Goal: Use online tool/utility: Use online tool/utility

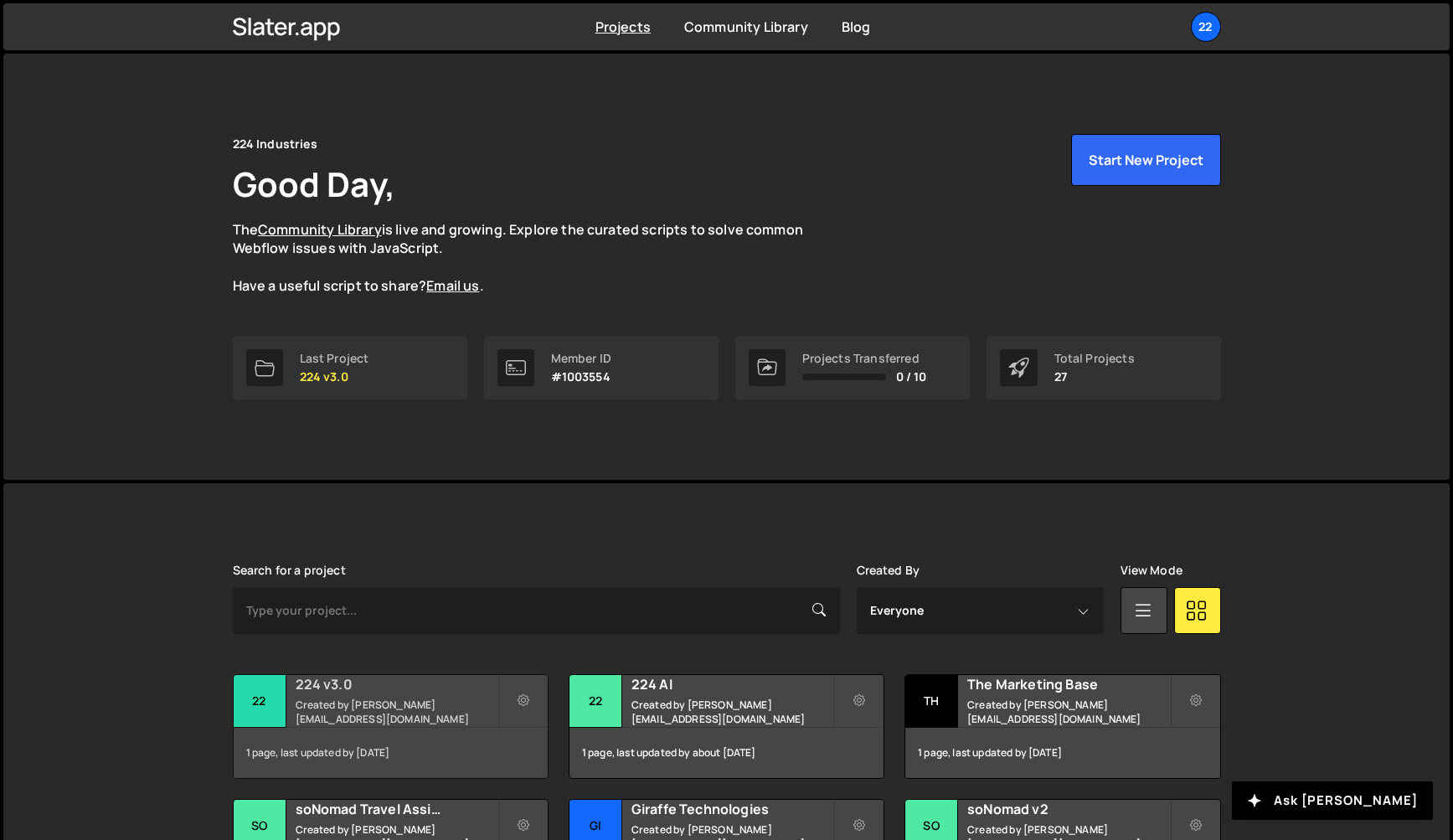
click at [375, 704] on small "Created by [PERSON_NAME][EMAIL_ADDRESS][DOMAIN_NAME]" at bounding box center [396, 712] width 202 height 28
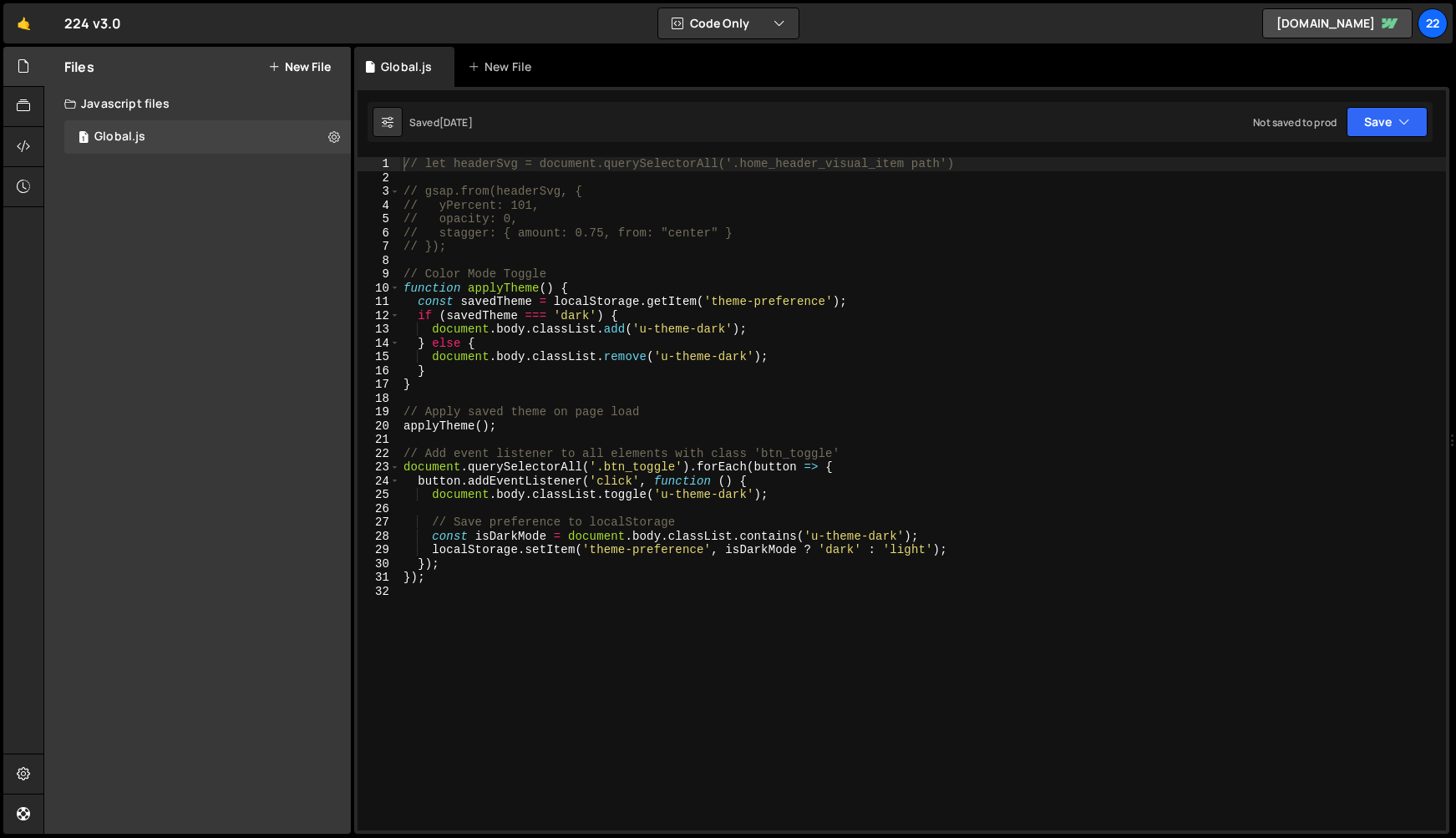
click at [515, 598] on div "// let headerSvg = document.querySelectorAll('.home_header_visual_item path') /…" at bounding box center [923, 508] width 1046 height 701
click at [482, 664] on div "// let headerSvg = document.querySelectorAll('.home_header_visual_item path') /…" at bounding box center [923, 508] width 1046 height 701
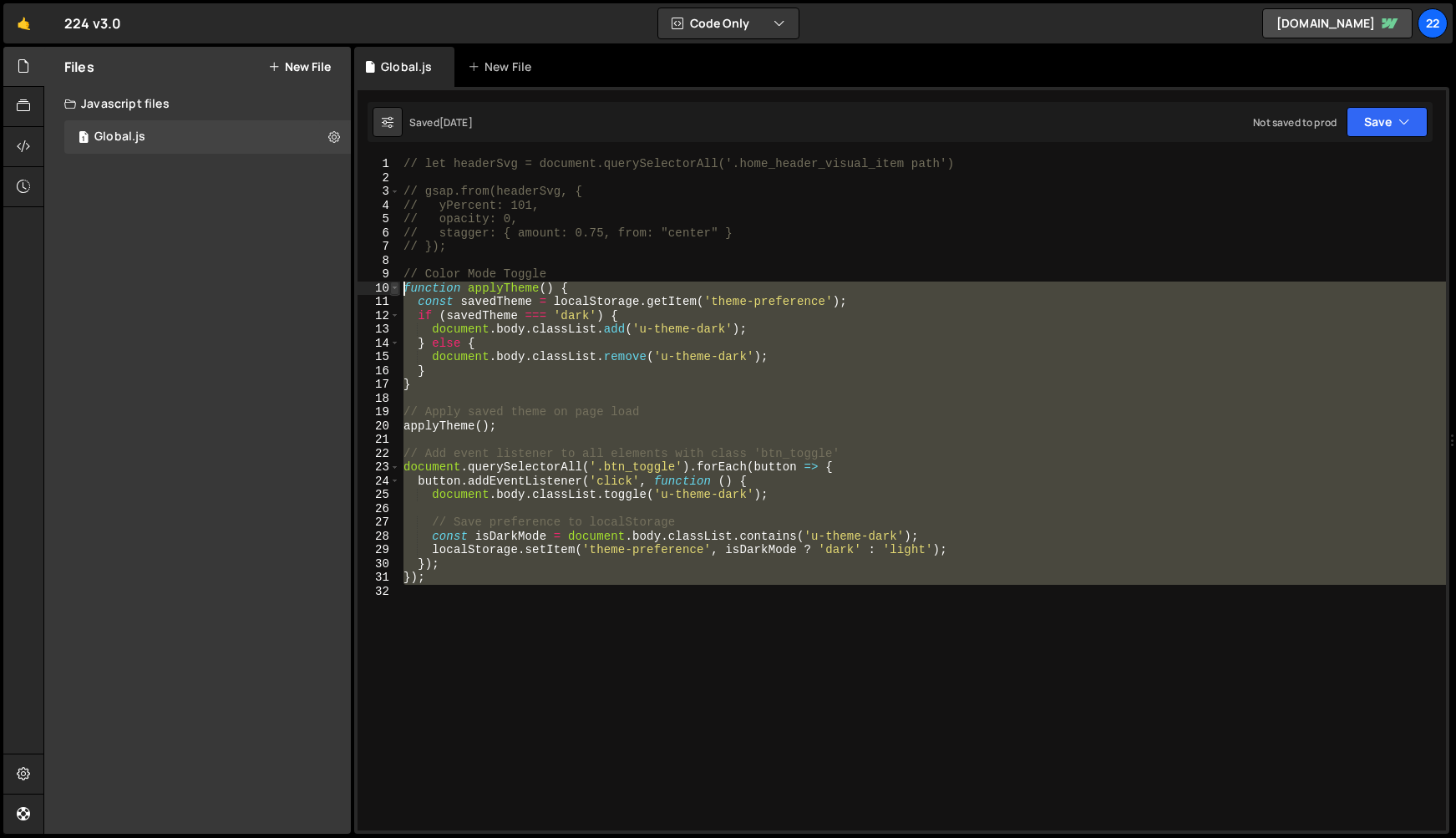
drag, startPoint x: 509, startPoint y: 615, endPoint x: 394, endPoint y: 285, distance: 349.5
click at [394, 284] on div "1 2 3 4 5 6 7 8 9 10 11 12 13 14 15 16 17 18 19 20 21 22 23 24 25 26 27 28 29 3…" at bounding box center [902, 494] width 1088 height 673
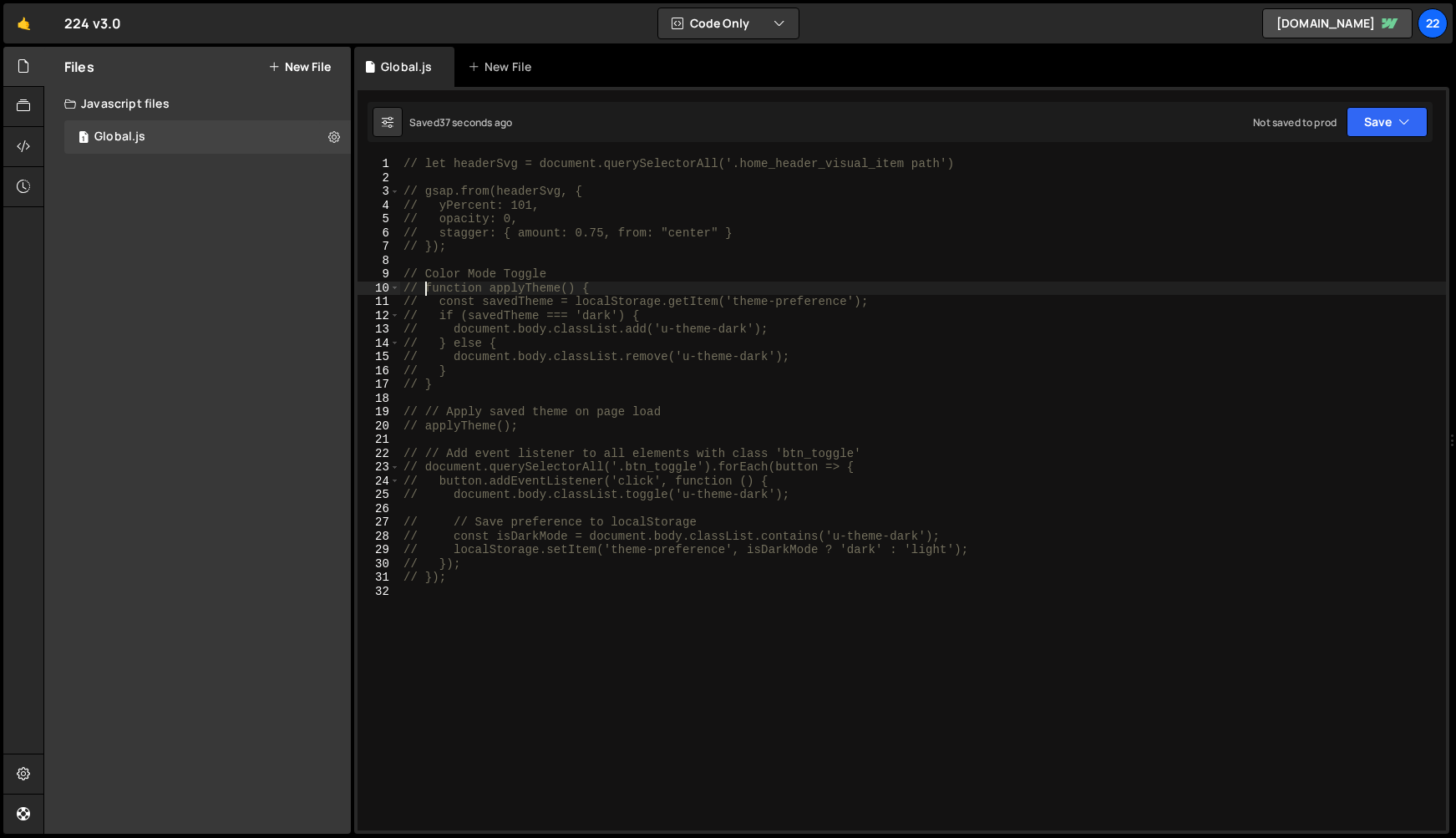
click at [592, 233] on div "// let headerSvg = document.querySelectorAll('.home_header_visual_item path') /…" at bounding box center [923, 508] width 1046 height 701
type textarea "// stagger: { amount: 0.75, from: "center" }"
click at [428, 397] on div "// let headerSvg = document.querySelectorAll('.home_header_visual_item path') /…" at bounding box center [923, 508] width 1046 height 701
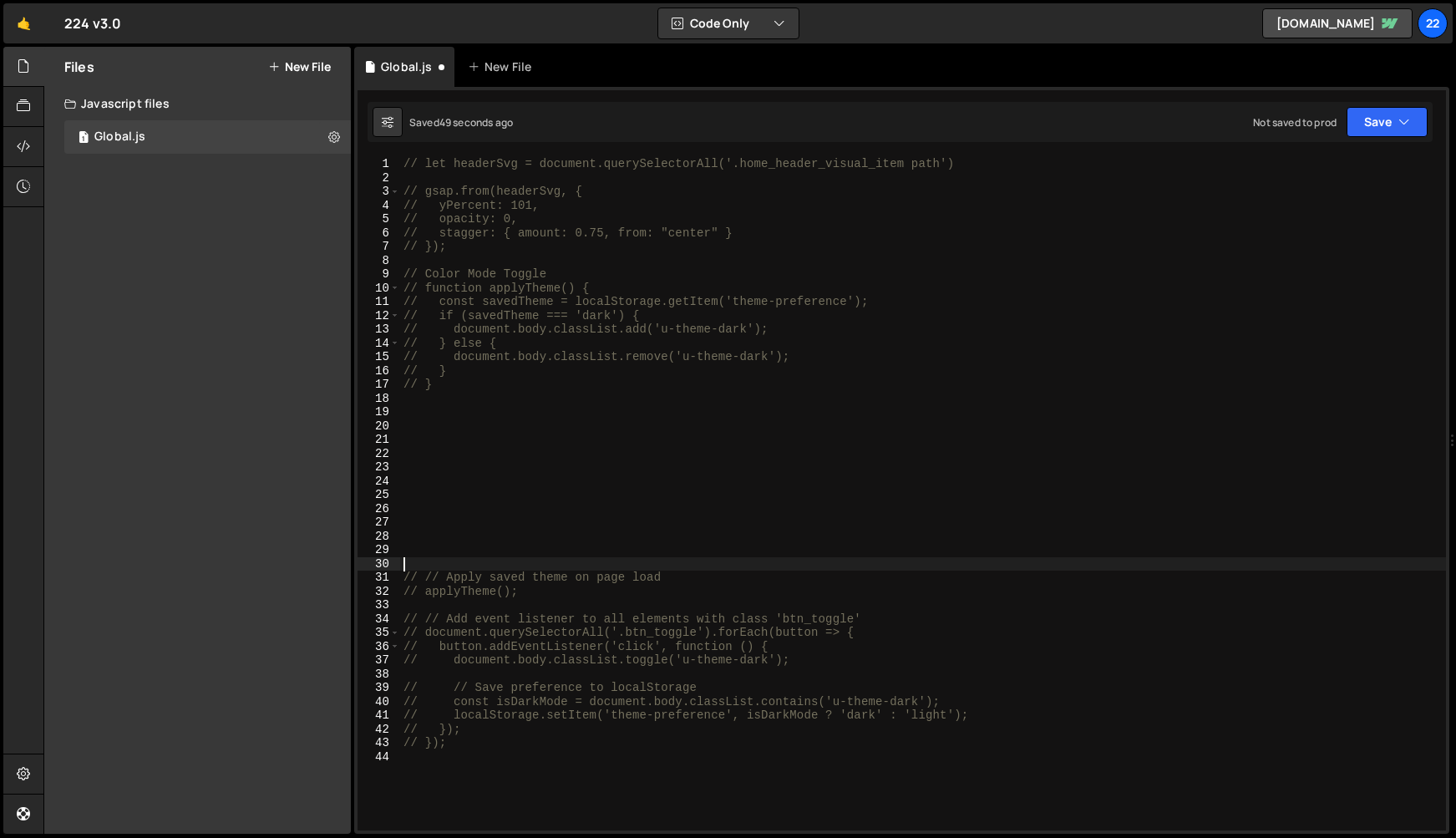
click at [425, 412] on div "// let headerSvg = document.querySelectorAll('.home_header_visual_item path') /…" at bounding box center [923, 508] width 1046 height 701
type textarea "// Footer Animations"
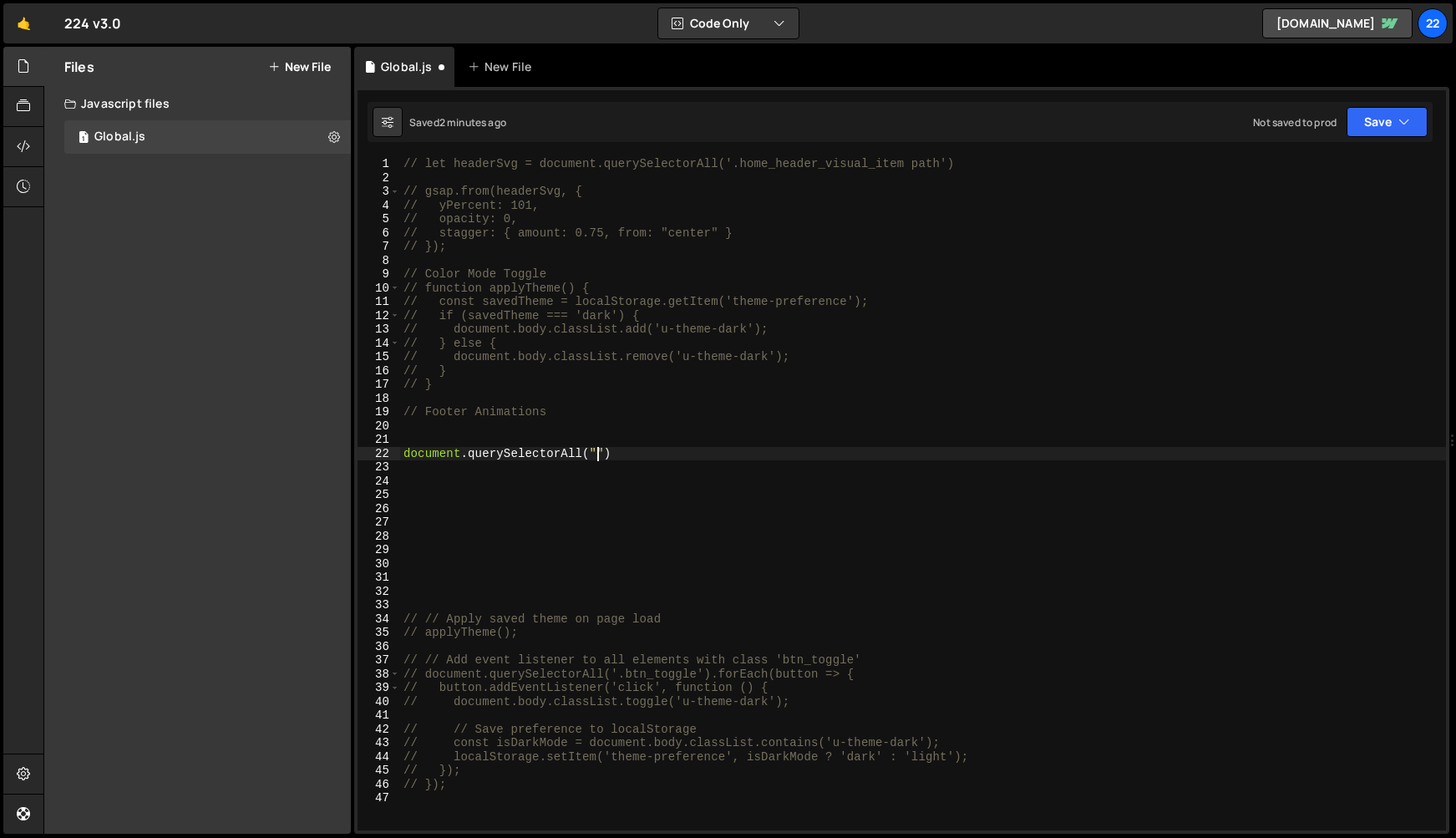
scroll to position [0, 13]
paste textarea "footer_bottom_visual_path""
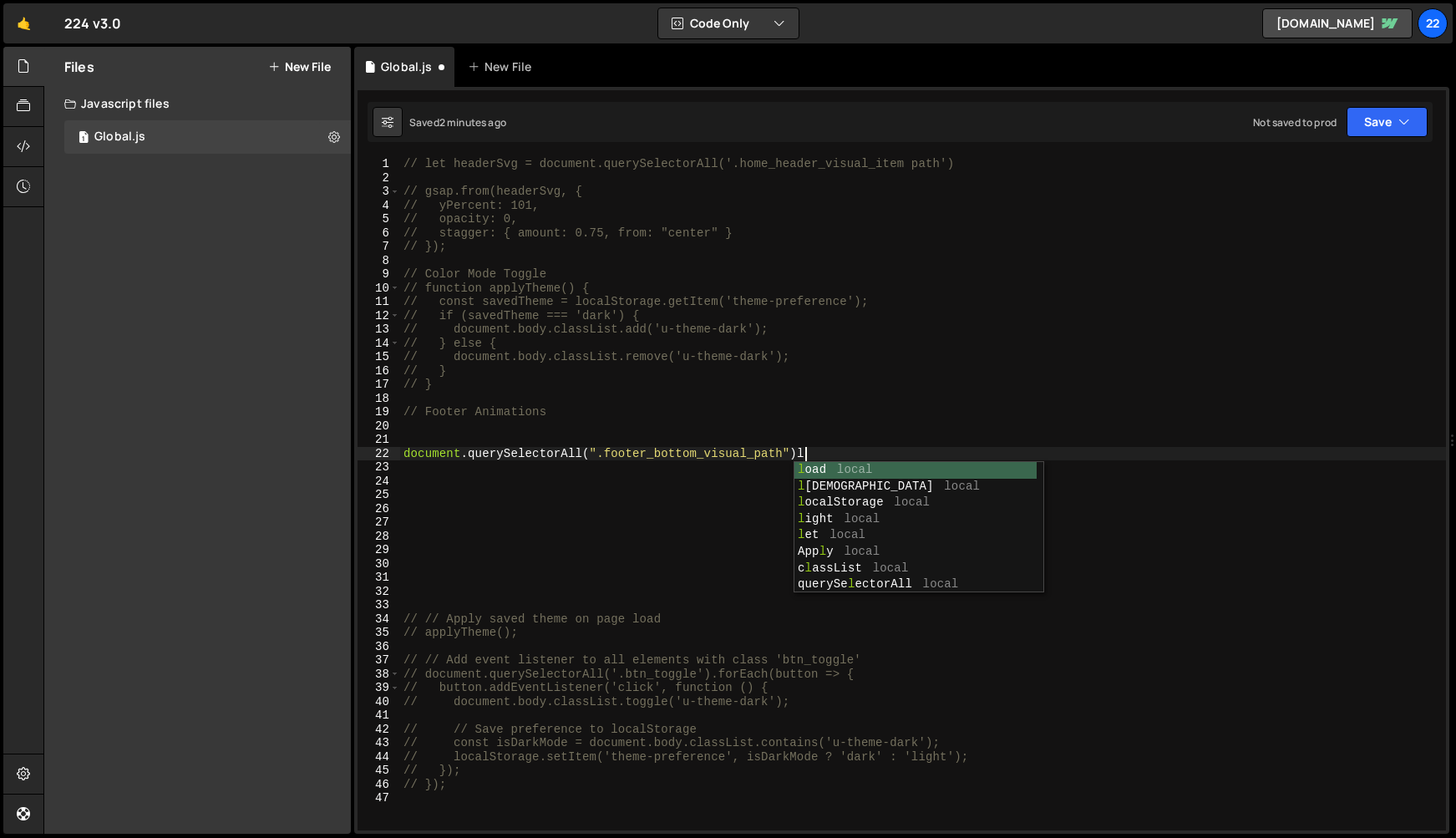
type textarea "document.querySelectorAll(".footer_bottom_visual_path")"
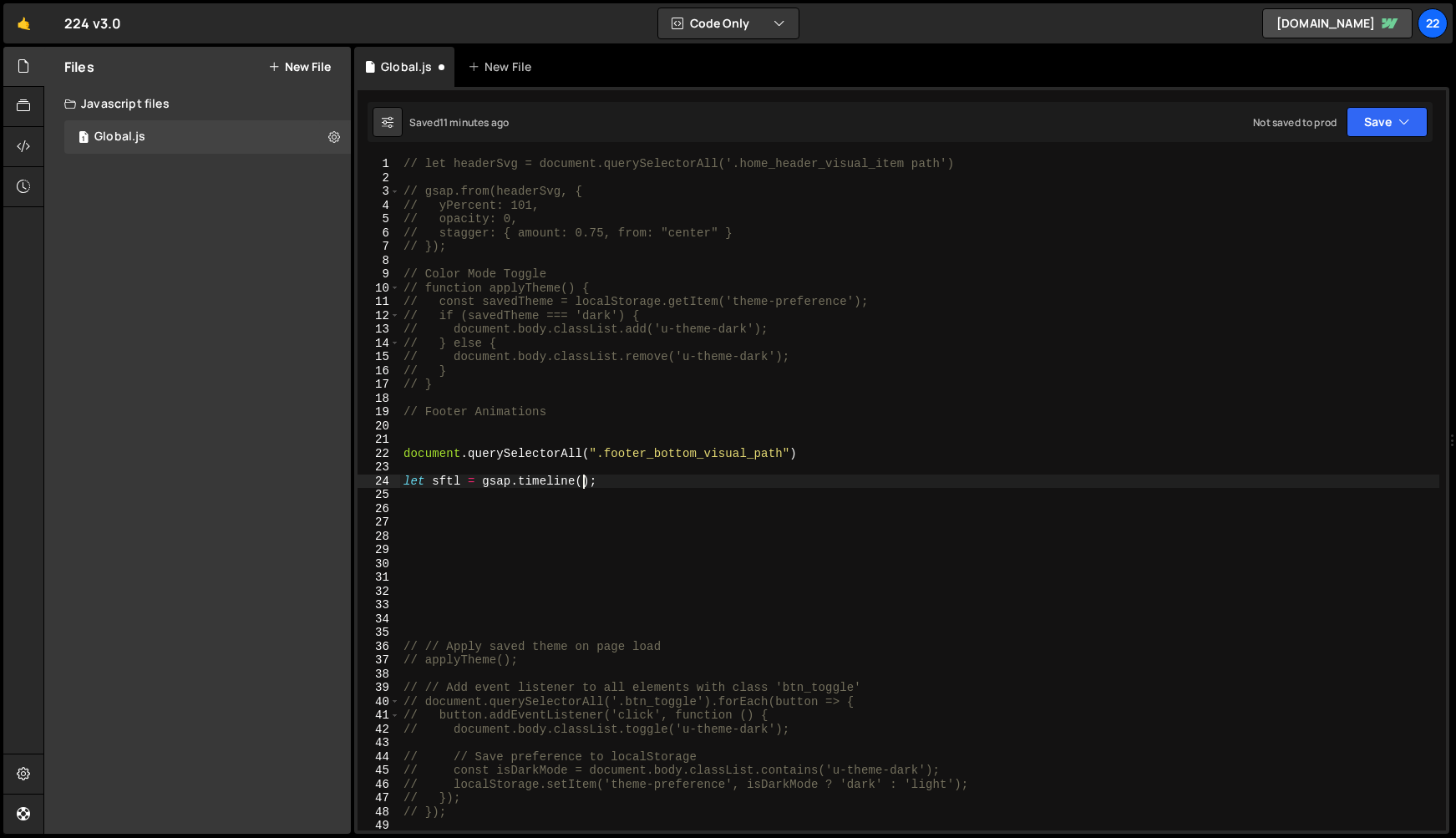
scroll to position [0, 12]
type textarea "let sftl = gsap.timeline({);"
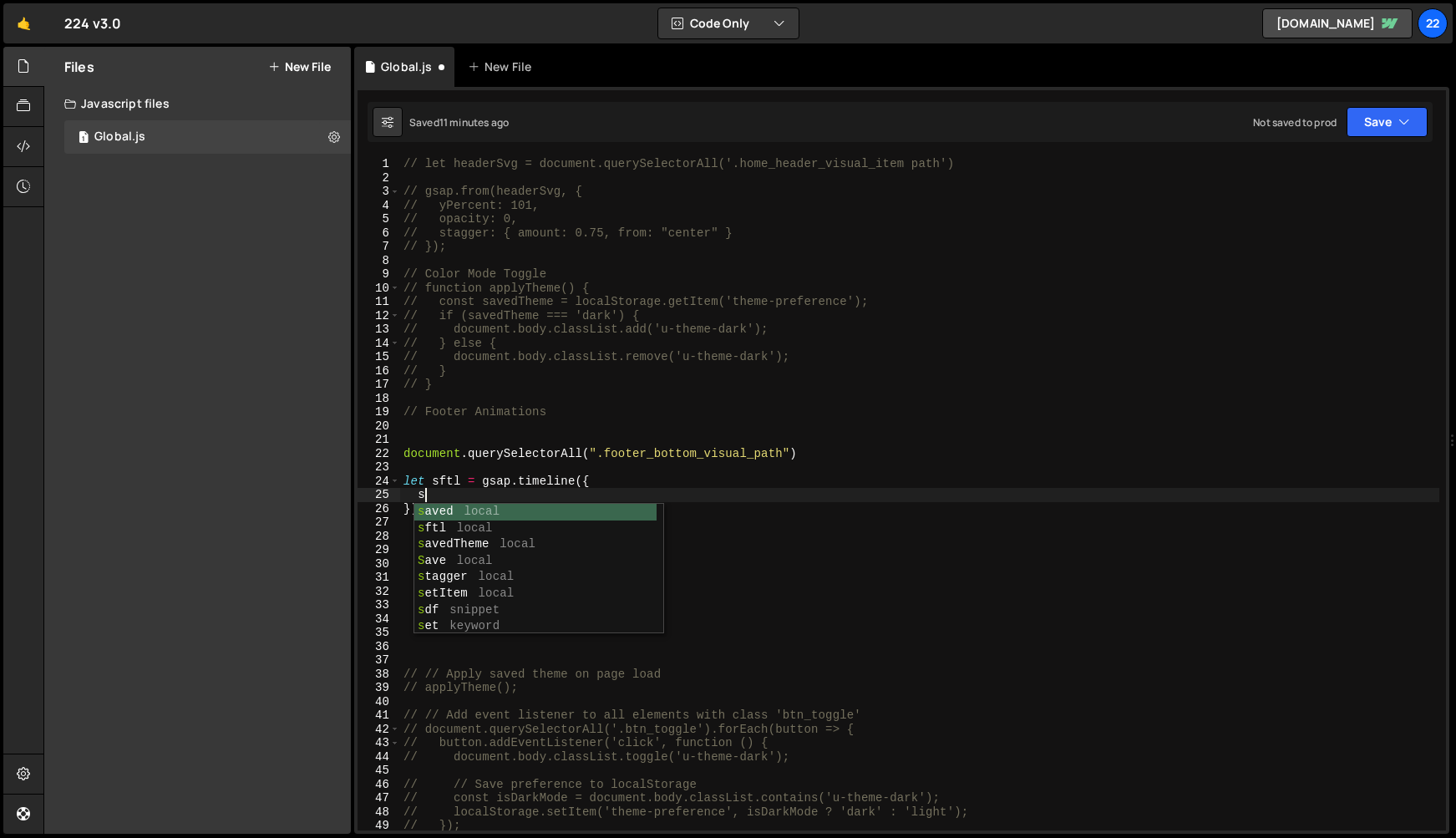
scroll to position [0, 0]
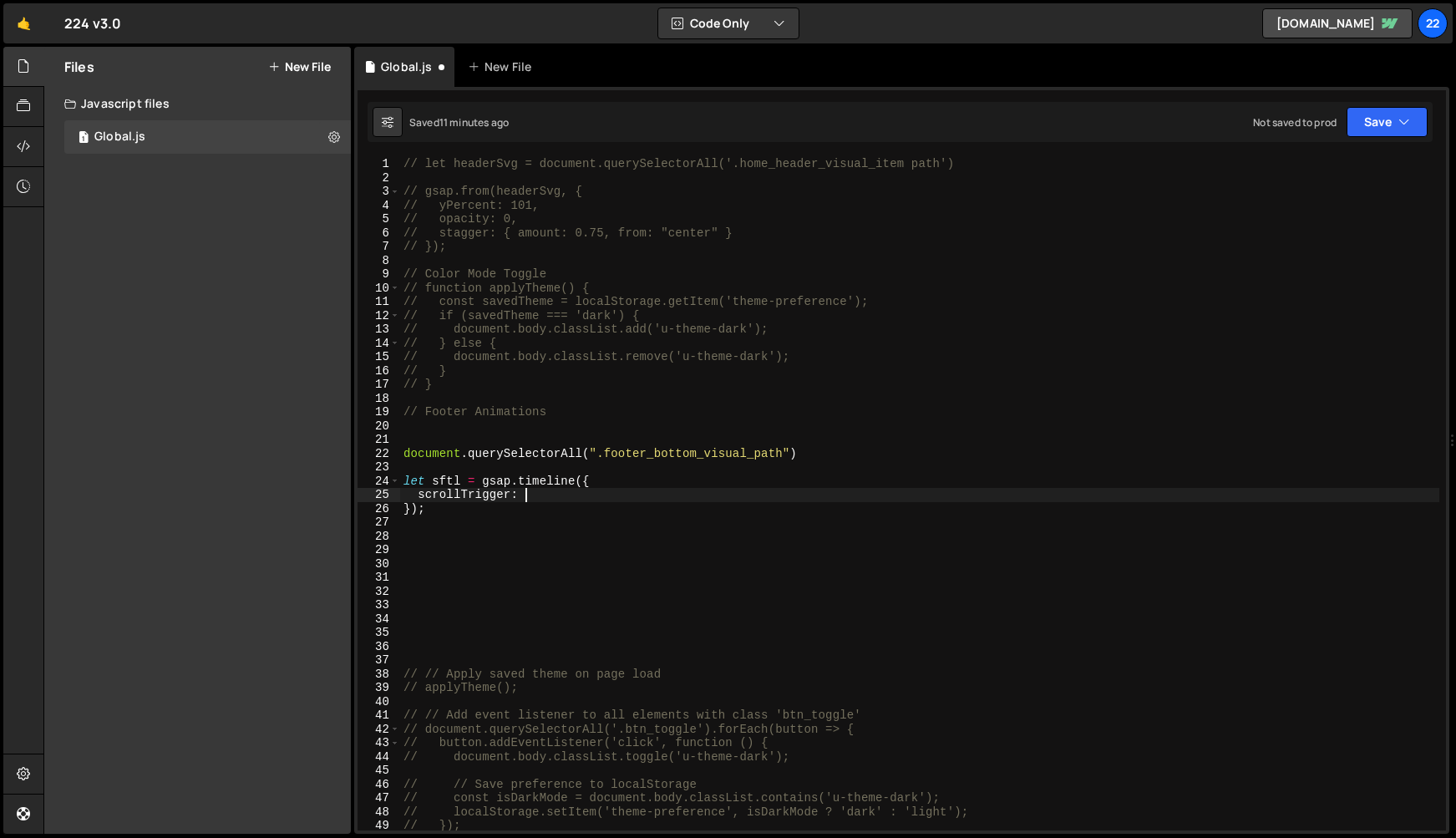
type textarea "scrollTrigger: {}"
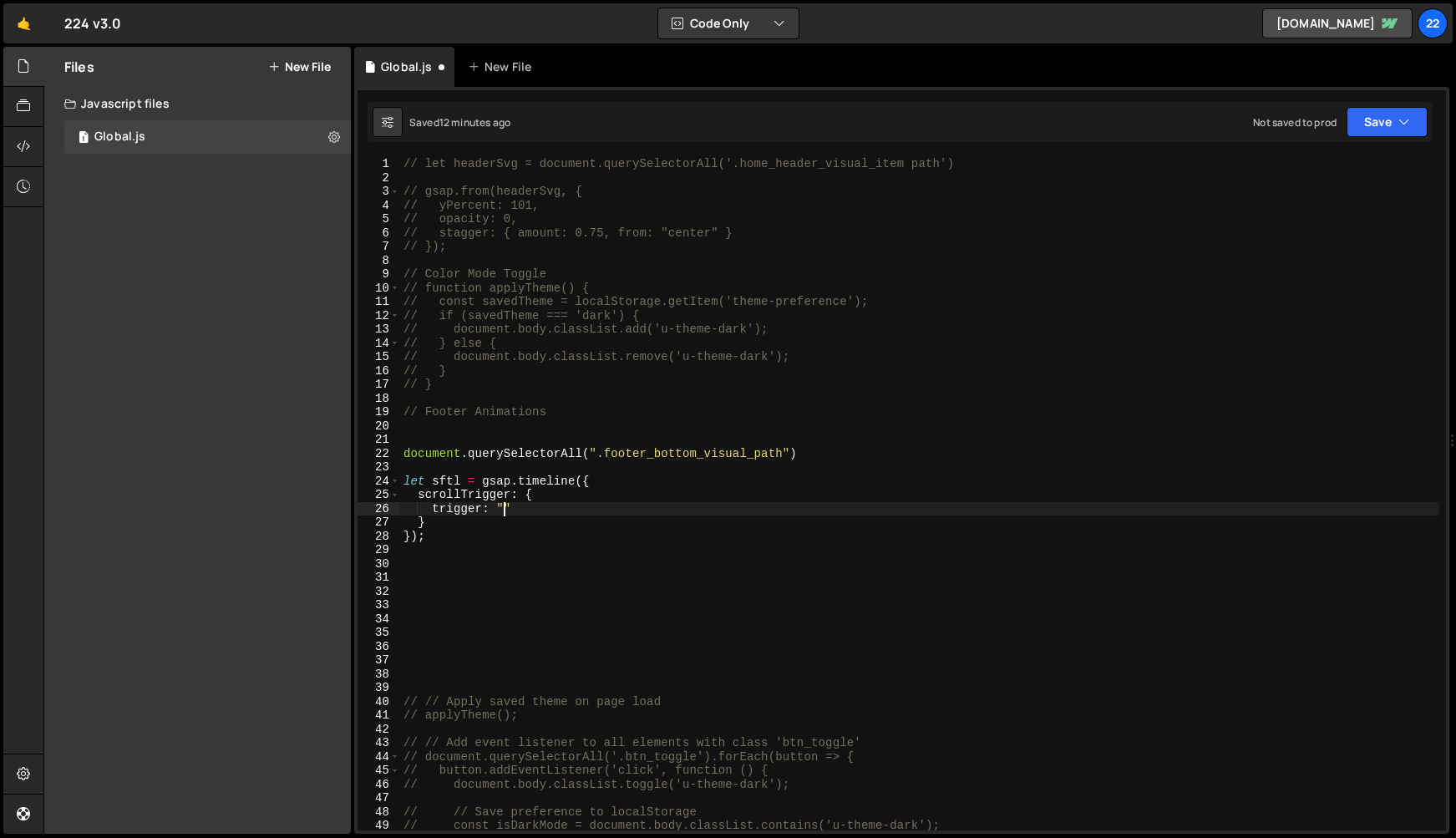
scroll to position [0, 7]
paste textarea "footer_bottom_wrap""
type textarea "trigger: ".footer_bottom_wrap""
type textarea "trigger: ".footer_bottom_wrap","
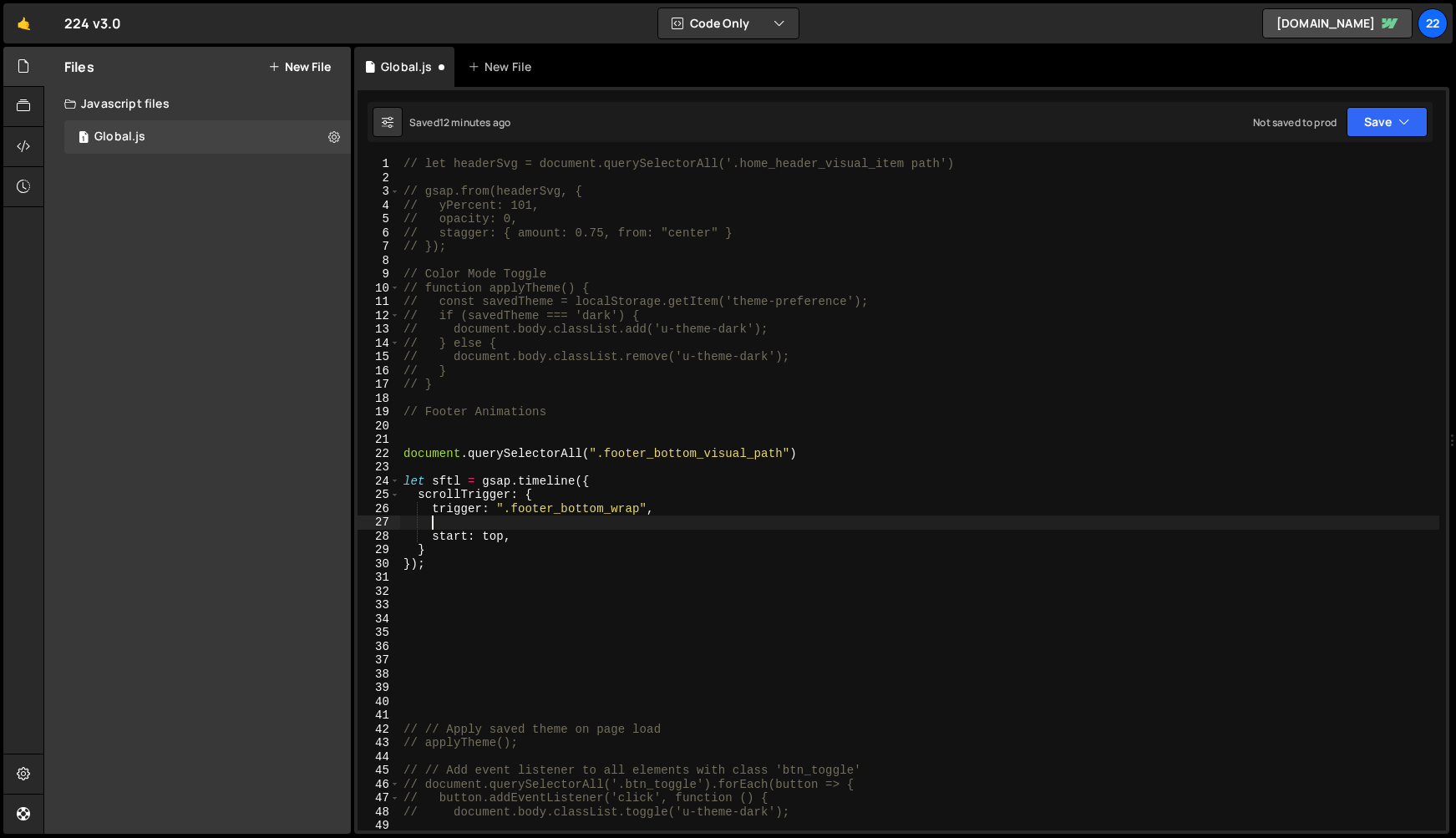
scroll to position [0, 1]
type textarea "start: top,"
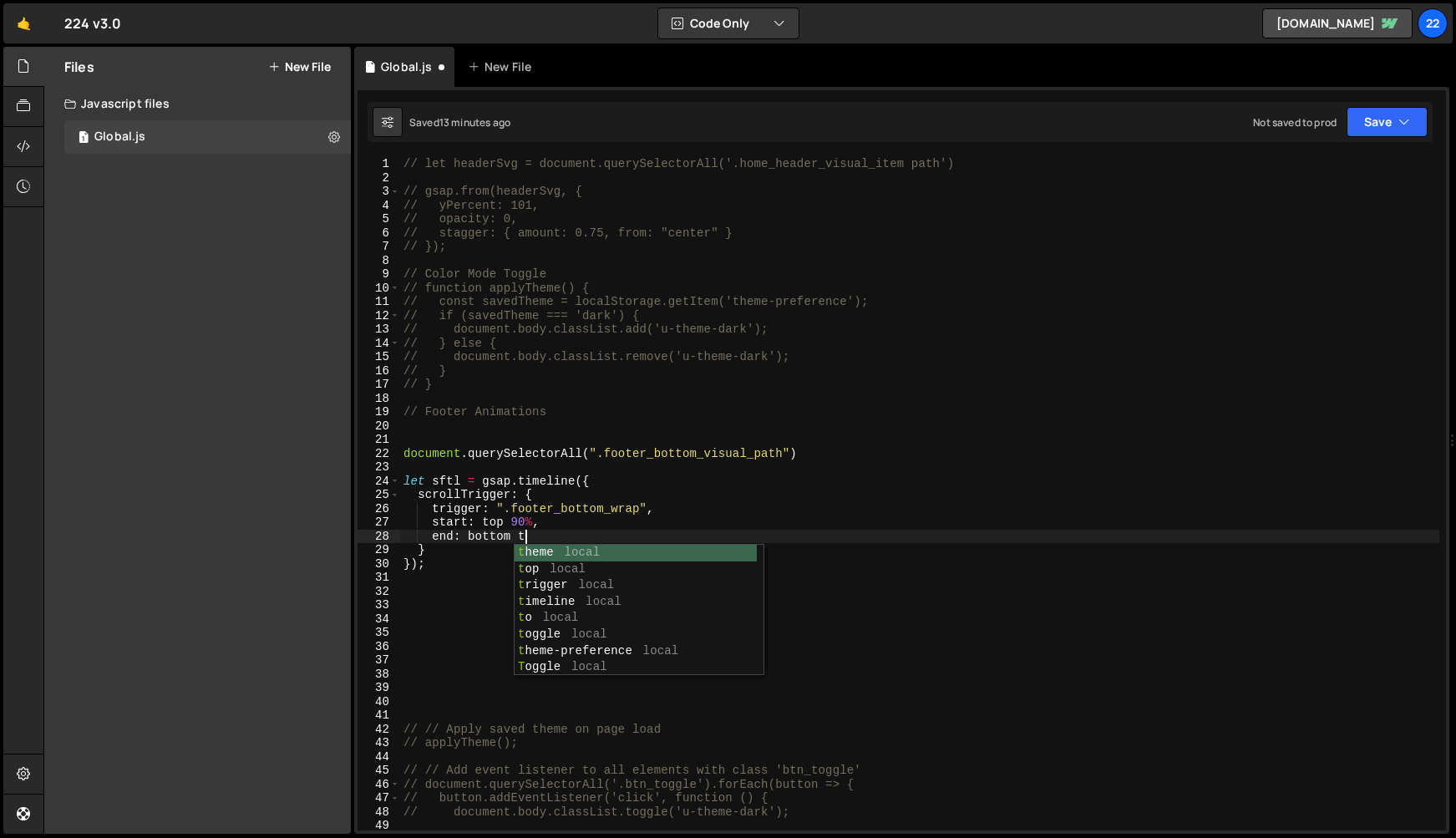
scroll to position [0, 8]
type textarea "end: bottom top,"
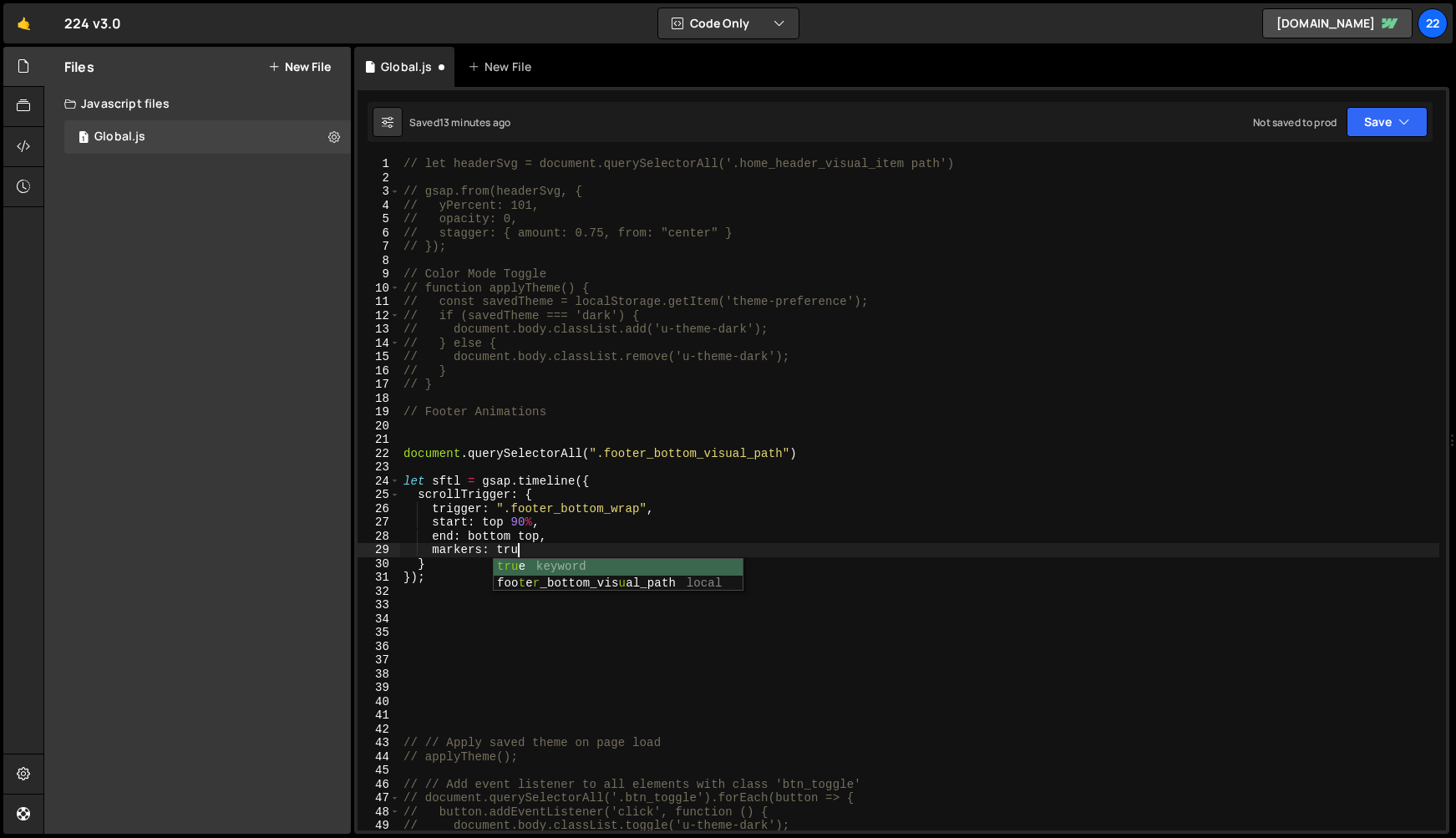
scroll to position [0, 7]
type textarea "}"
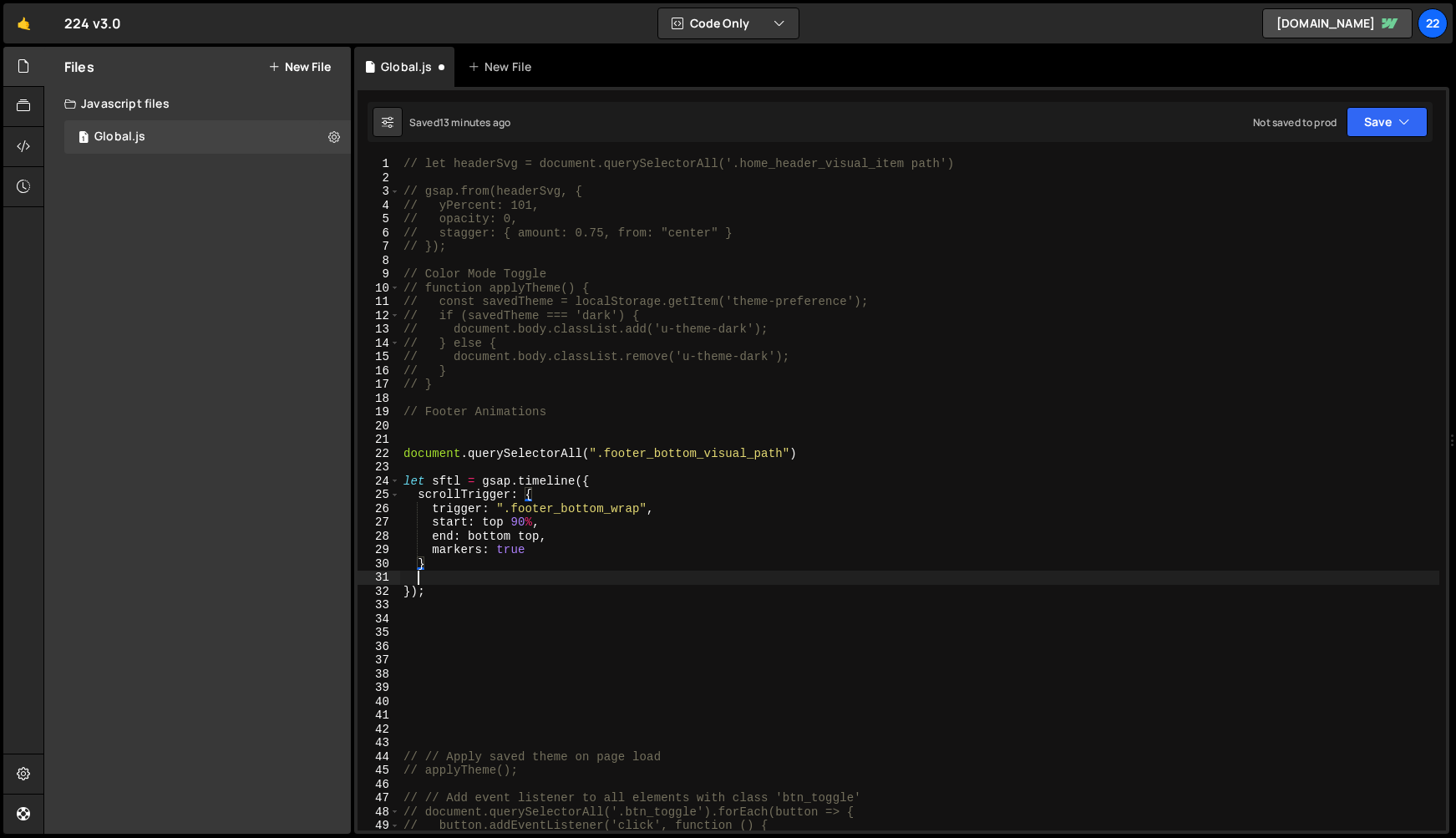
scroll to position [0, 0]
type textarea "\"
type textarea "."
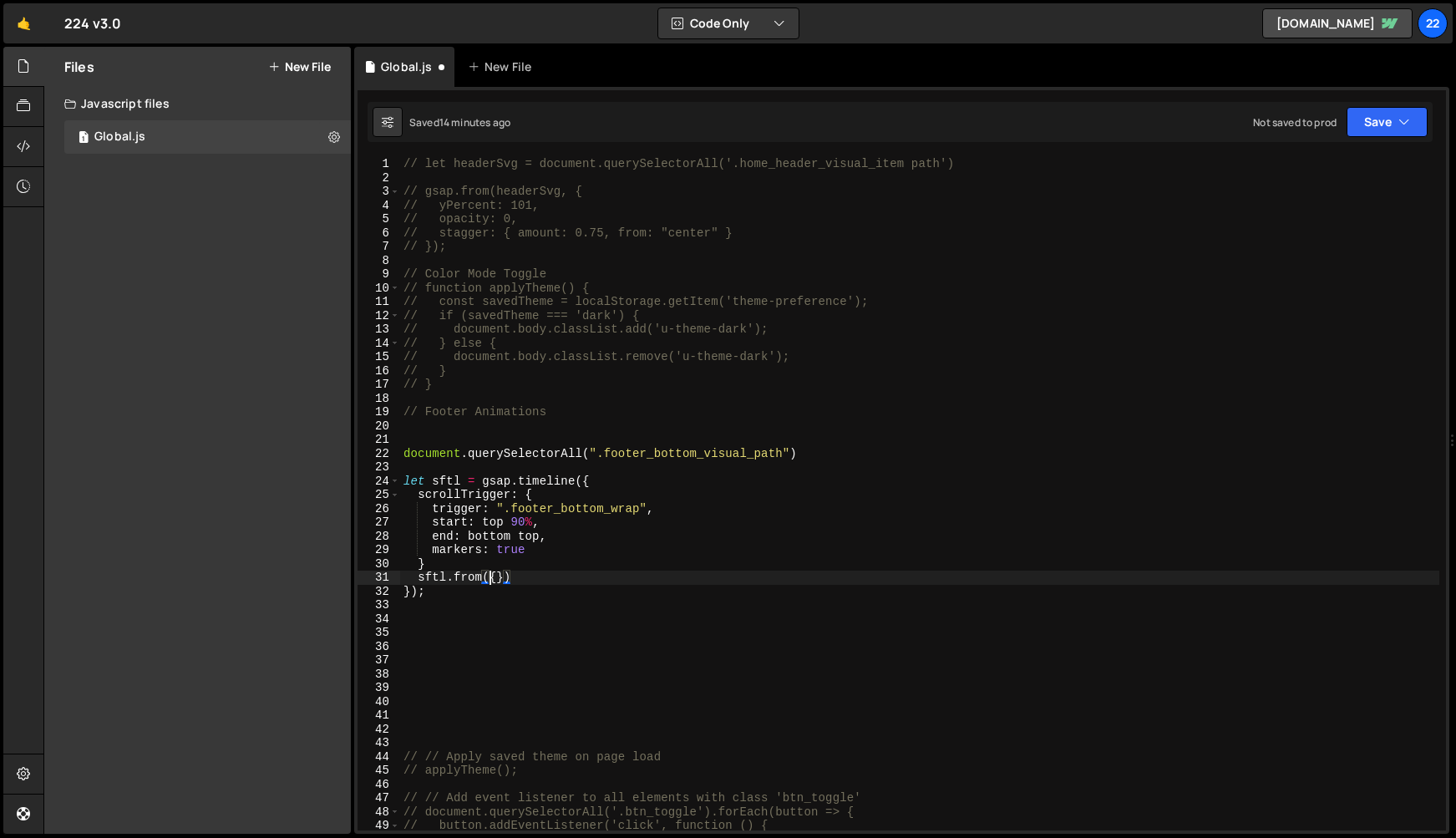
click at [404, 454] on div "// let headerSvg = document.querySelectorAll('.home_header_visual_item path') /…" at bounding box center [920, 508] width 1040 height 701
type textarea "const footerSvg = document.querySelectorAll(".footer_bottom_visual_path")"
click at [503, 657] on div "// let headerSvg = document.querySelectorAll('.home_header_visual_item path') /…" at bounding box center [920, 508] width 1040 height 701
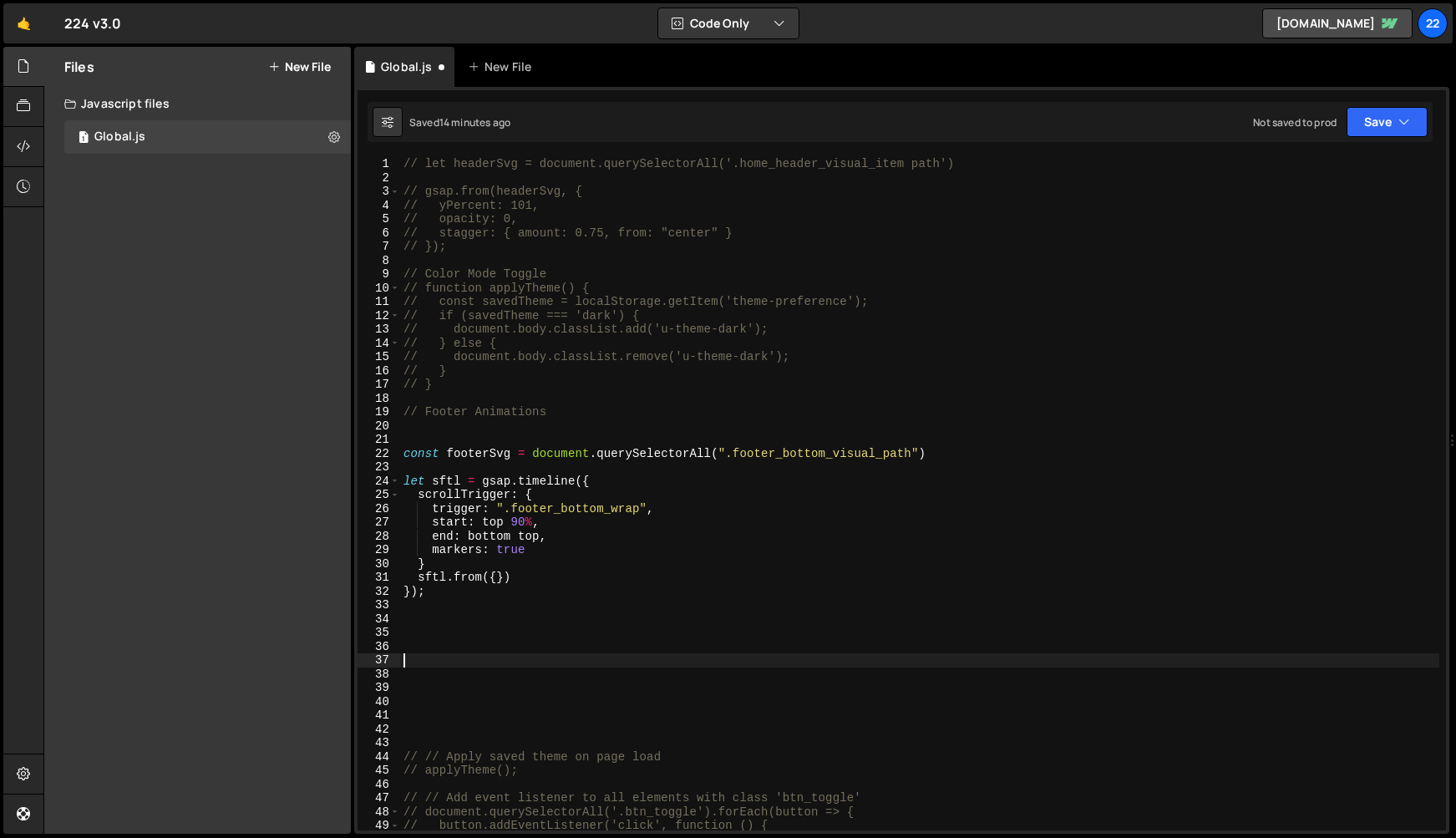
scroll to position [0, 0]
click at [494, 577] on div "// let headerSvg = document.querySelectorAll('.home_header_visual_item path') /…" at bounding box center [920, 508] width 1040 height 701
type textarea "sftl.from({})"
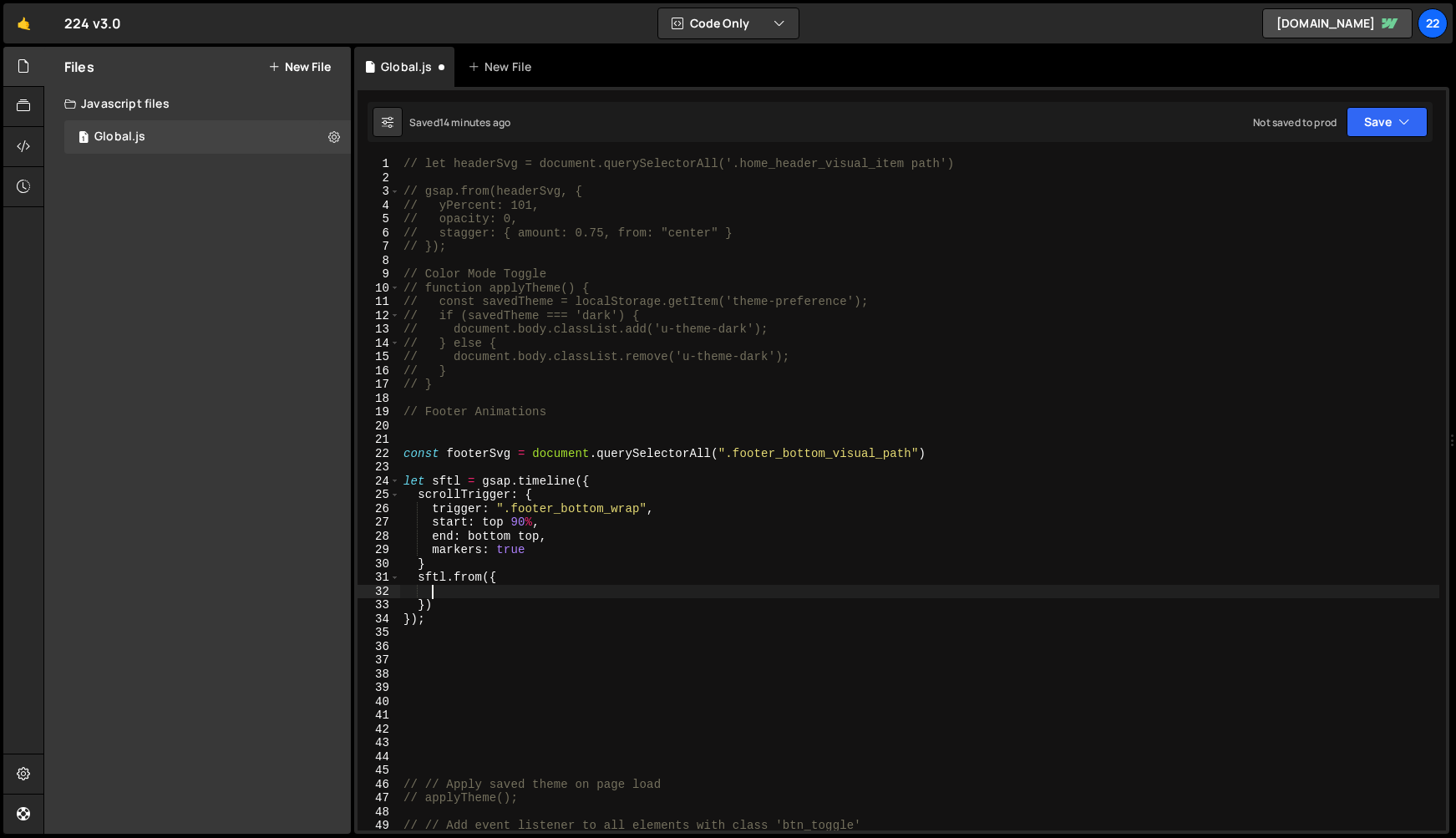
scroll to position [0, 1]
click at [490, 576] on div "// let headerSvg = document.querySelectorAll('.home_header_visual_item path') /…" at bounding box center [920, 508] width 1040 height 701
type textarea "sftl.from(footerSvg, {"
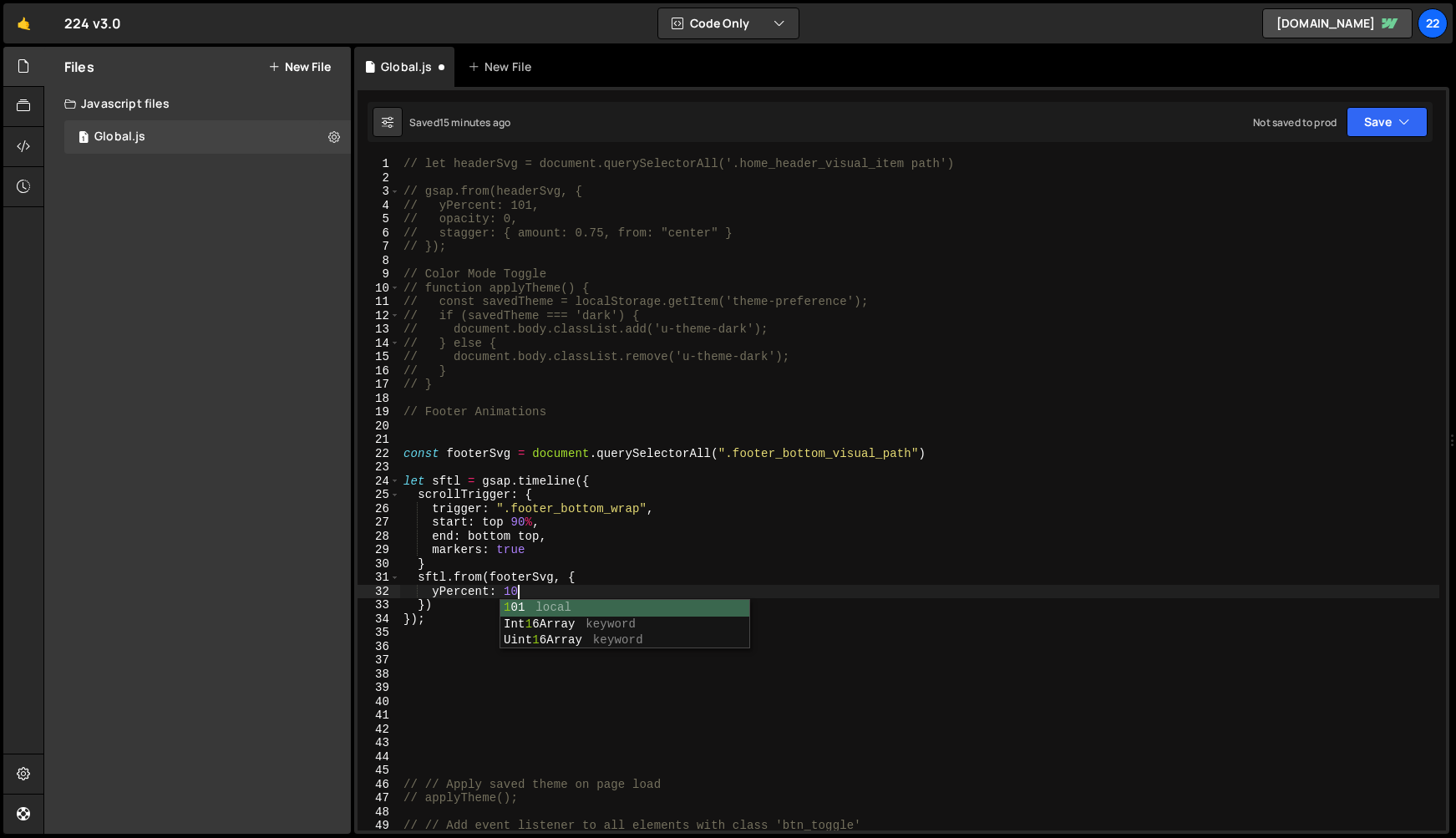
type textarea "yPercent: 101"
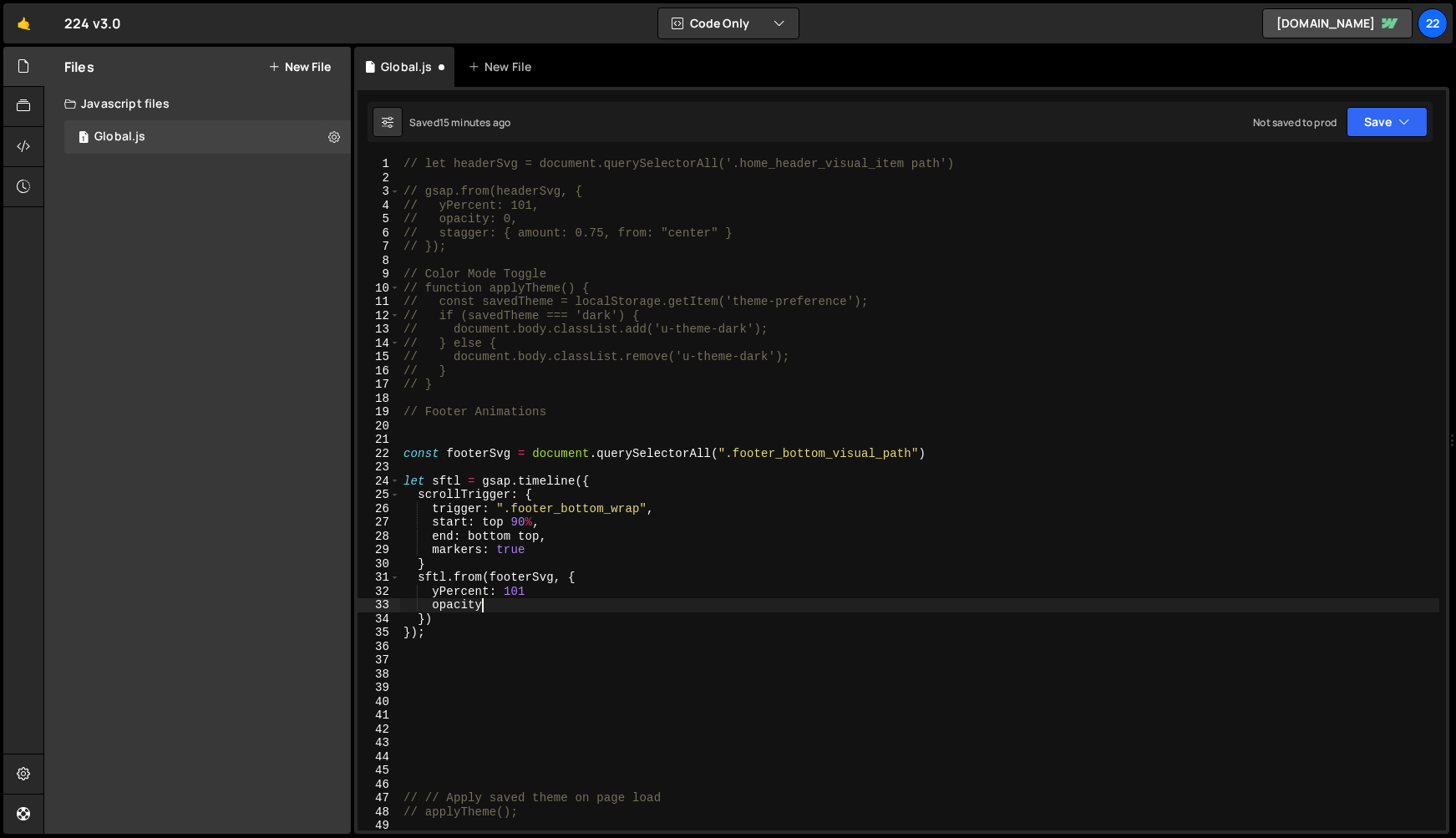
scroll to position [0, 5]
drag, startPoint x: 527, startPoint y: 607, endPoint x: 431, endPoint y: 611, distance: 96.1
click at [431, 611] on div "// let headerSvg = document.querySelectorAll('.home_header_visual_item path') /…" at bounding box center [920, 508] width 1040 height 701
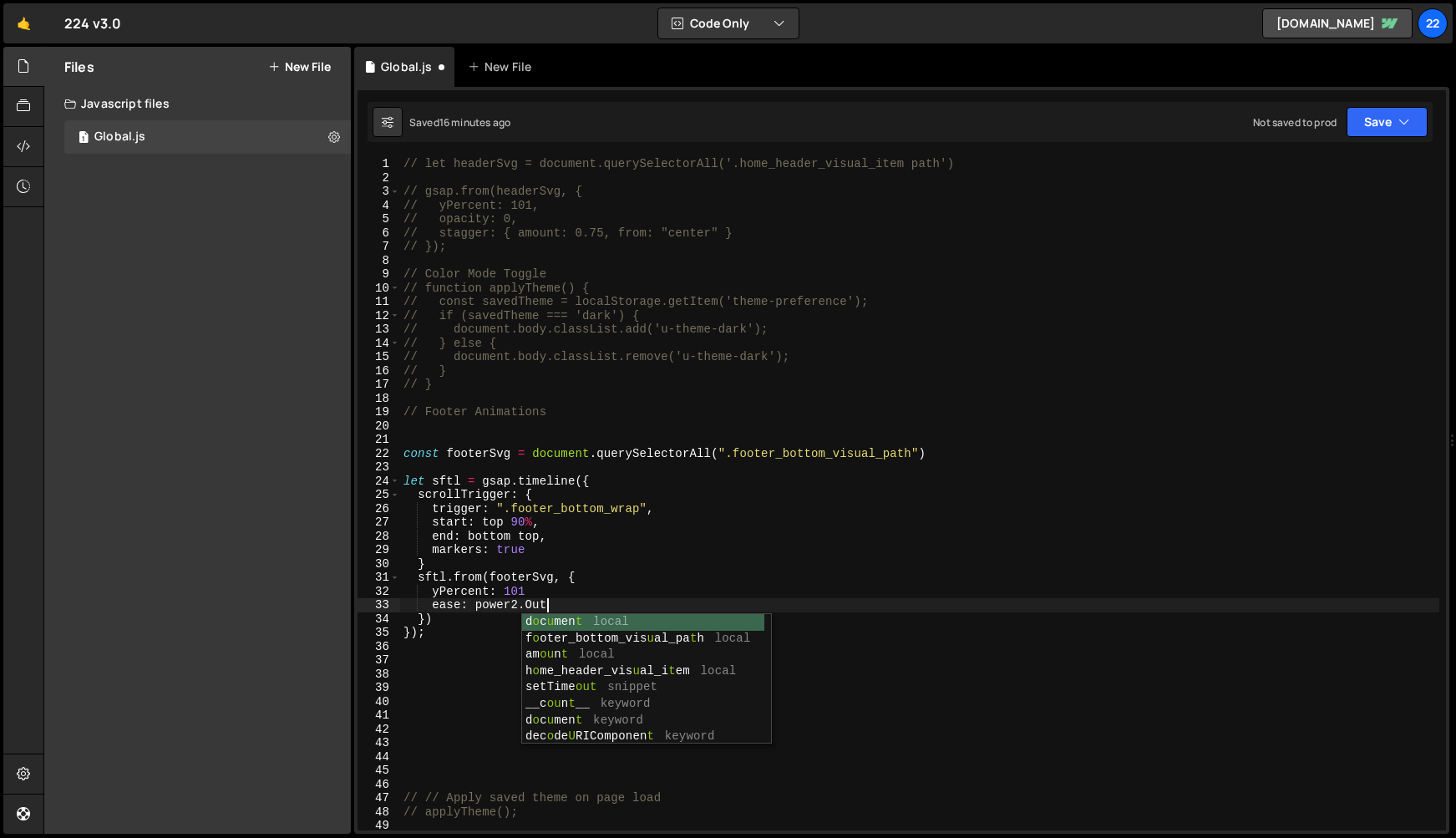
scroll to position [0, 9]
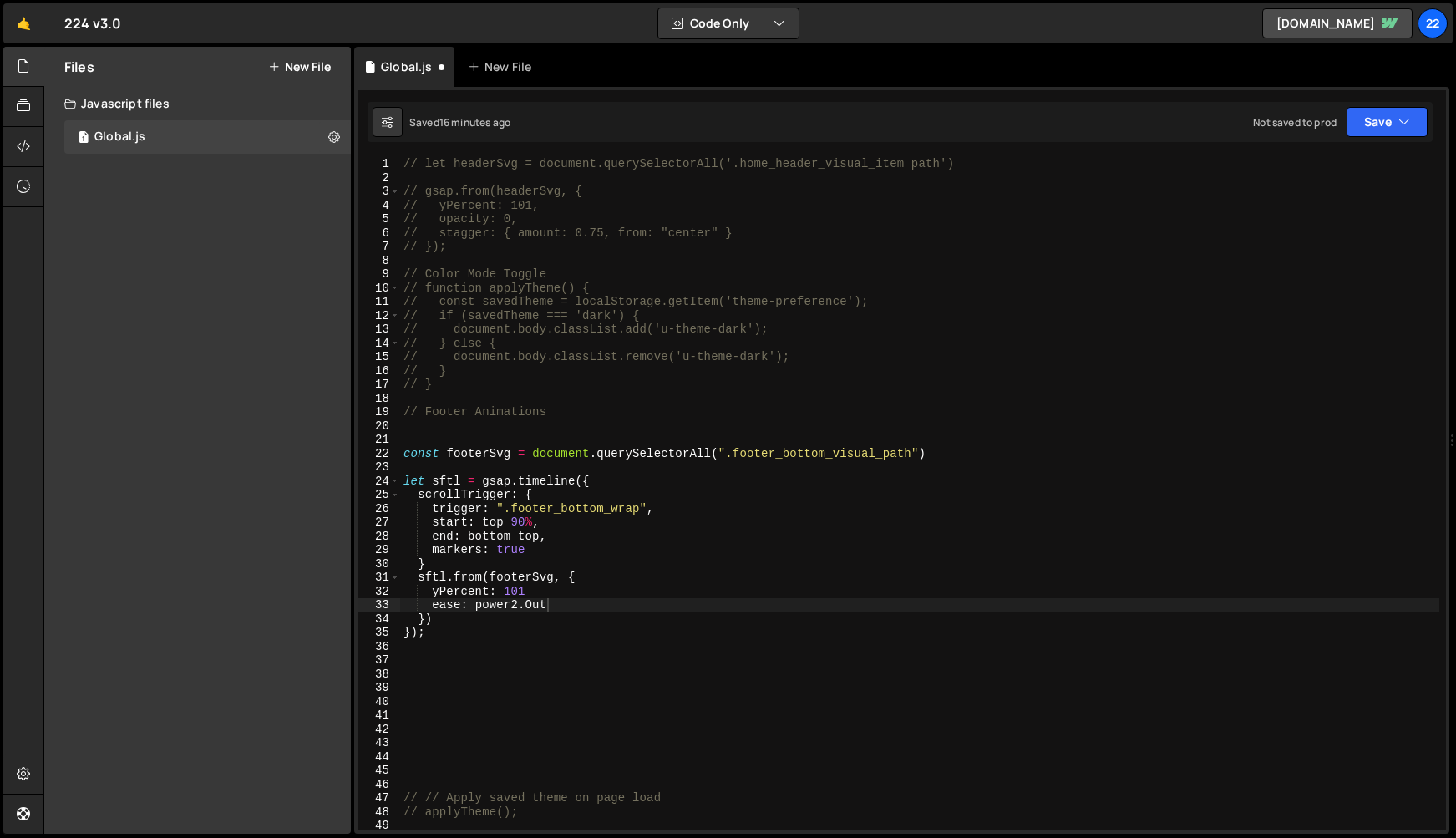
click at [533, 606] on div "// let headerSvg = document.querySelectorAll('.home_header_visual_item path') /…" at bounding box center [920, 508] width 1040 height 701
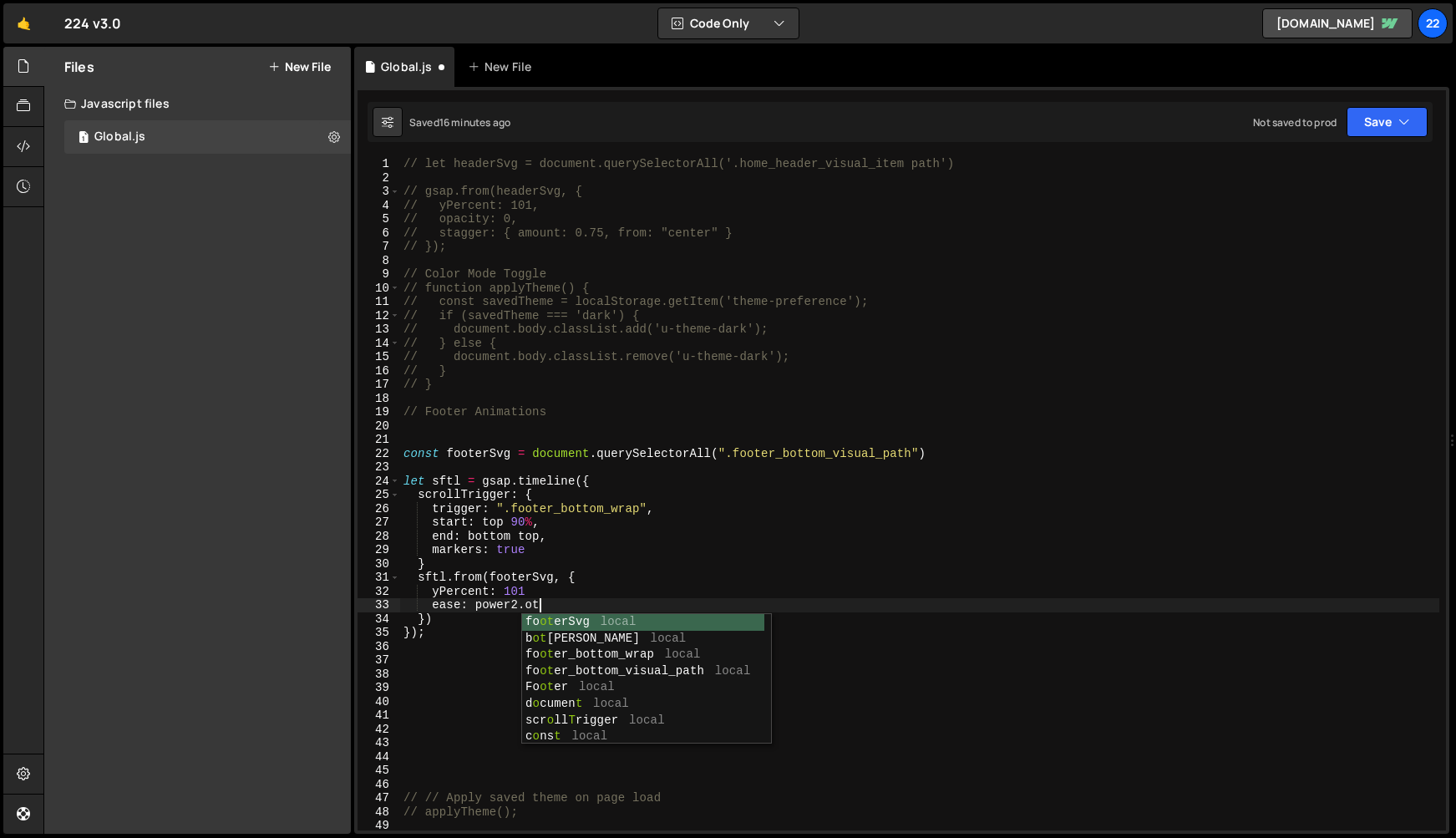
scroll to position [0, 8]
type textarea "ease: power2.out"
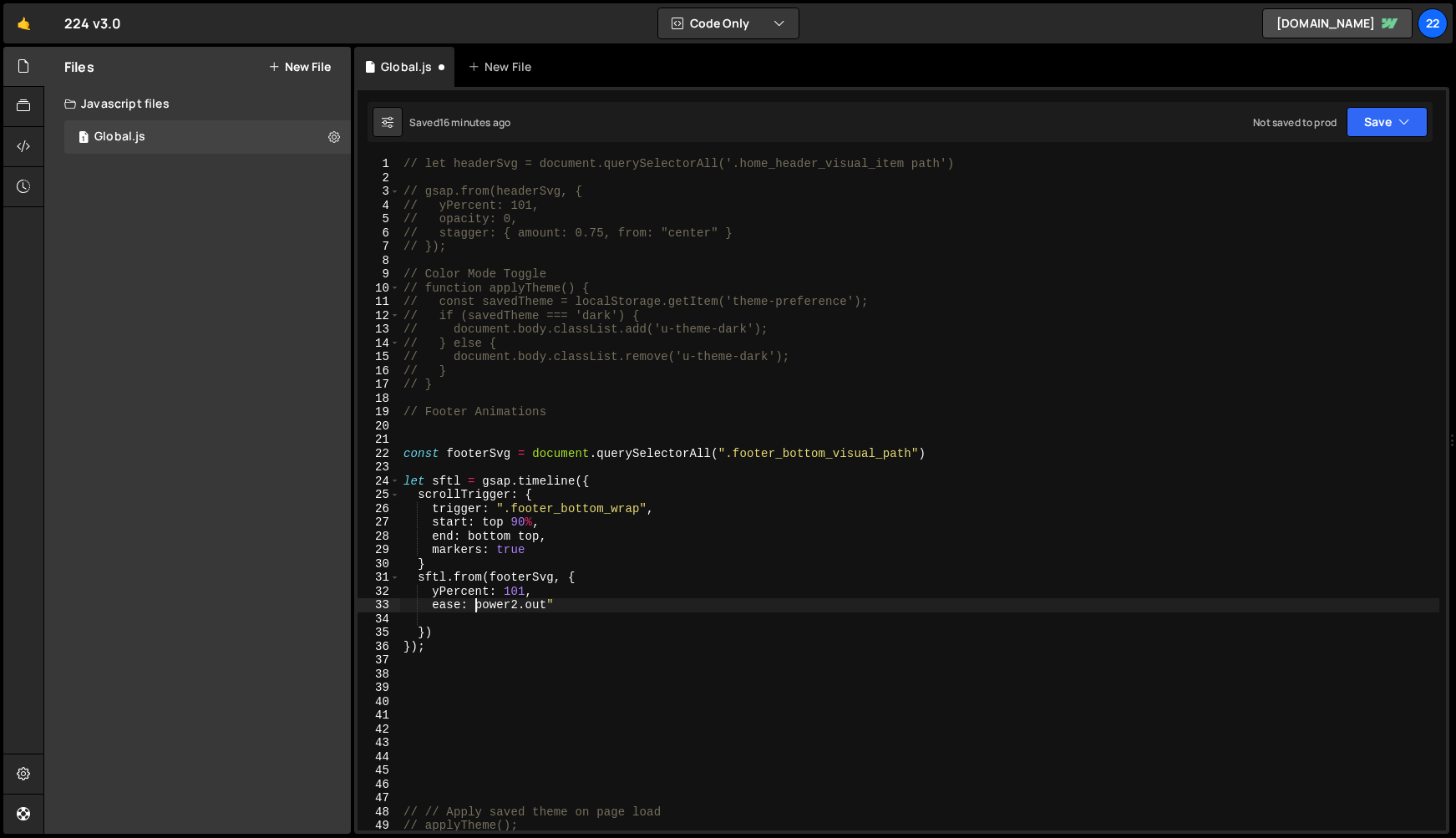
scroll to position [0, 6]
type textarea "ease: "power2.out","
click at [765, 602] on div "// let headerSvg = document.querySelectorAll('.home_header_visual_item path') /…" at bounding box center [920, 508] width 1040 height 701
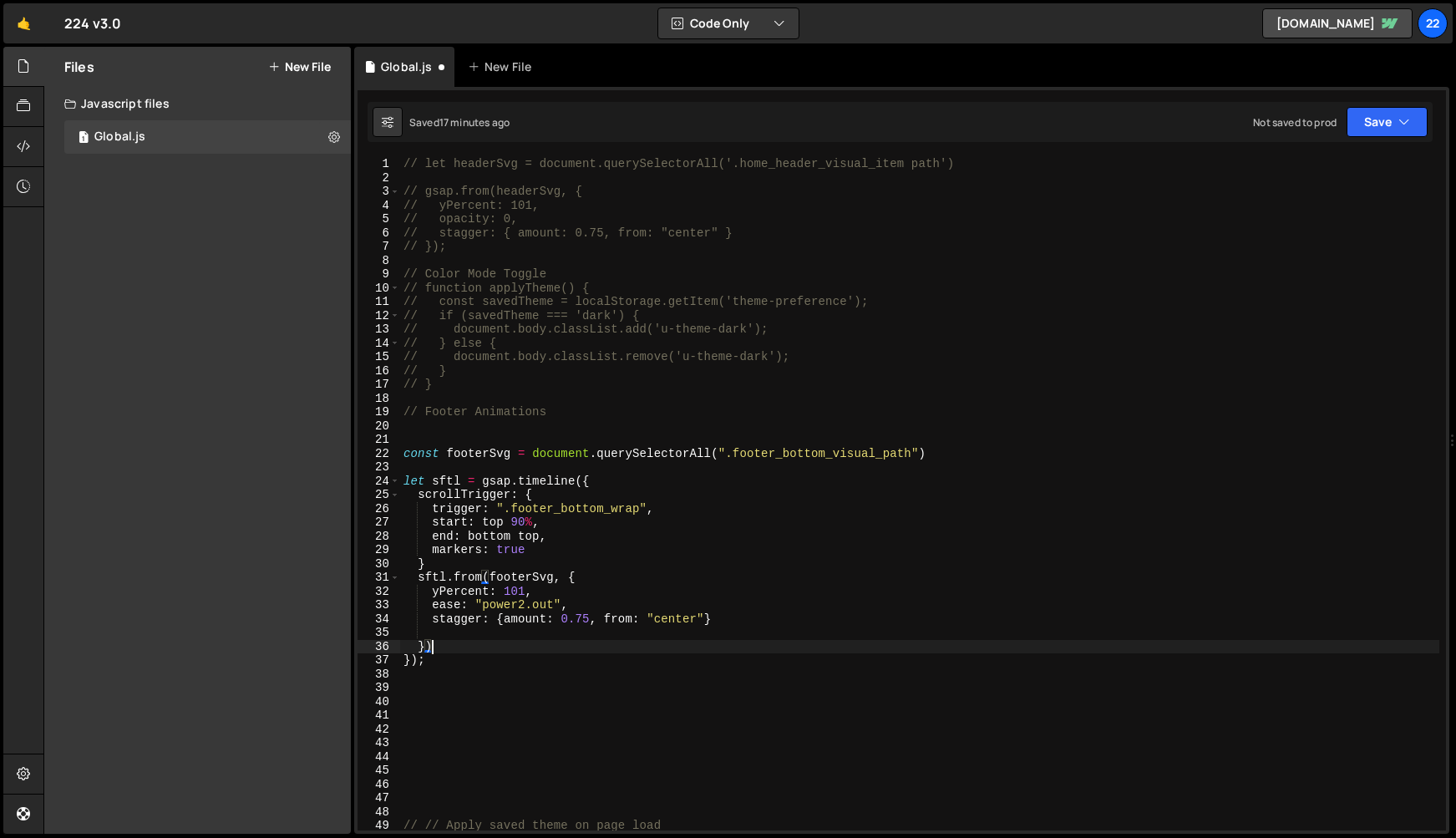
click at [489, 641] on div "// let headerSvg = document.querySelectorAll('.home_header_visual_item path') /…" at bounding box center [920, 508] width 1040 height 701
type textarea "})"
click at [470, 630] on div "// let headerSvg = document.querySelectorAll('.home_header_visual_item path') /…" at bounding box center [920, 508] width 1040 height 701
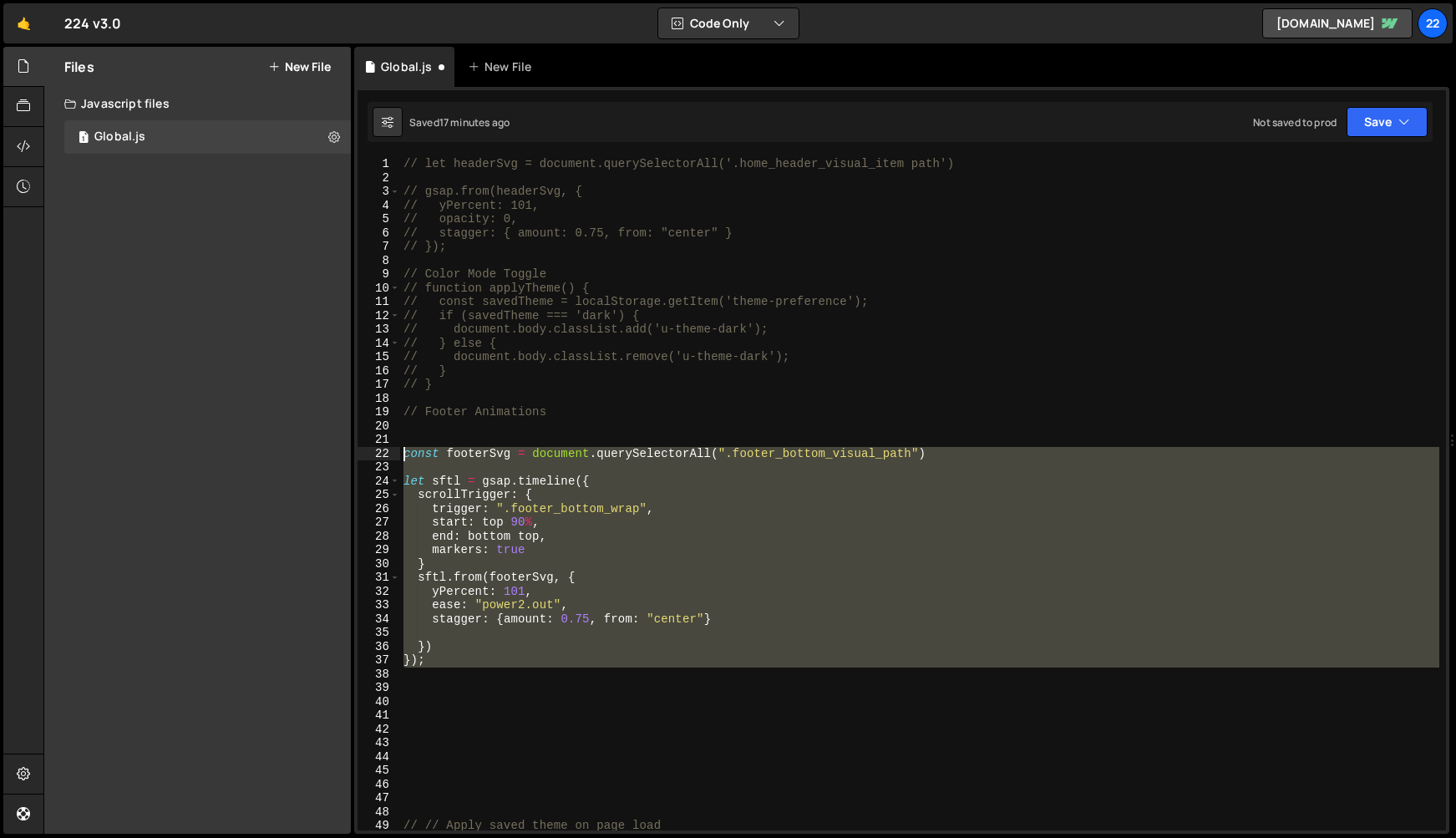
drag, startPoint x: 443, startPoint y: 674, endPoint x: 400, endPoint y: 451, distance: 227.1
click at [400, 451] on div "1 2 3 4 5 6 7 8 9 10 11 12 13 14 15 16 17 18 19 20 21 22 23 24 25 26 27 28 29 3…" at bounding box center [902, 494] width 1088 height 673
click at [483, 522] on div "// let headerSvg = document.querySelectorAll('.home_header_visual_item path') /…" at bounding box center [920, 494] width 1040 height 673
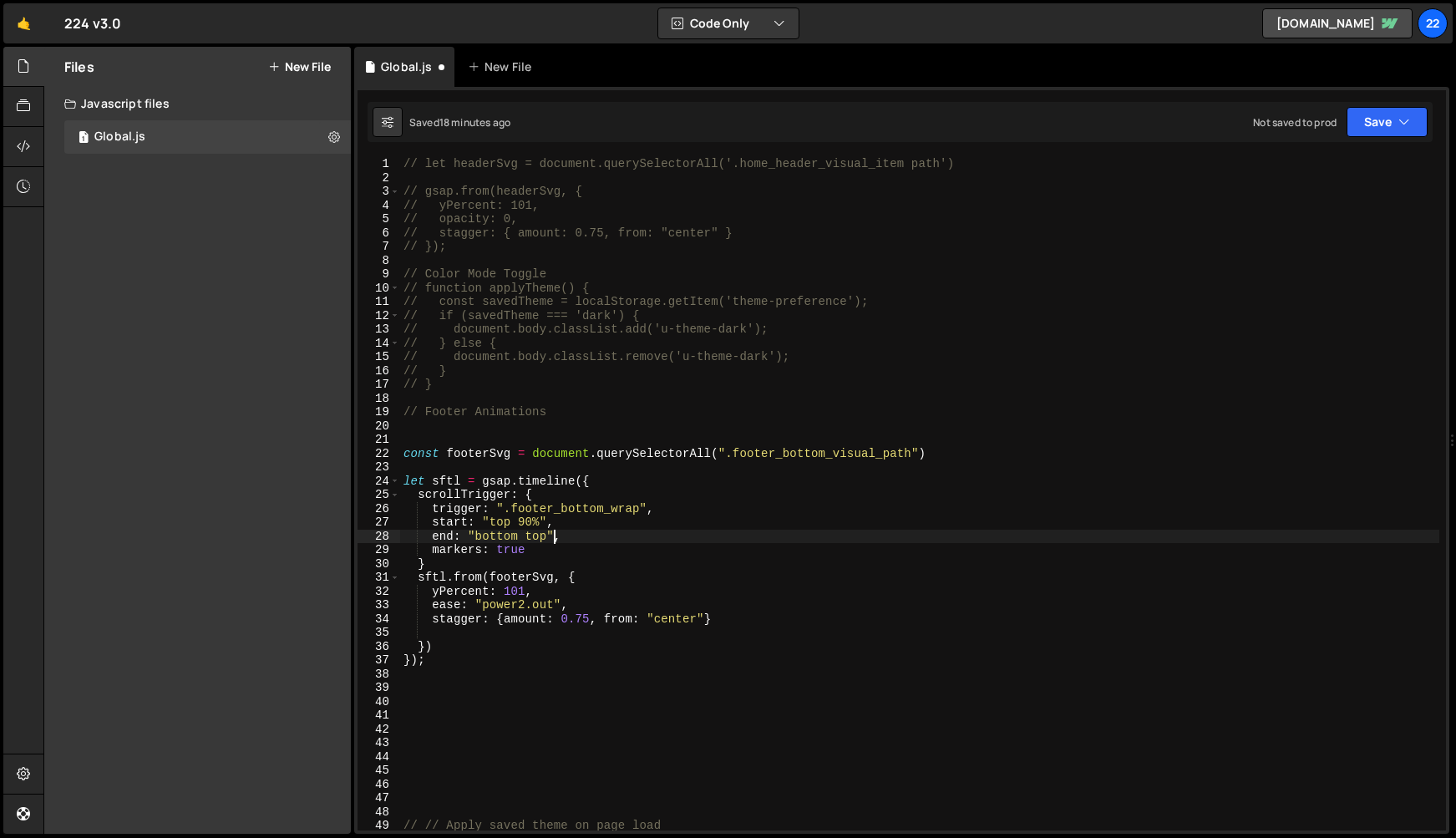
scroll to position [0, 10]
click at [434, 566] on div "// let headerSvg = document.querySelectorAll('.home_header_visual_item path') /…" at bounding box center [920, 508] width 1040 height 701
type textarea "}"
click at [415, 593] on div "// let headerSvg = document.querySelectorAll('.home_header_visual_item path') /…" at bounding box center [920, 508] width 1040 height 701
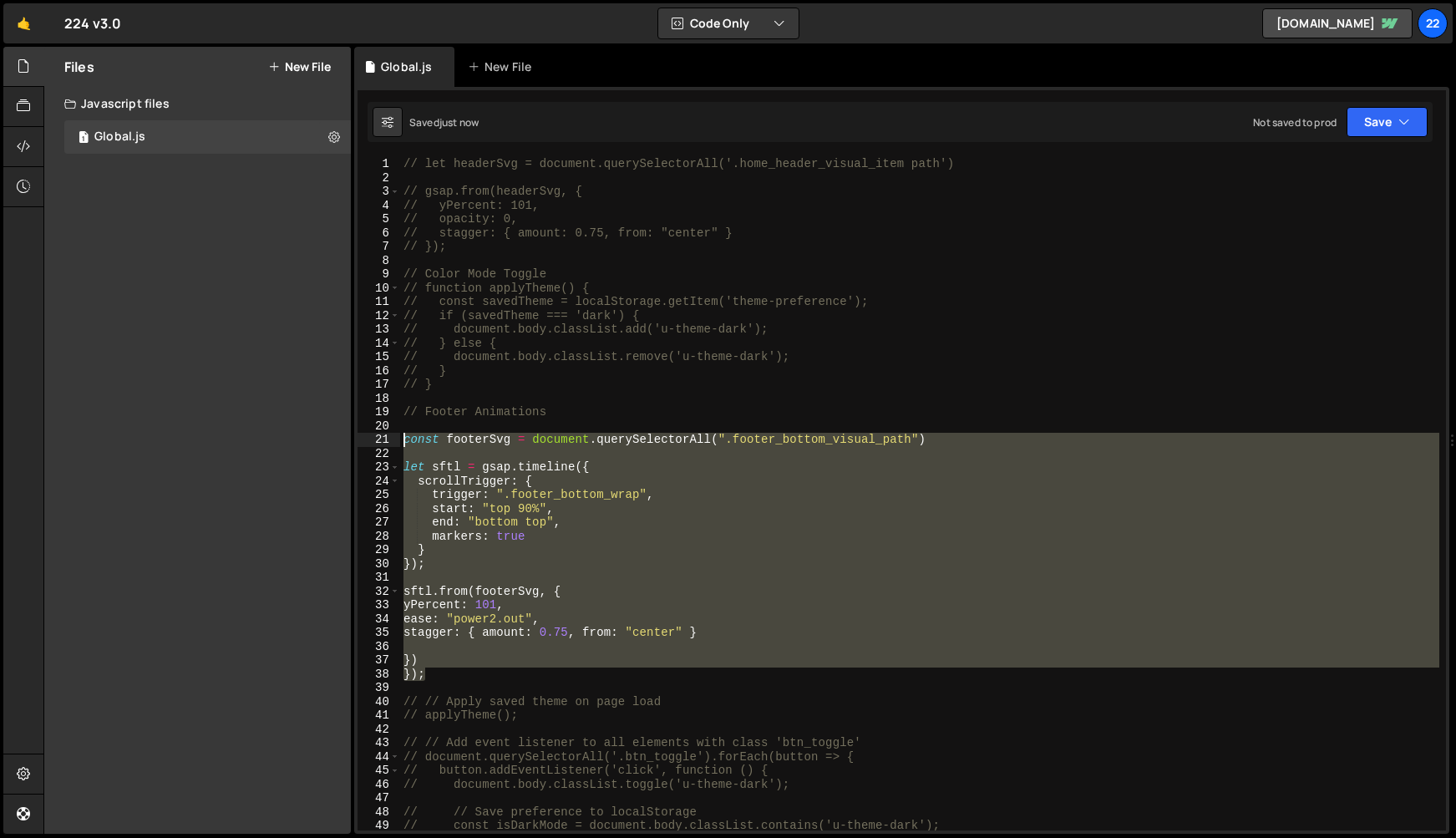
drag, startPoint x: 459, startPoint y: 680, endPoint x: 397, endPoint y: 442, distance: 245.9
click at [397, 442] on div "yPercent: 101, 1 2 3 4 5 6 7 8 9 10 11 12 13 14 15 16 17 18 19 20 21 22 23 24 2…" at bounding box center [902, 494] width 1088 height 673
type textarea "const footerSvg = document.querySelectorAll(".footer_bottom_visual_path")"
click at [451, 643] on div "// let headerSvg = document.querySelectorAll('.home_header_visual_item path') /…" at bounding box center [920, 494] width 1040 height 673
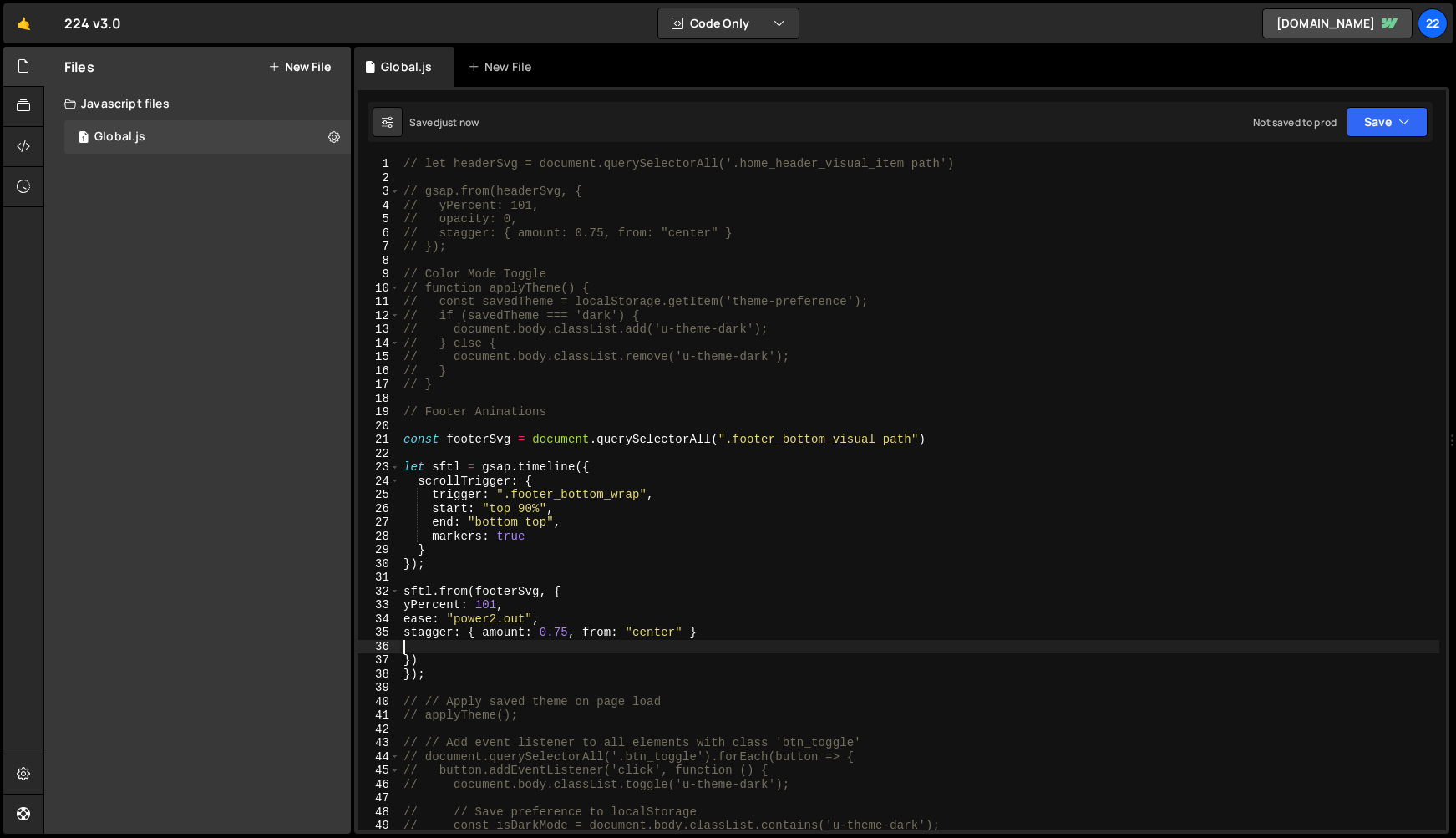
click at [403, 643] on div "// let headerSvg = document.querySelectorAll('.home_header_visual_item path') /…" at bounding box center [920, 508] width 1040 height 701
click at [447, 655] on div "// let headerSvg = document.querySelectorAll('.home_header_visual_item path') /…" at bounding box center [920, 508] width 1040 height 701
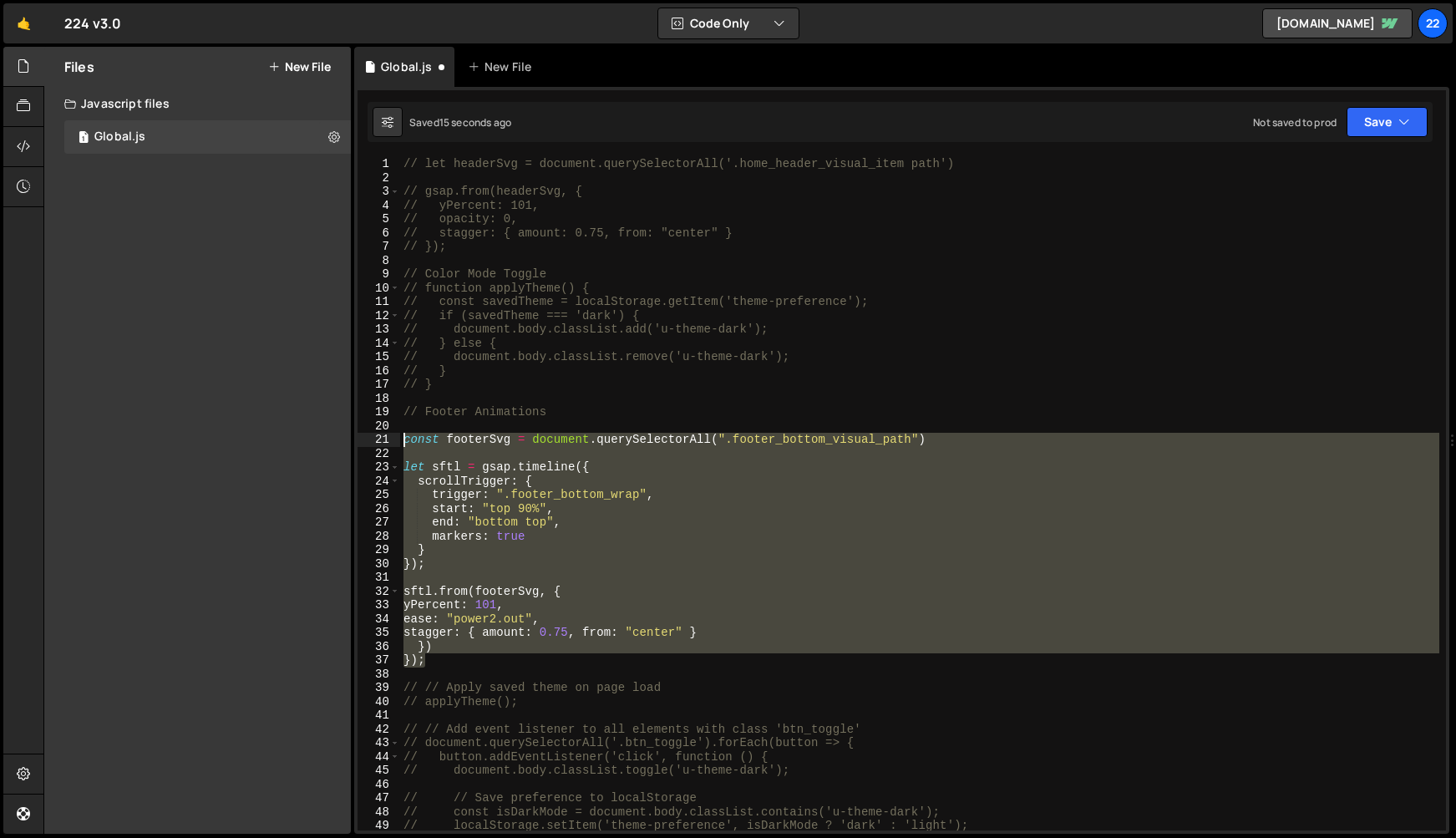
drag, startPoint x: 466, startPoint y: 655, endPoint x: 404, endPoint y: 439, distance: 224.7
click at [404, 439] on div "// let headerSvg = document.querySelectorAll('.home_header_visual_item path') /…" at bounding box center [920, 508] width 1040 height 701
click at [455, 656] on div "// let headerSvg = document.querySelectorAll('.home_header_visual_item path') /…" at bounding box center [920, 494] width 1040 height 673
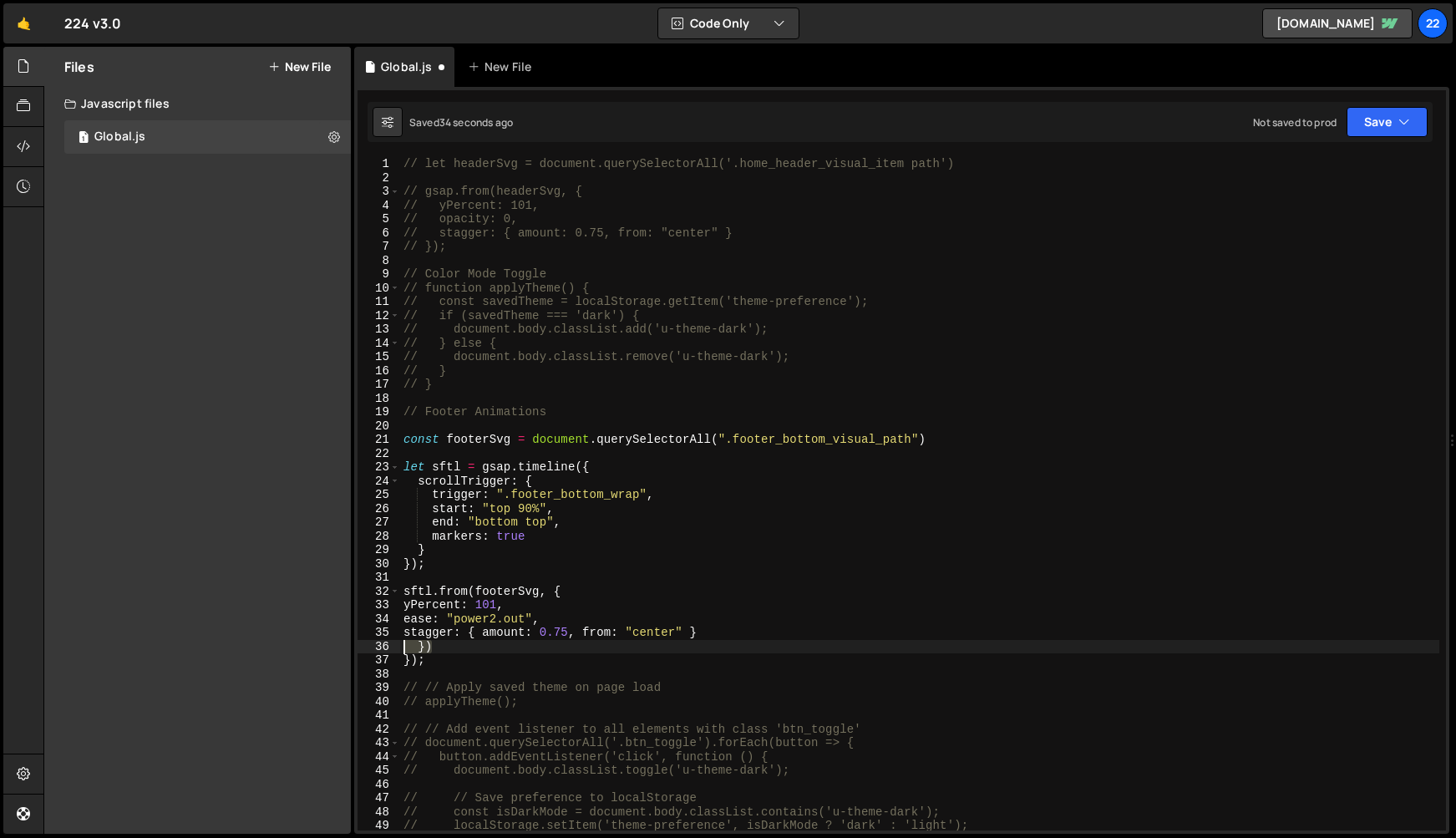
drag, startPoint x: 482, startPoint y: 648, endPoint x: 390, endPoint y: 645, distance: 92.0
click at [390, 645] on div "}); 1 2 3 4 5 6 7 8 9 10 11 12 13 14 15 16 17 18 19 20 21 22 23 24 25 26 27 28 …" at bounding box center [902, 494] width 1088 height 673
type textarea "})"
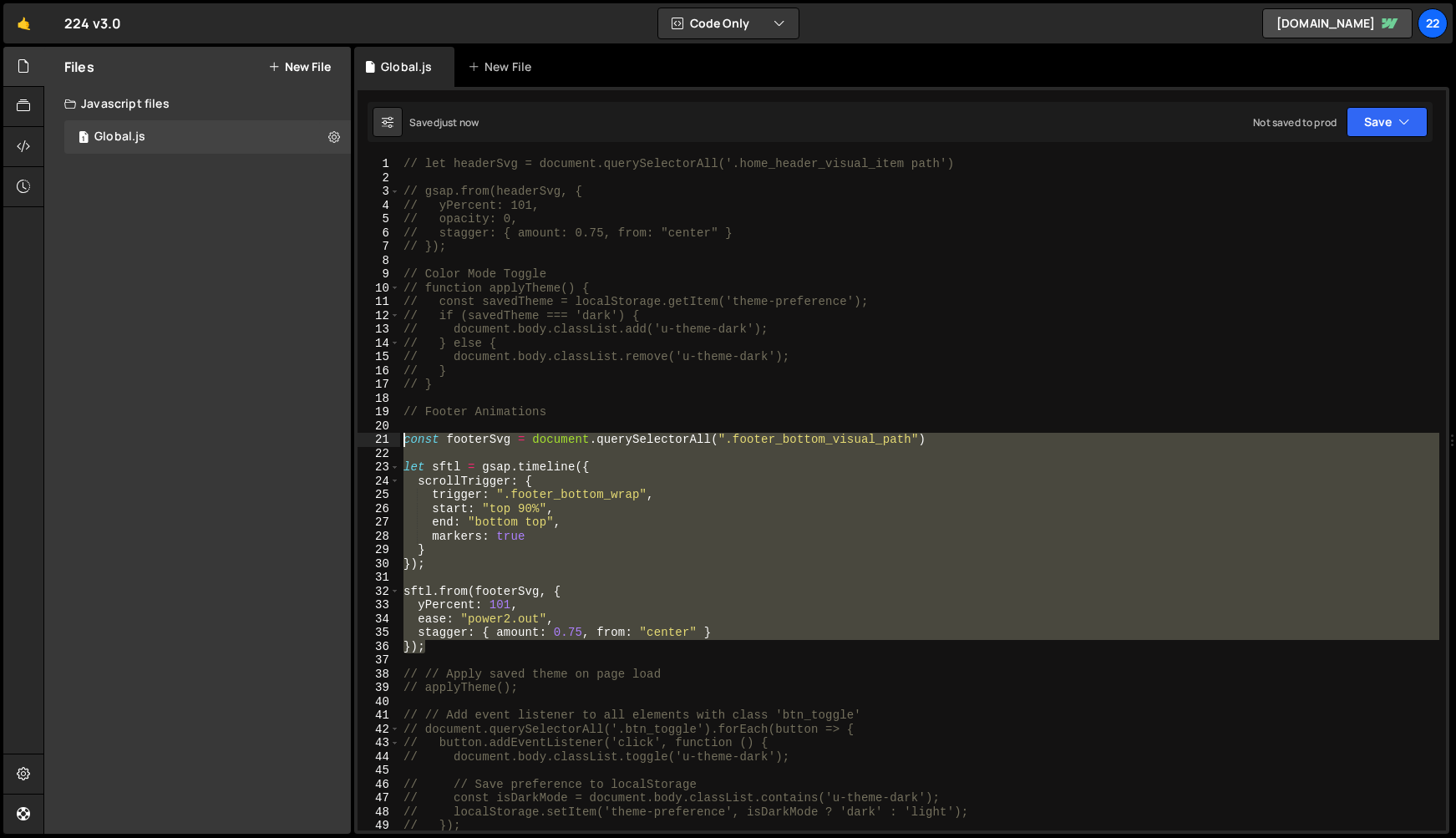
drag, startPoint x: 431, startPoint y: 652, endPoint x: 402, endPoint y: 439, distance: 215.0
click at [402, 439] on div "// let headerSvg = document.querySelectorAll('.home_header_visual_item path') /…" at bounding box center [920, 508] width 1040 height 701
type textarea "const footerSvg = document.querySelectorAll(".footer_bottom_visual_path")"
click at [455, 653] on div "// let headerSvg = document.querySelectorAll('.home_header_visual_item path') /…" at bounding box center [920, 508] width 1040 height 701
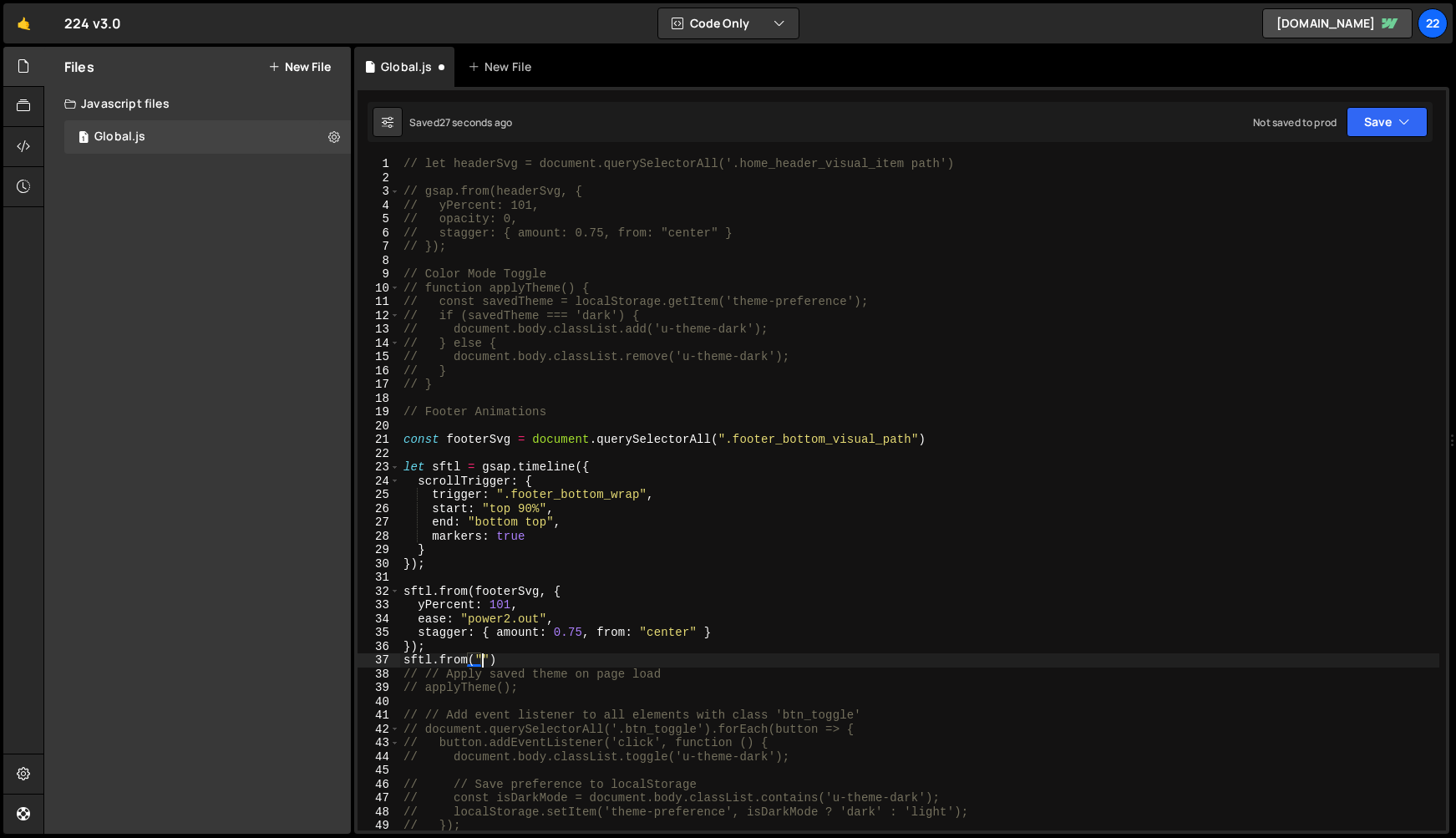
scroll to position [0, 4]
type textarea "sftl.from("",{)"
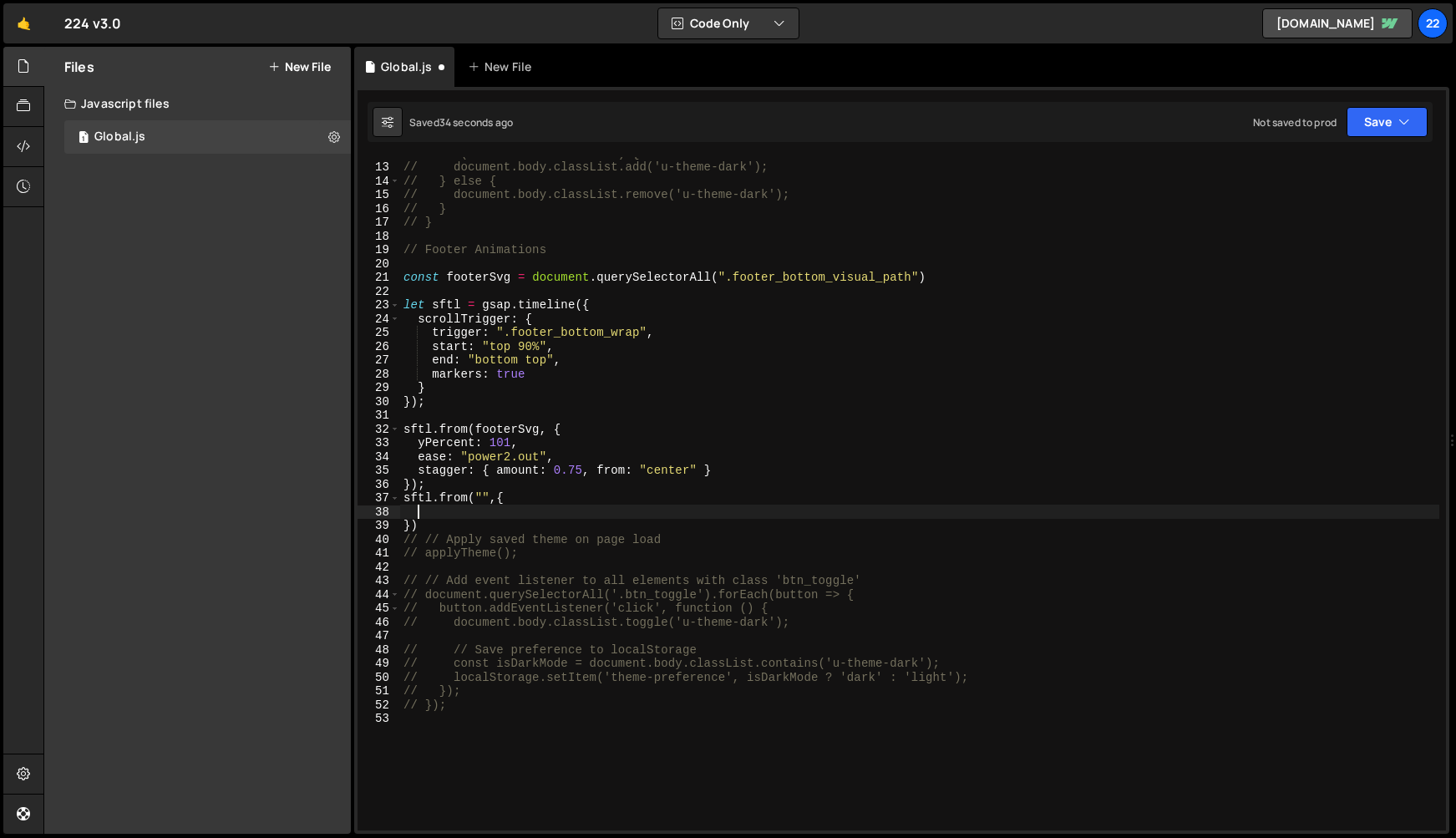
scroll to position [149, 0]
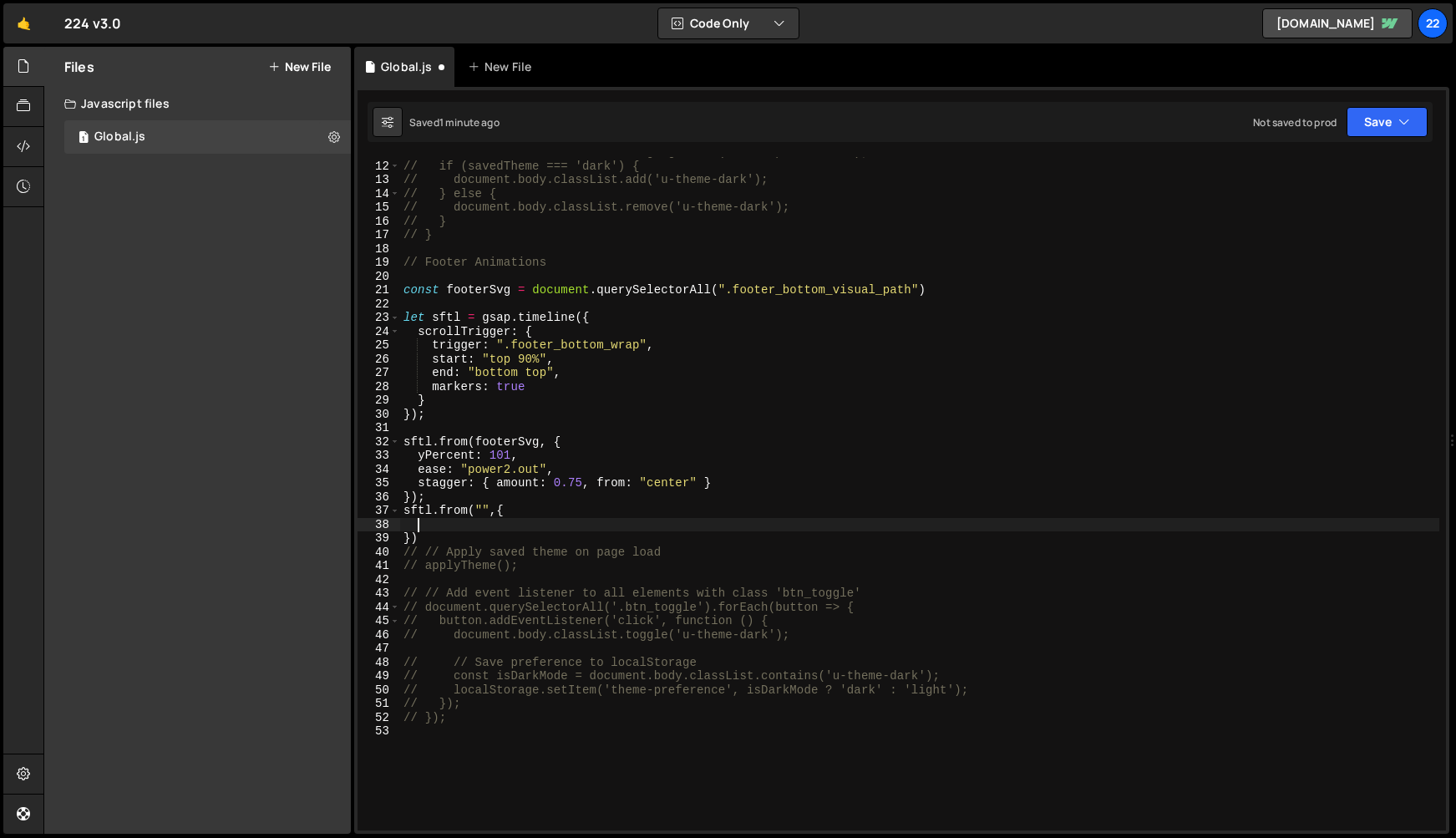
click at [480, 510] on div "// const savedTheme = localStorage.getItem('theme-preference'); // if (savedThe…" at bounding box center [920, 496] width 1040 height 701
paste textarea "footer_bottom_text"
paste textarea "footer_bottom_item"
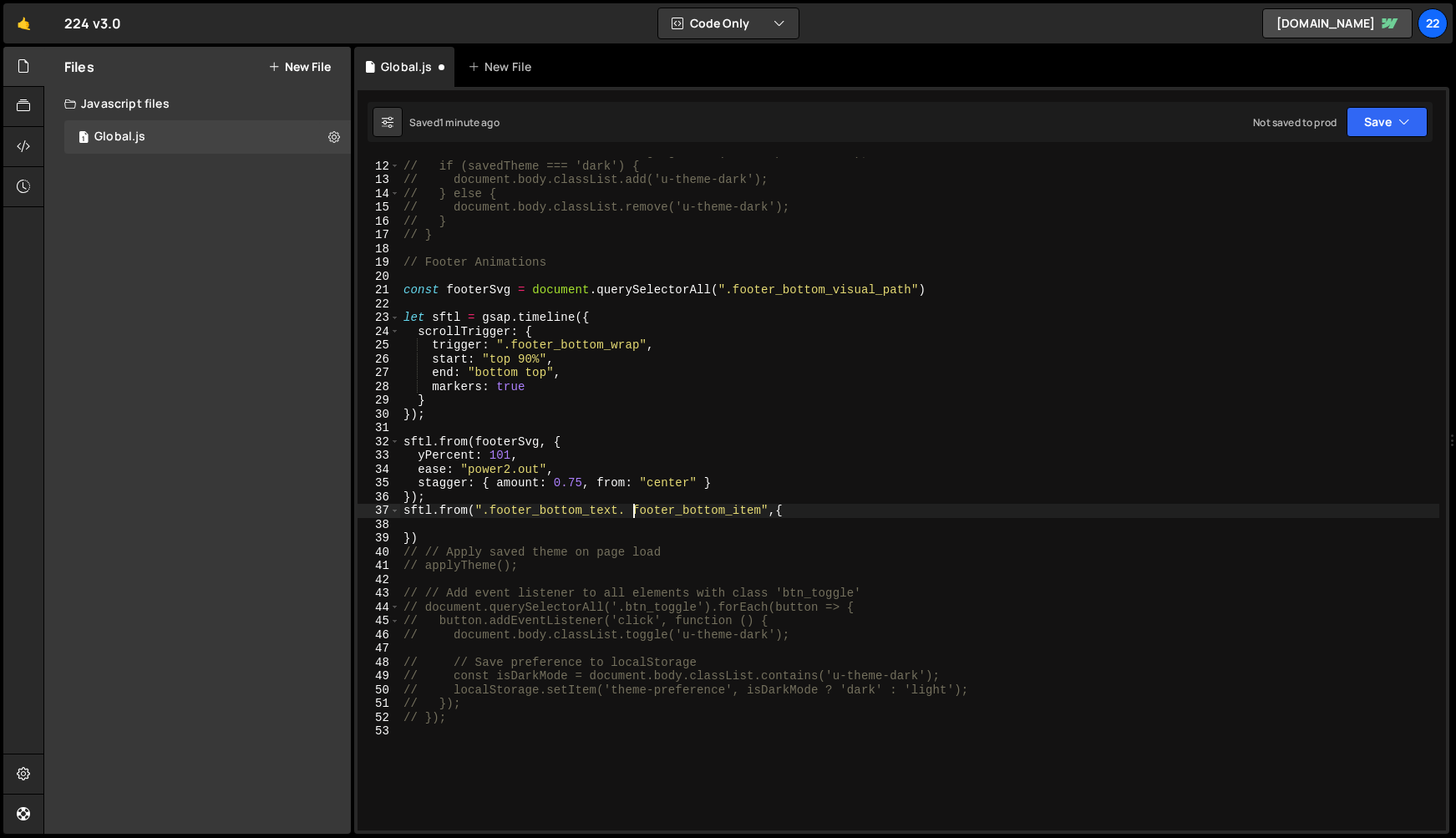
click at [633, 511] on div "// const savedTheme = localStorage.getItem('theme-preference'); // if (savedThe…" at bounding box center [920, 496] width 1040 height 701
type textarea "sftl.from(".footer_bottom_text, .footer_bottom_item",{"
click at [450, 526] on div "// const savedTheme = localStorage.getItem('theme-preference'); // if (savedThe…" at bounding box center [920, 496] width 1040 height 701
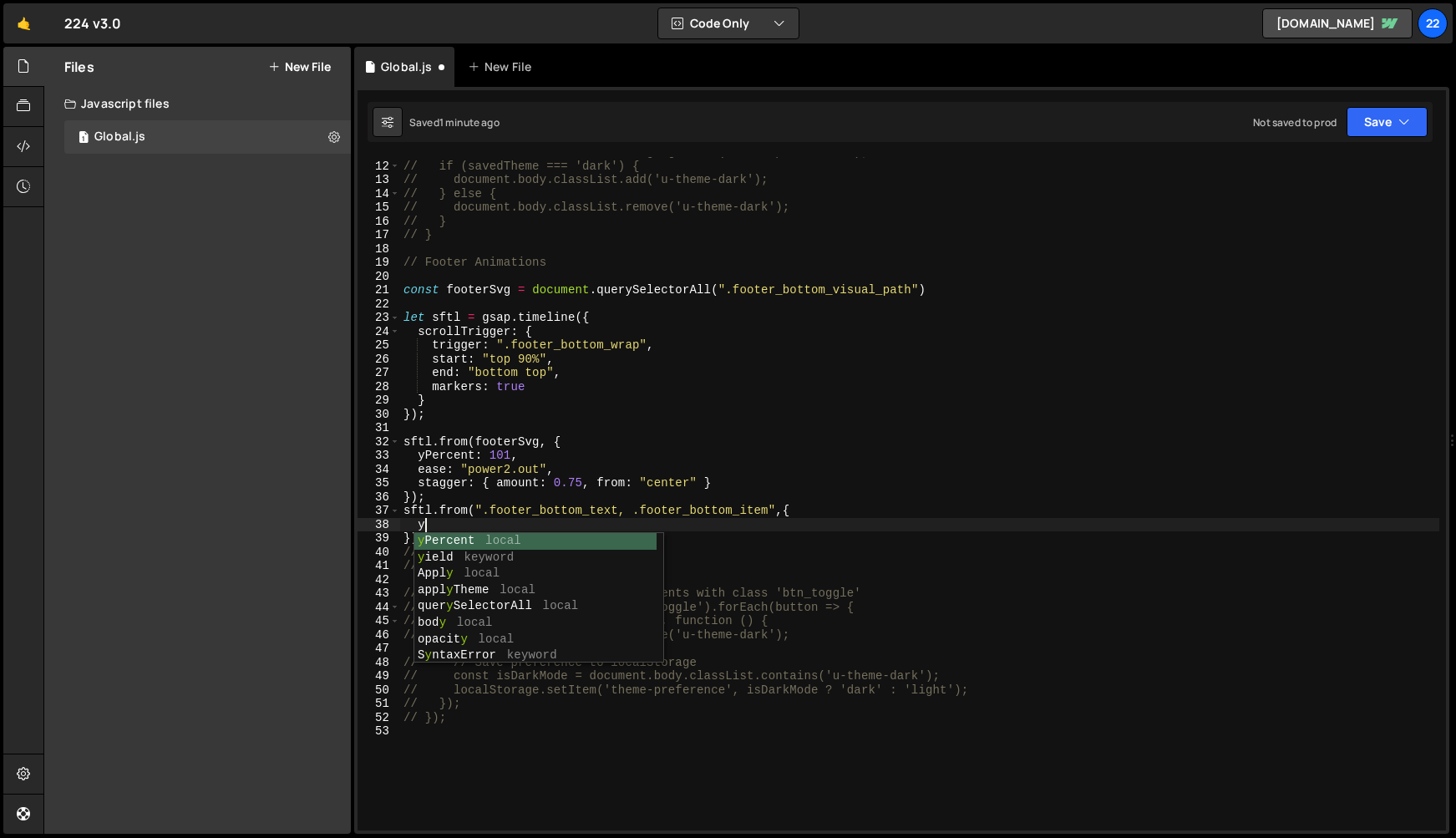
scroll to position [0, 1]
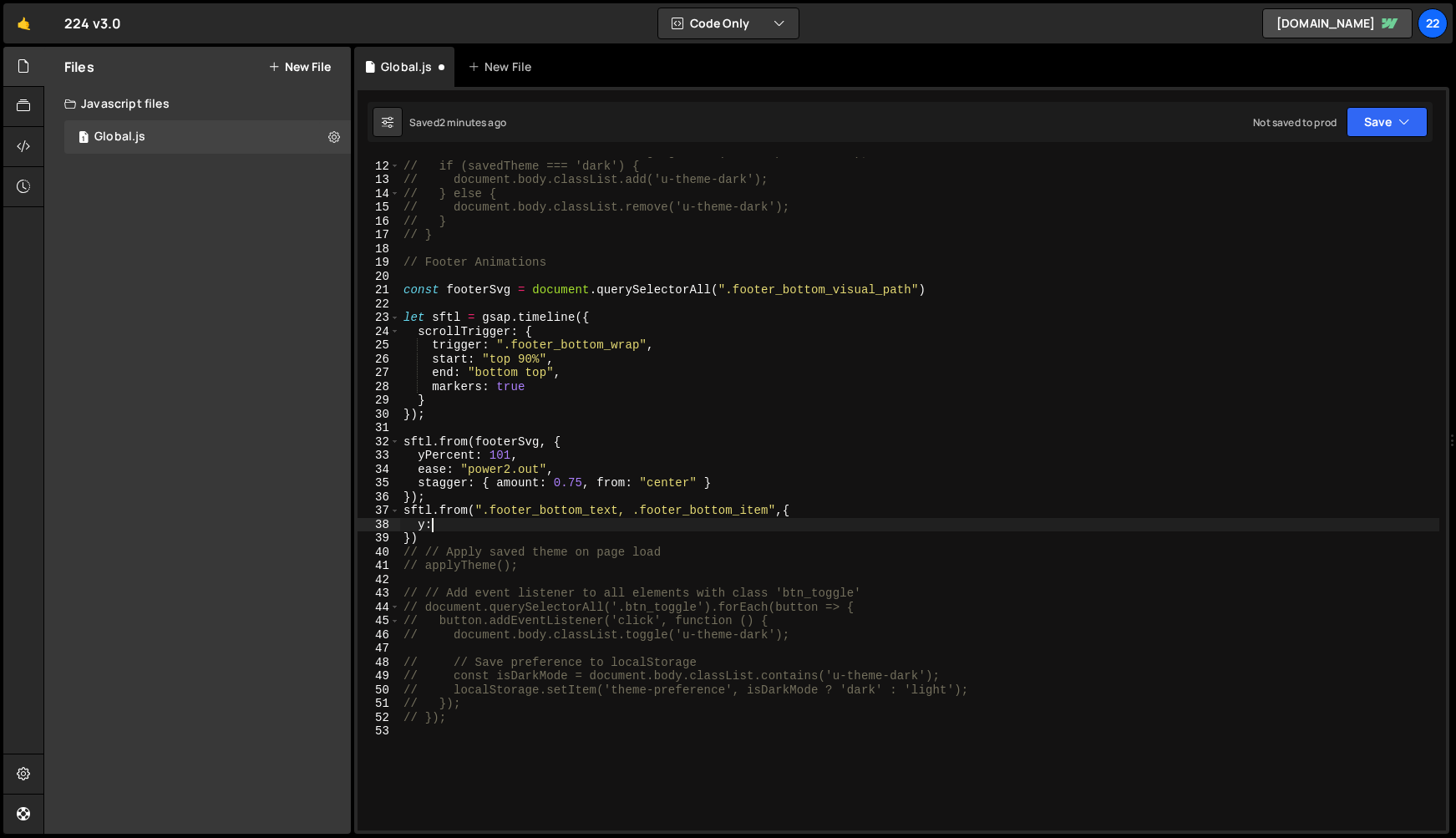
type textarea "y"
type textarea "opacity: 0,"
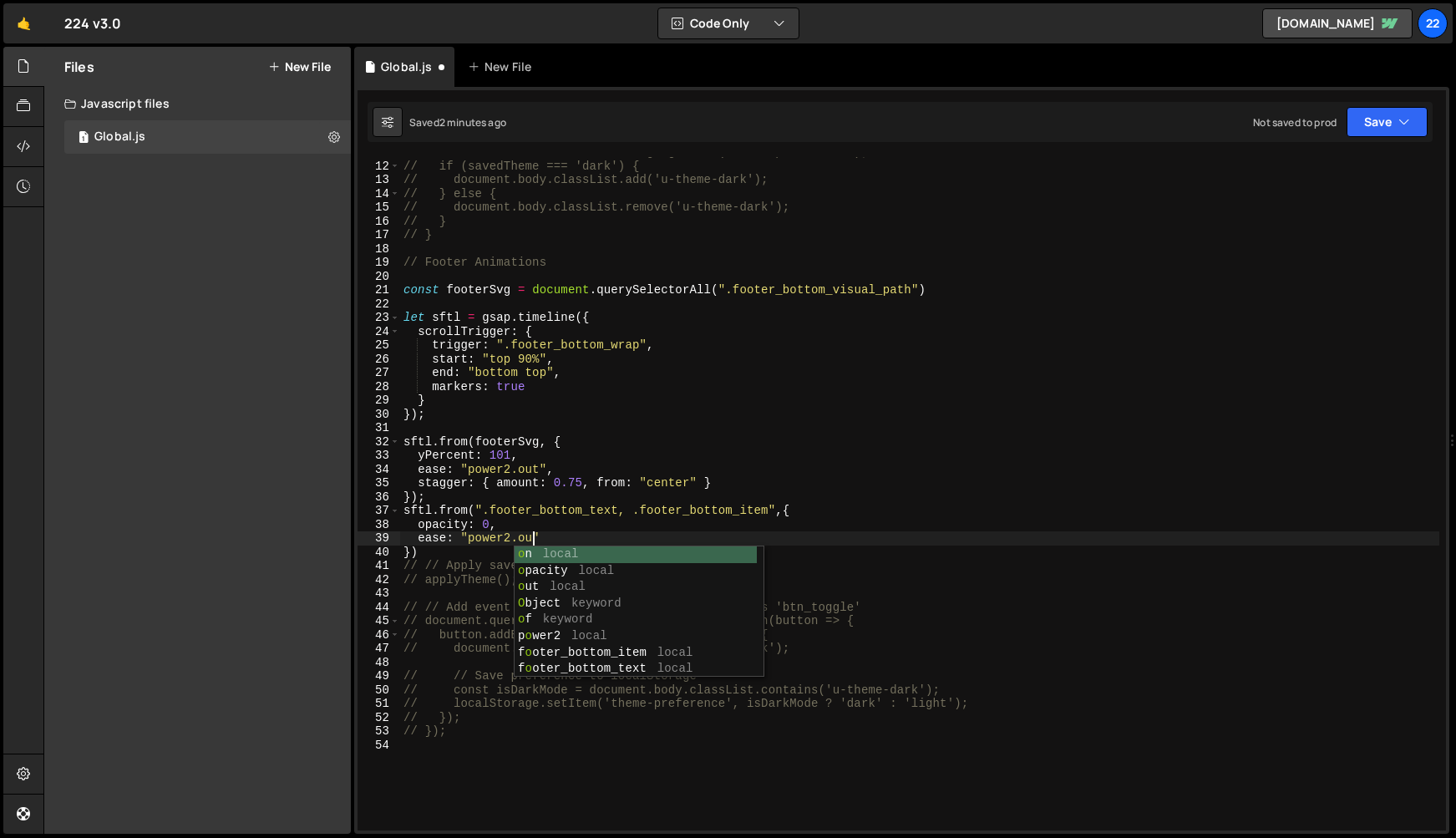
scroll to position [0, 8]
type textarea "ease: "power2.out""
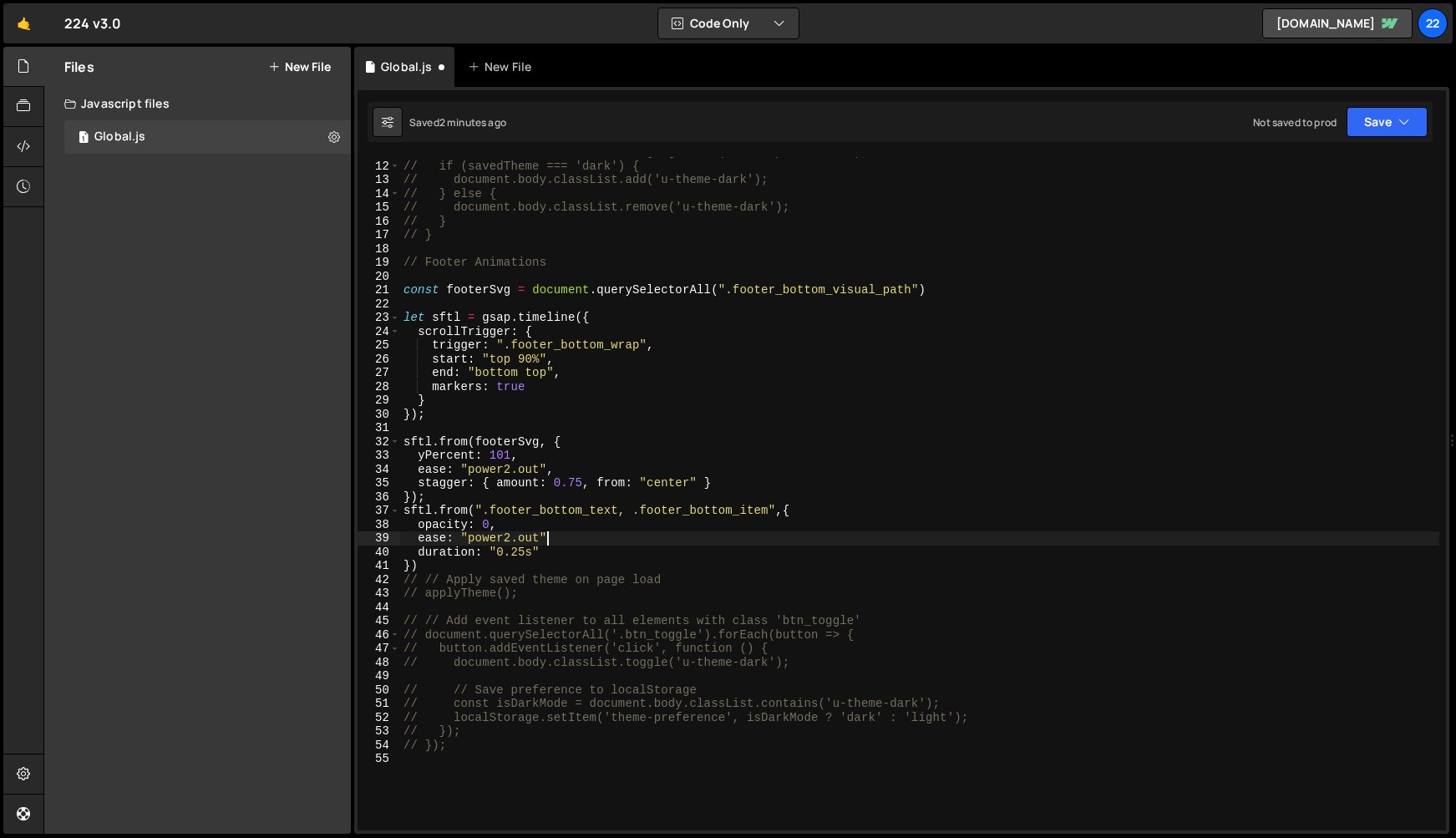
scroll to position [0, 9]
drag, startPoint x: 552, startPoint y: 552, endPoint x: 490, endPoint y: 550, distance: 62.0
click at [490, 550] on div "// const savedTheme = localStorage.getItem('theme-preference'); // if (savedThe…" at bounding box center [920, 496] width 1040 height 701
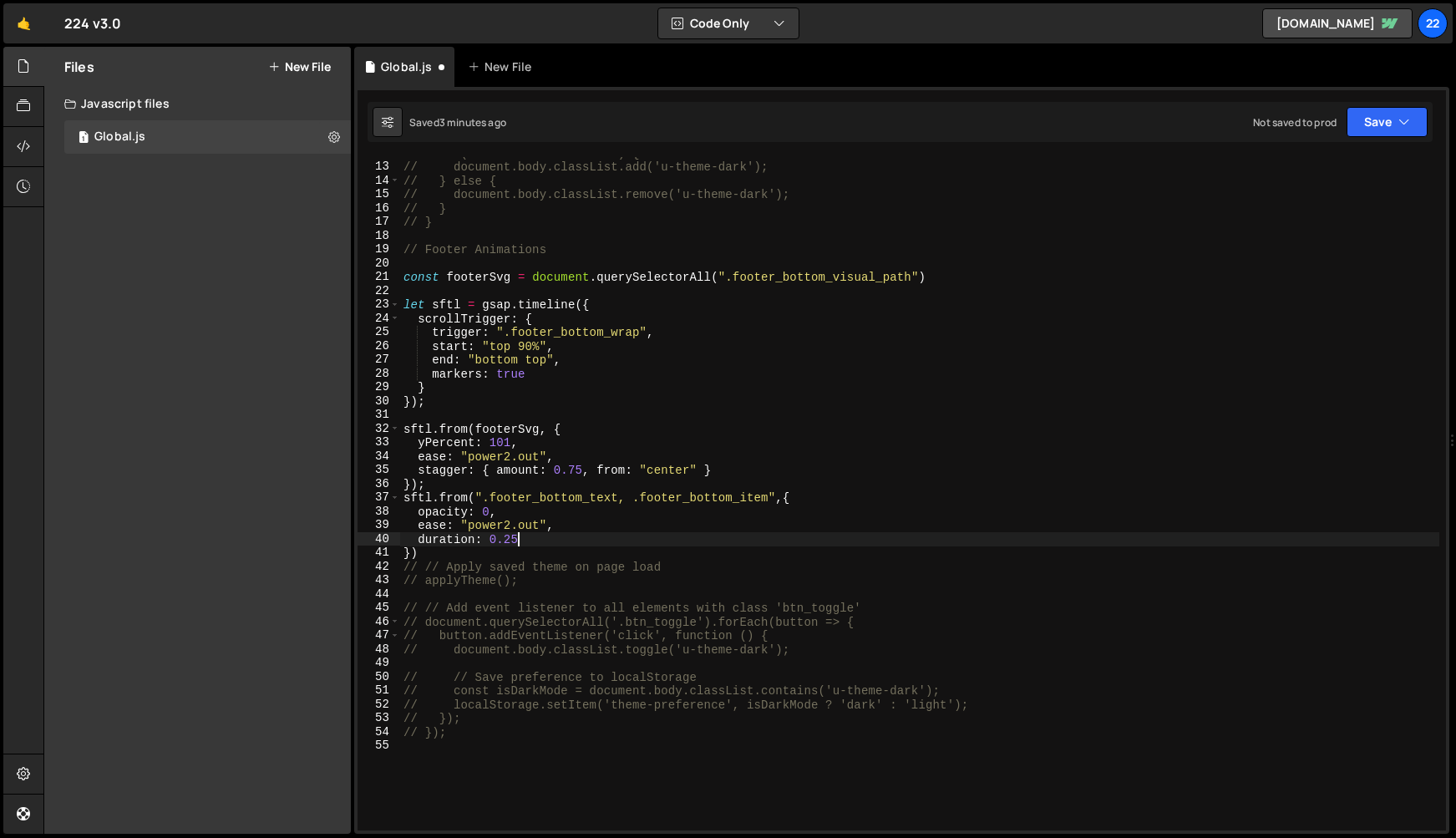
scroll to position [163, 0]
click at [495, 551] on div "// if (savedTheme === 'dark') { // document.body.classList.add('u-theme-dark');…" at bounding box center [920, 497] width 1040 height 701
click at [412, 551] on div "// if (savedTheme === 'dark') { // document.body.classList.add('u-theme-dark');…" at bounding box center [920, 497] width 1040 height 701
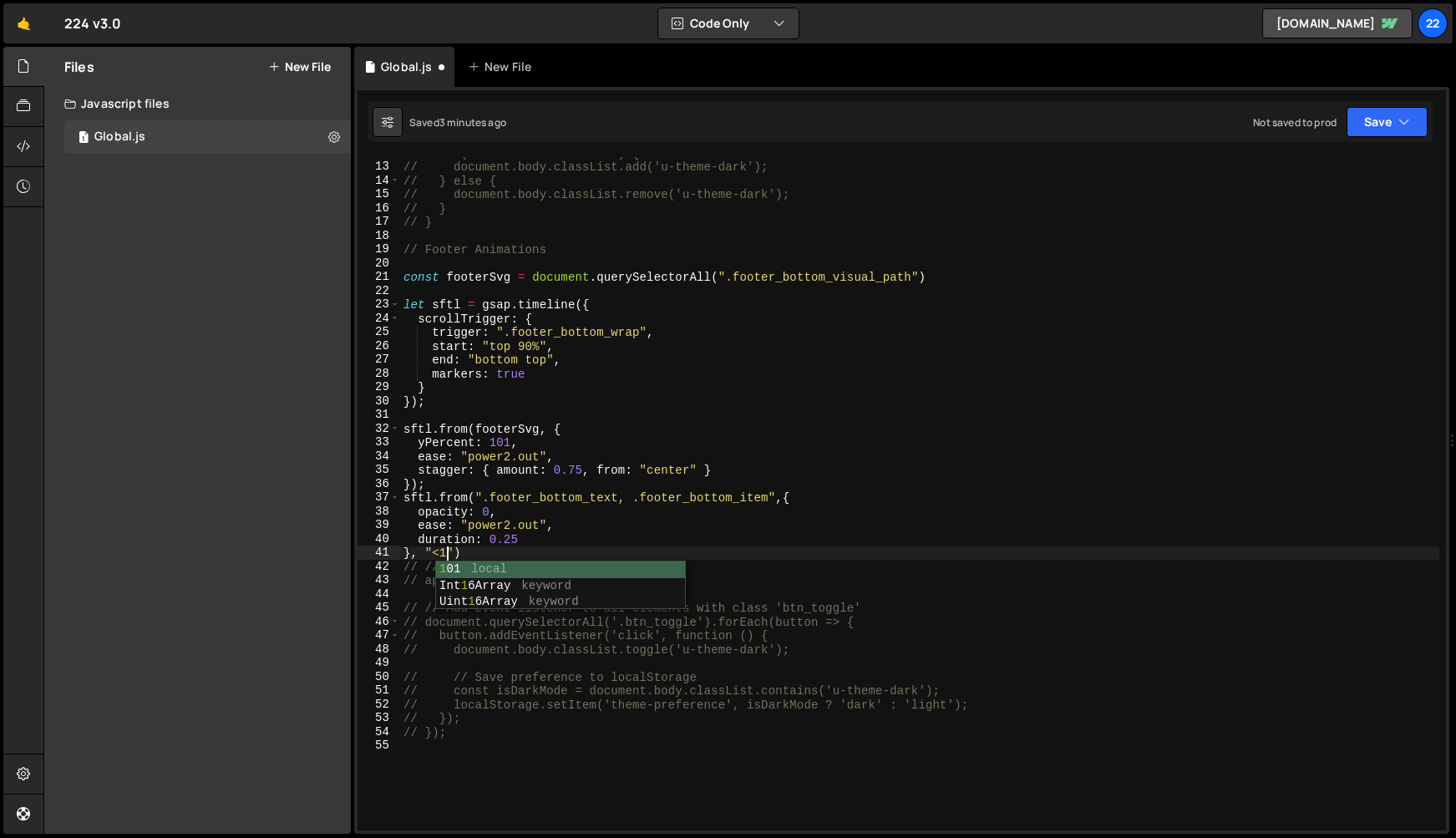
click at [663, 540] on div "// if (savedTheme === 'dark') { // document.body.classList.add('u-theme-dark');…" at bounding box center [920, 497] width 1040 height 701
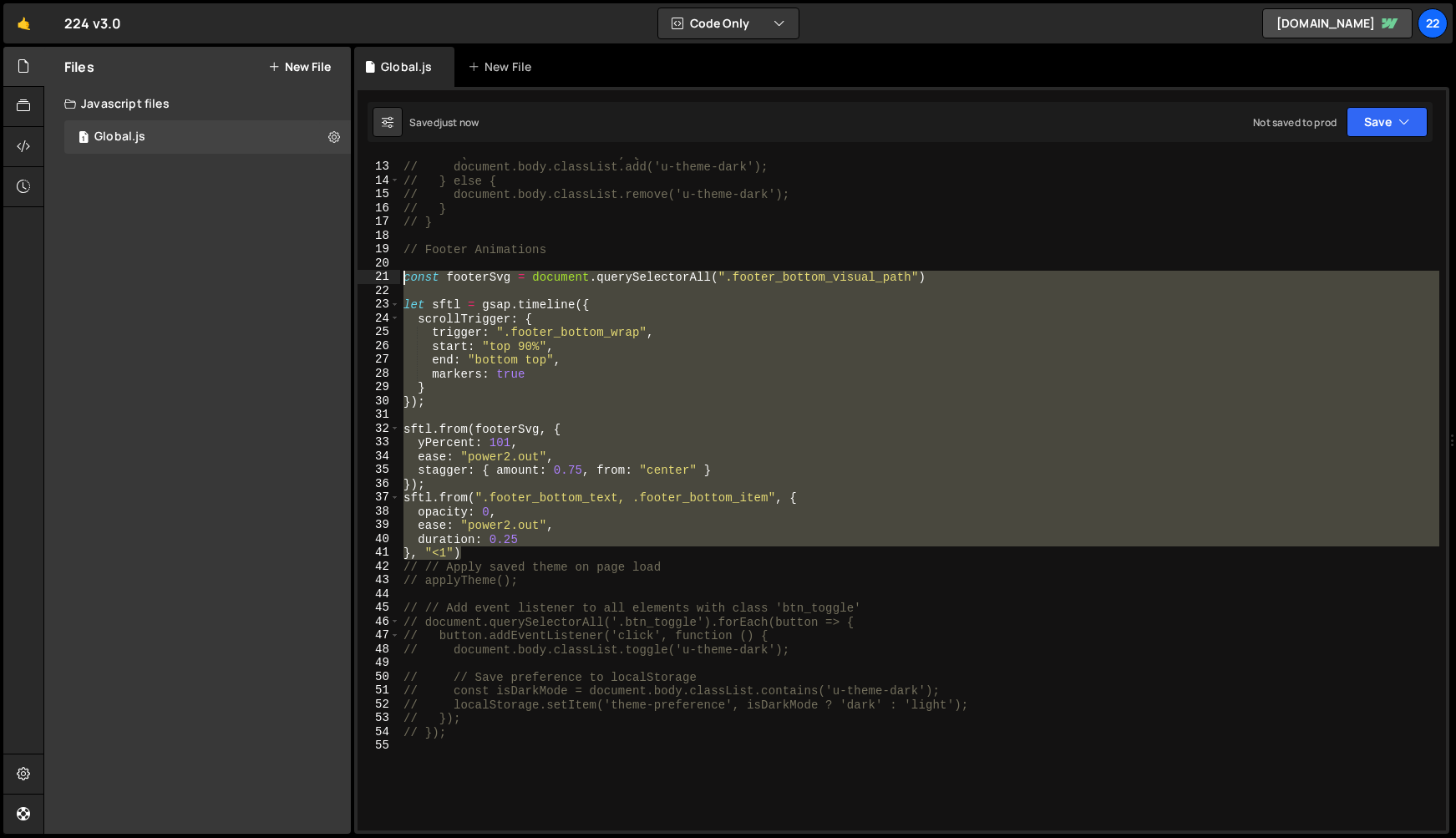
drag, startPoint x: 494, startPoint y: 555, endPoint x: 395, endPoint y: 276, distance: 296.0
click at [395, 276] on div "duration: 0.25 12 13 14 15 16 17 18 19 20 21 22 23 24 25 26 27 28 29 30 31 32 3…" at bounding box center [902, 494] width 1088 height 673
click at [593, 376] on div "// if (savedTheme === 'dark') { // document.body.classList.add('u-theme-dark');…" at bounding box center [920, 497] width 1040 height 701
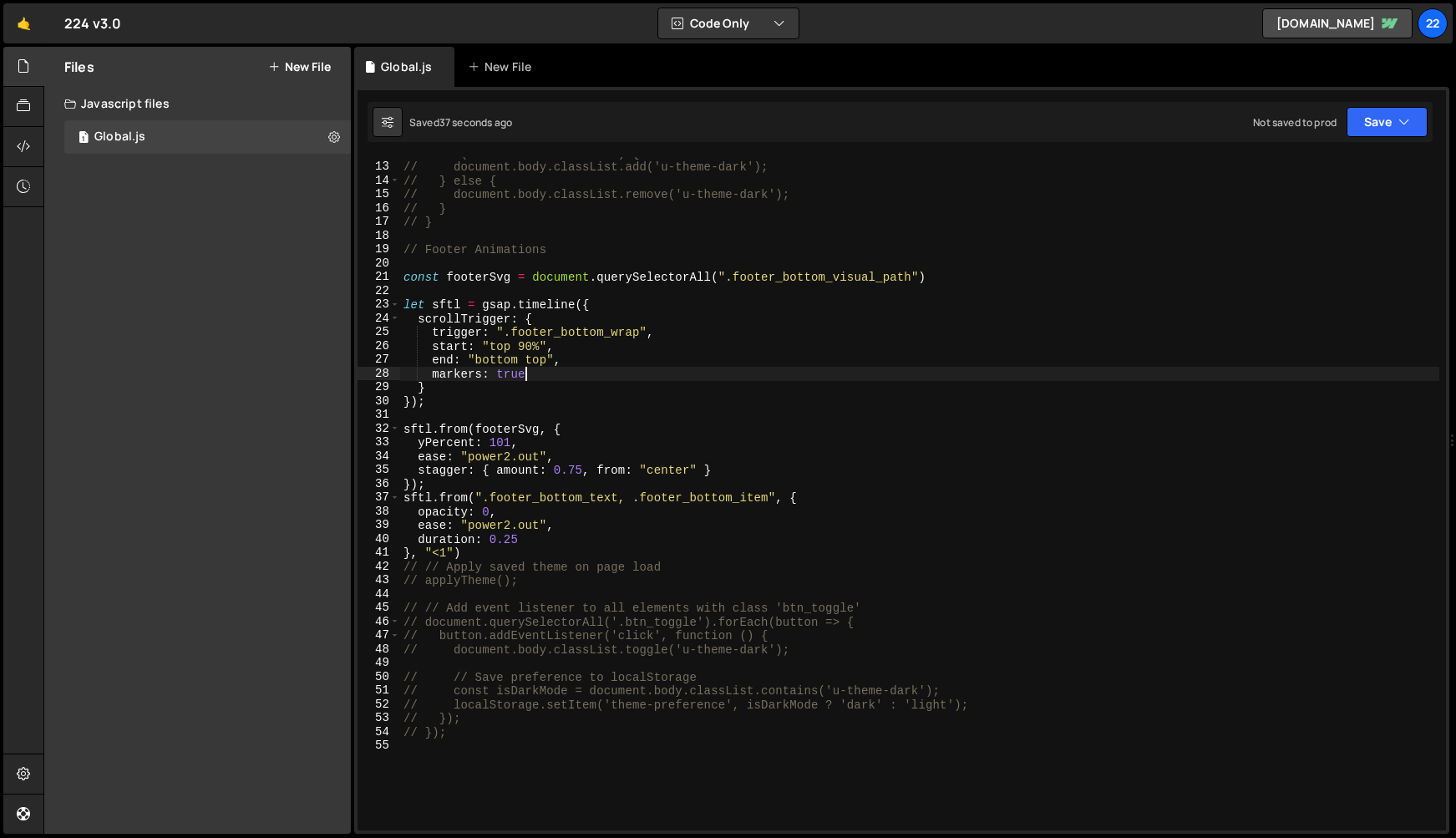
click at [582, 461] on div "// if (savedTheme === 'dark') { // document.body.classList.add('u-theme-dark');…" at bounding box center [920, 497] width 1040 height 701
type textarea "ease: "power2.out","
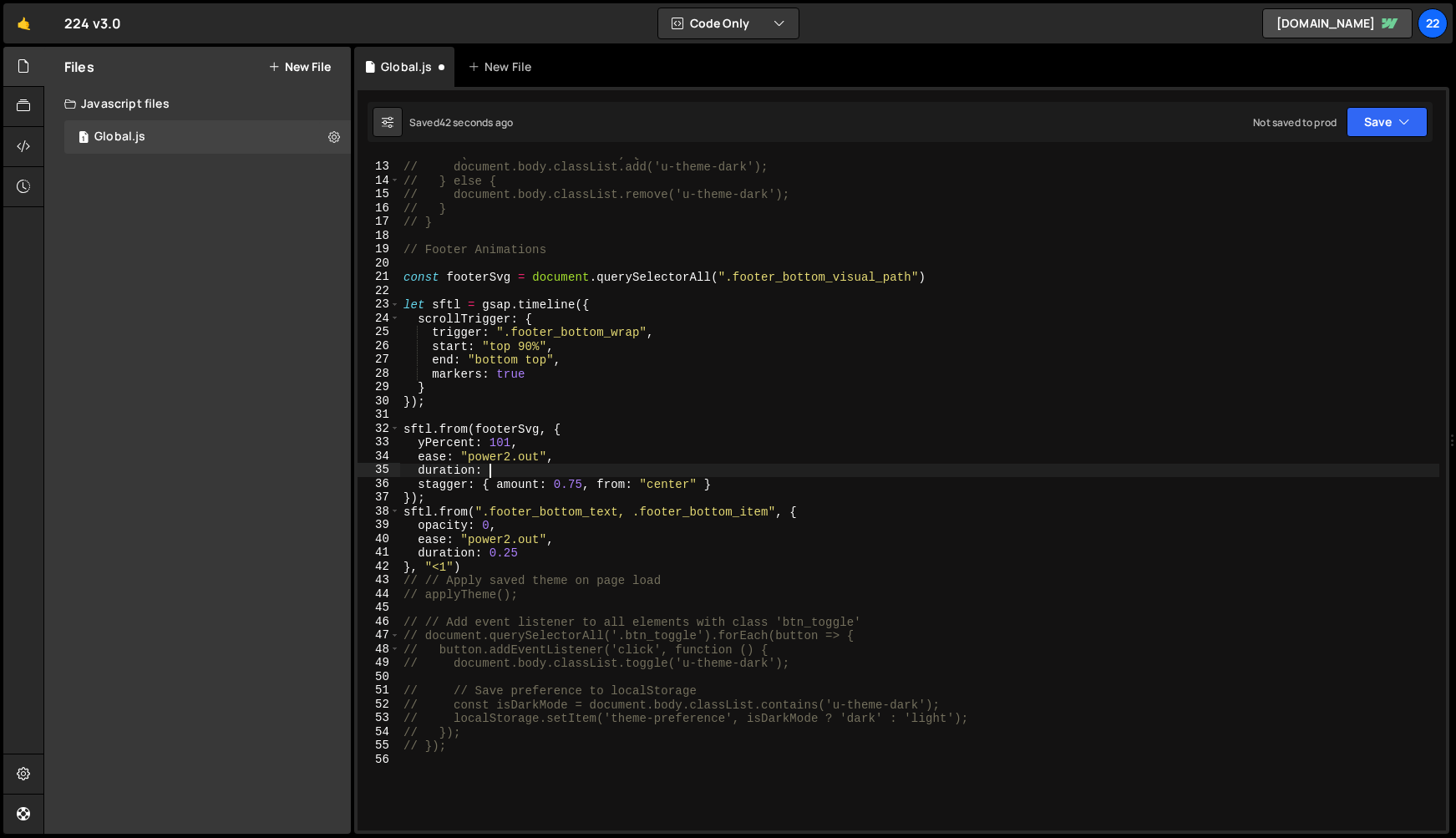
scroll to position [0, 5]
drag, startPoint x: 787, startPoint y: 509, endPoint x: 472, endPoint y: 510, distance: 315.0
click at [472, 510] on div "// if (savedTheme === 'dark') { // document.body.classList.add('u-theme-dark');…" at bounding box center [920, 497] width 1040 height 701
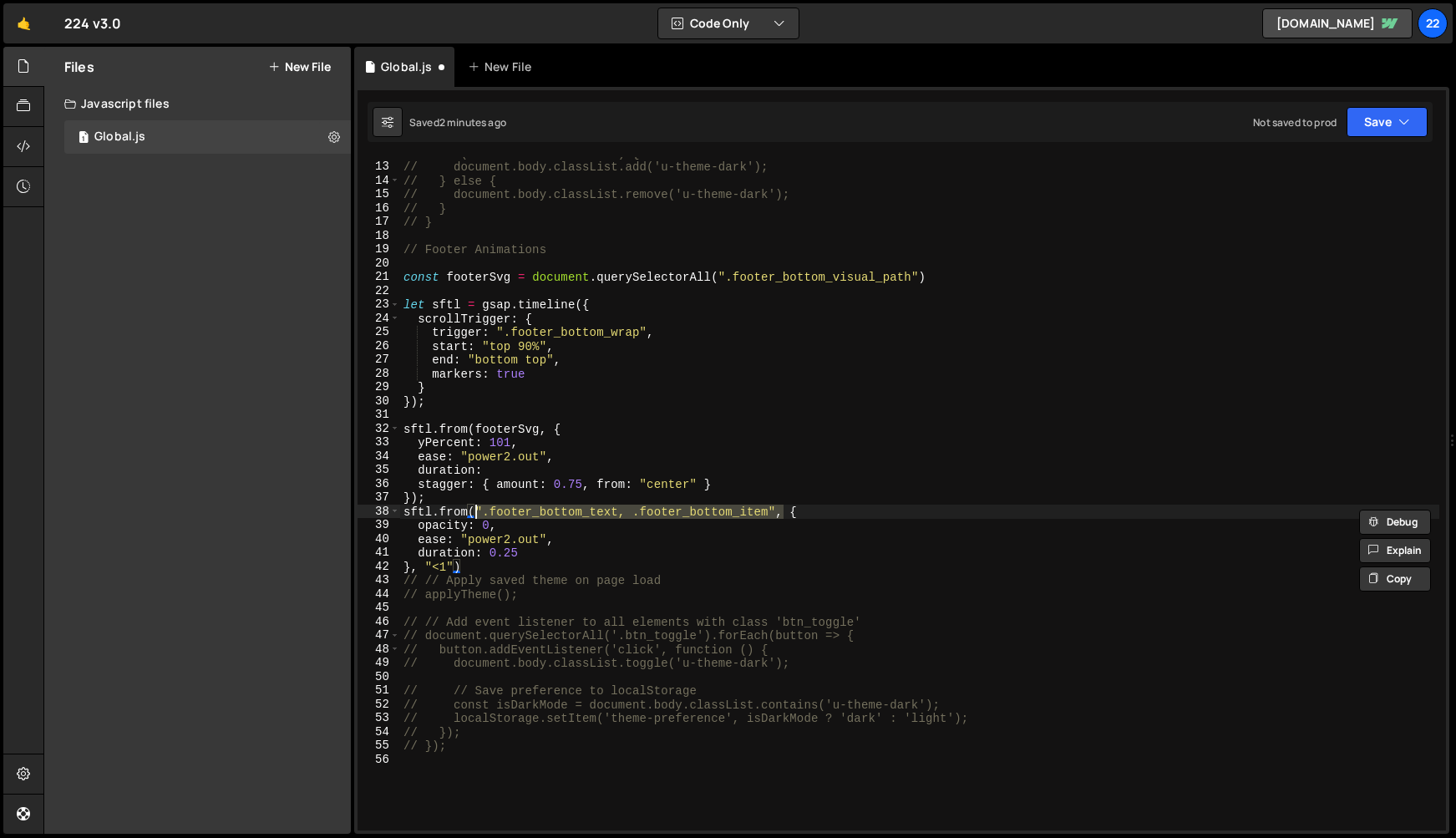
click at [489, 555] on div "// if (savedTheme === 'dark') { // document.body.classList.add('u-theme-dark');…" at bounding box center [920, 497] width 1040 height 701
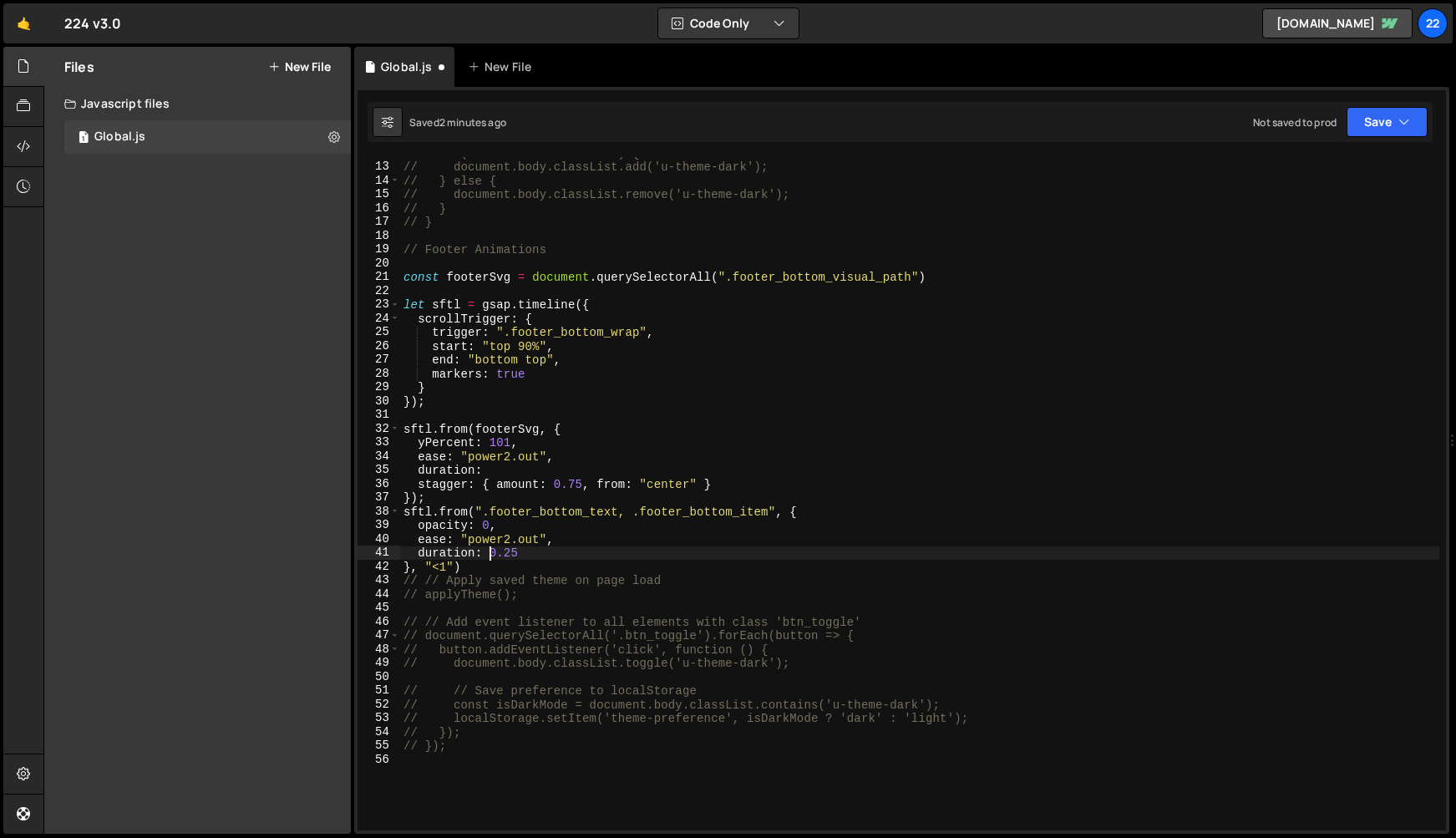
click at [405, 580] on div "// if (savedTheme === 'dark') { // document.body.classList.add('u-theme-dark');…" at bounding box center [920, 497] width 1040 height 701
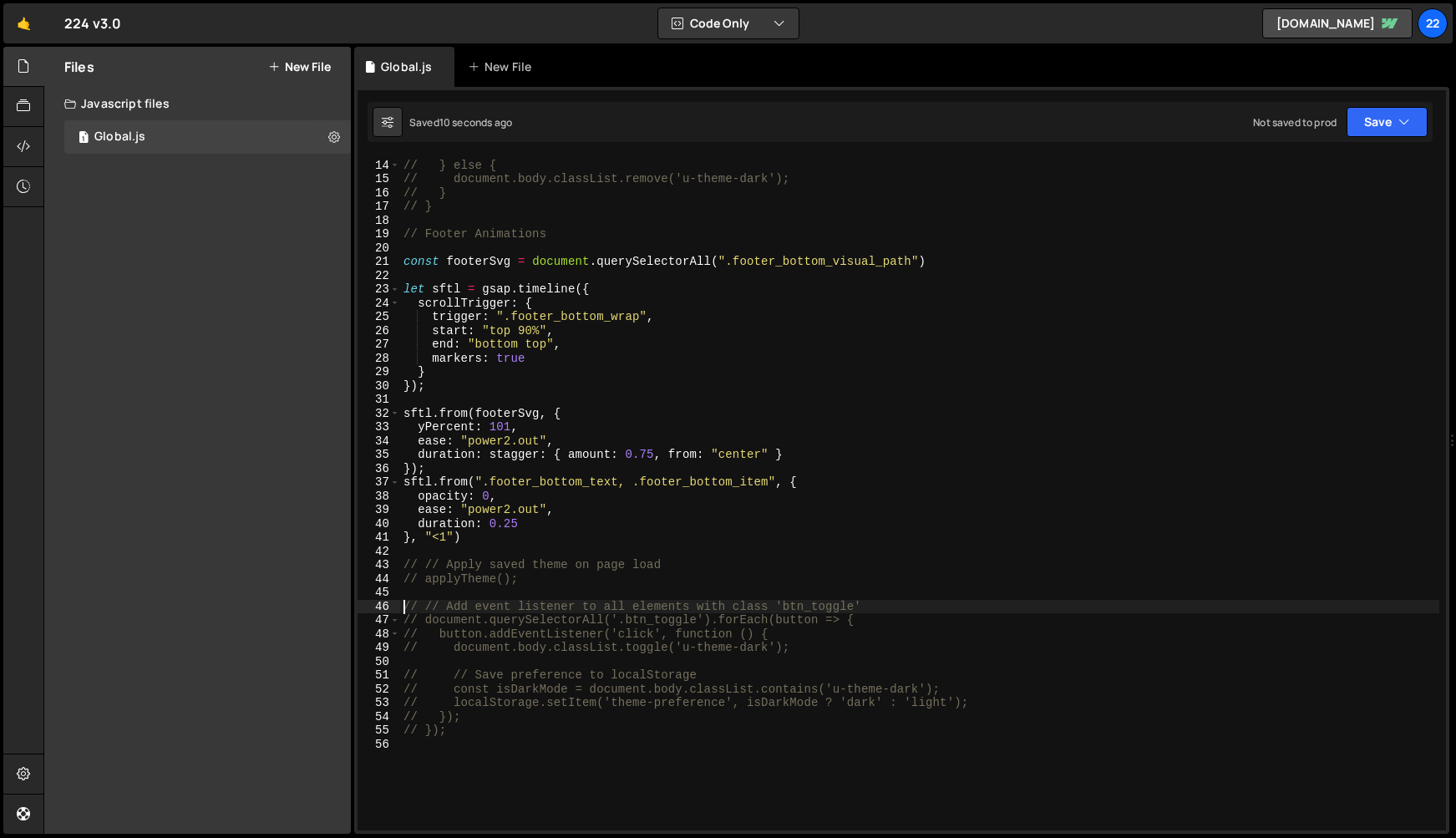
scroll to position [178, 0]
click at [490, 455] on div "// document.body.classList.add('u-theme-dark'); // } else { // document.body.cl…" at bounding box center [920, 495] width 1040 height 701
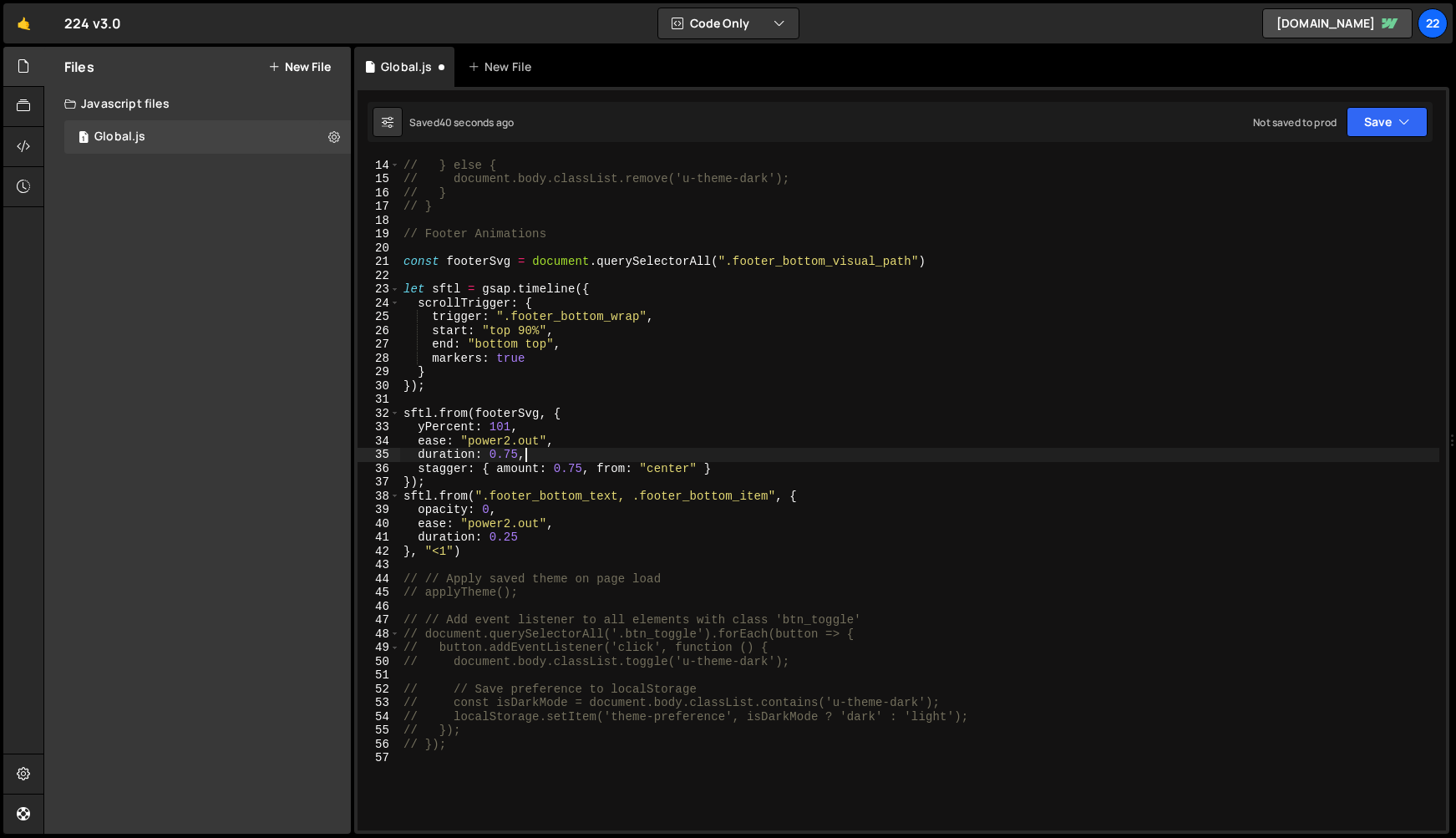
scroll to position [0, 7]
click at [743, 465] on div "// document.body.classList.add('u-theme-dark'); // } else { // document.body.cl…" at bounding box center [920, 495] width 1040 height 701
type textarea "stagger: { amount: 0.75, from: "center" },"
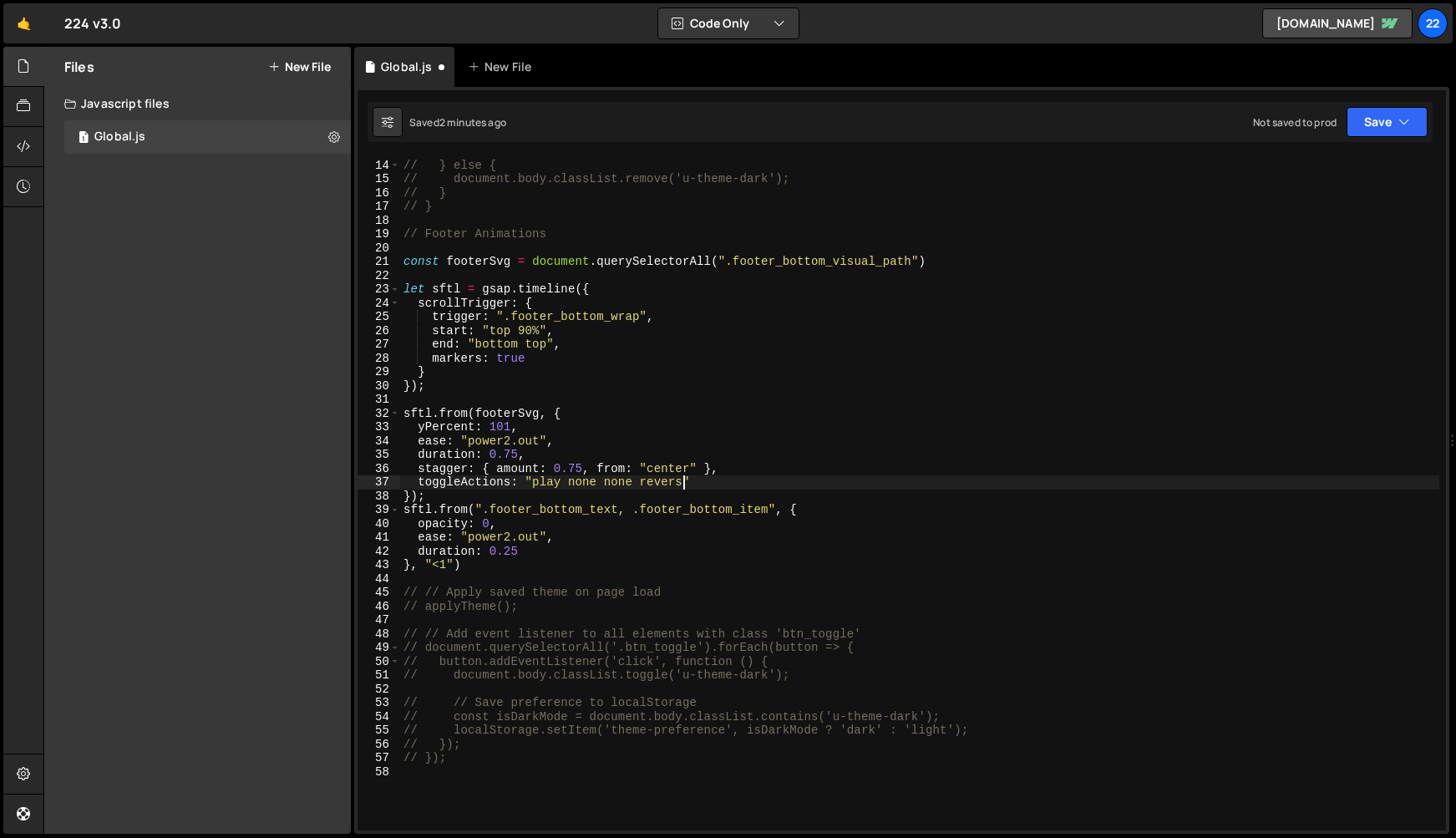
scroll to position [0, 20]
click at [874, 470] on div "// document.body.classList.add('u-theme-dark'); // } else { // document.body.cl…" at bounding box center [920, 495] width 1040 height 701
drag, startPoint x: 750, startPoint y: 489, endPoint x: 388, endPoint y: 480, distance: 362.1
click at [388, 480] on div "stagger: { amount: 0.75, from: "center" }, 13 14 15 16 17 18 19 20 21 22 23 24 …" at bounding box center [902, 494] width 1088 height 673
type textarea "toggleActions: "play none none reverse""
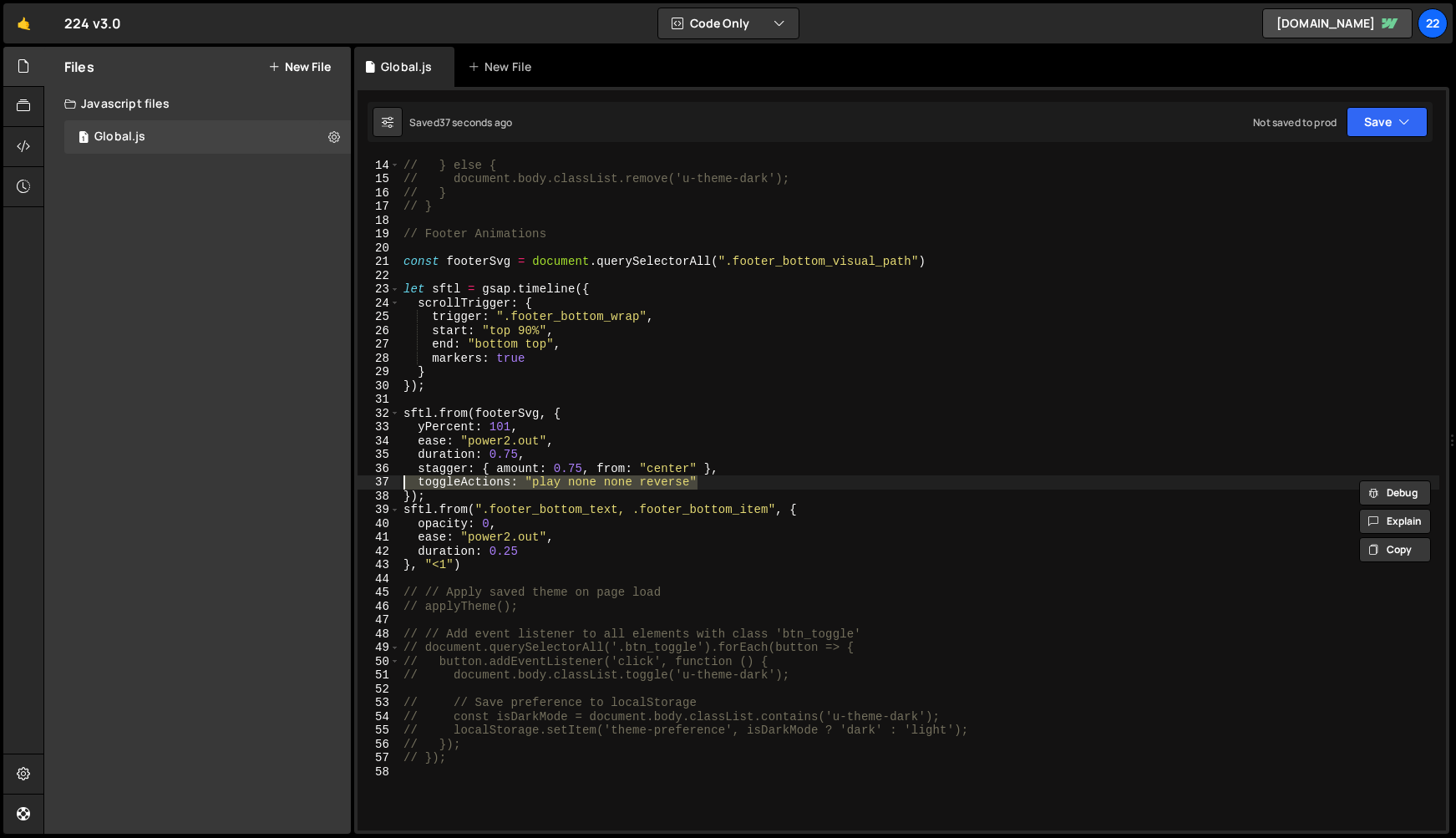
scroll to position [0, 0]
click at [582, 363] on div "// document.body.classList.add('u-theme-dark'); // } else { // document.body.cl…" at bounding box center [920, 495] width 1040 height 701
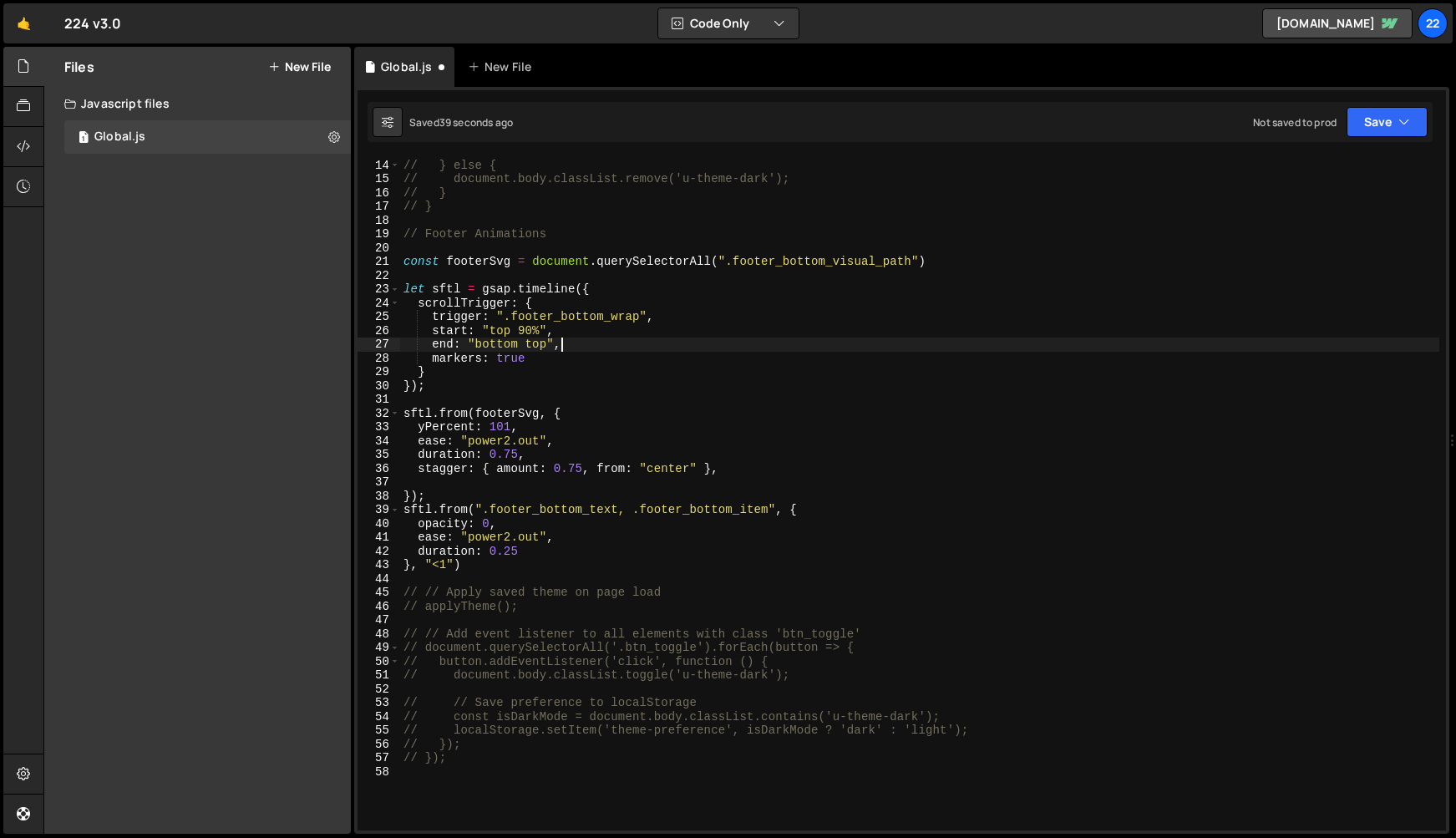
click at [576, 347] on div "// document.body.classList.add('u-theme-dark'); // } else { // document.body.cl…" at bounding box center [920, 495] width 1040 height 701
type textarea "end: "bottom top","
paste textarea "toggleActions: "play none none reverse""
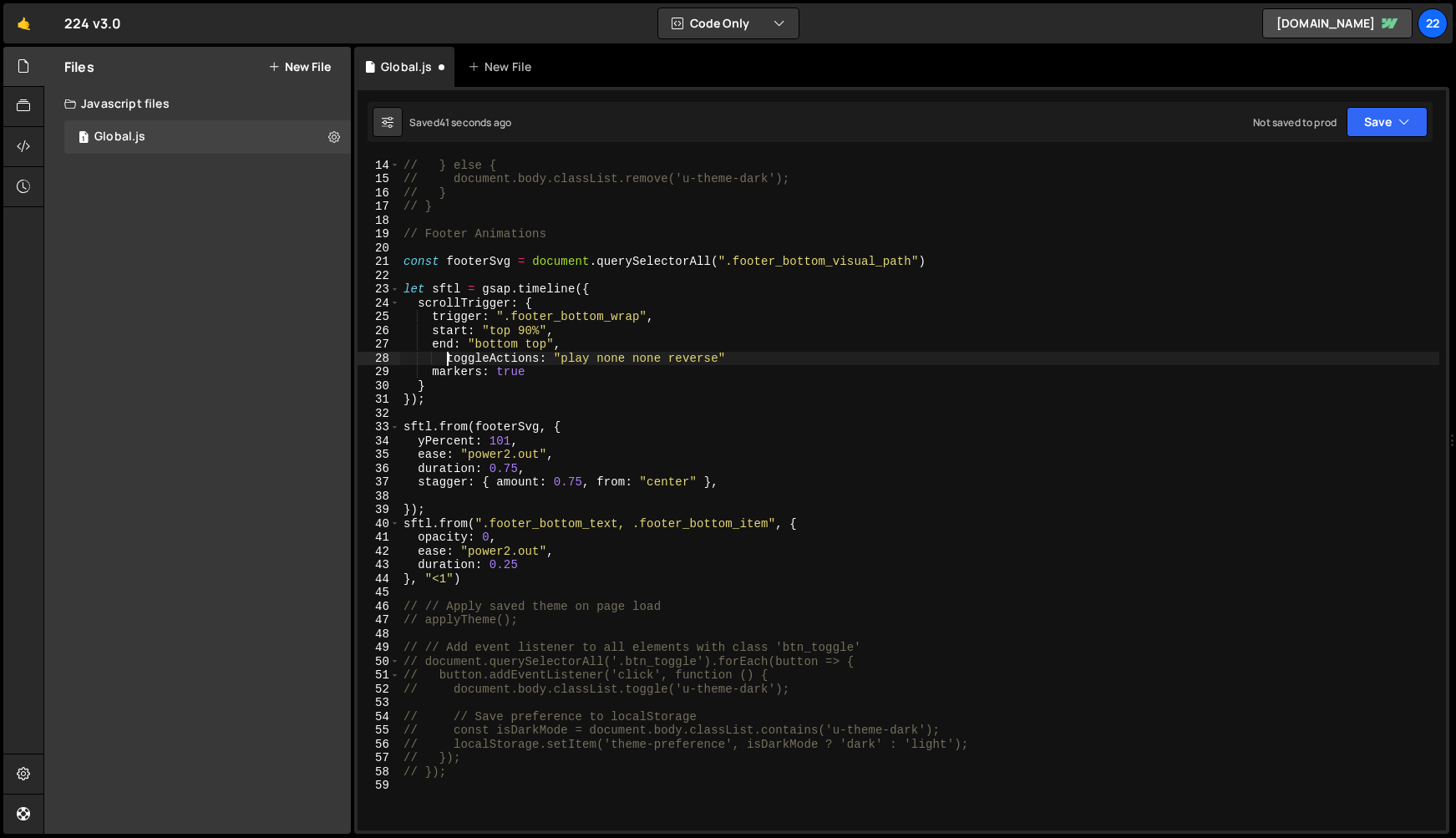
click at [447, 354] on div "// document.body.classList.add('u-theme-dark'); // } else { // document.body.cl…" at bounding box center [920, 495] width 1040 height 701
click at [732, 358] on div "// document.body.classList.add('u-theme-dark'); // } else { // document.body.cl…" at bounding box center [920, 495] width 1040 height 701
click at [445, 581] on div "// document.body.classList.add('u-theme-dark'); // } else { // document.body.cl…" at bounding box center [920, 495] width 1040 height 701
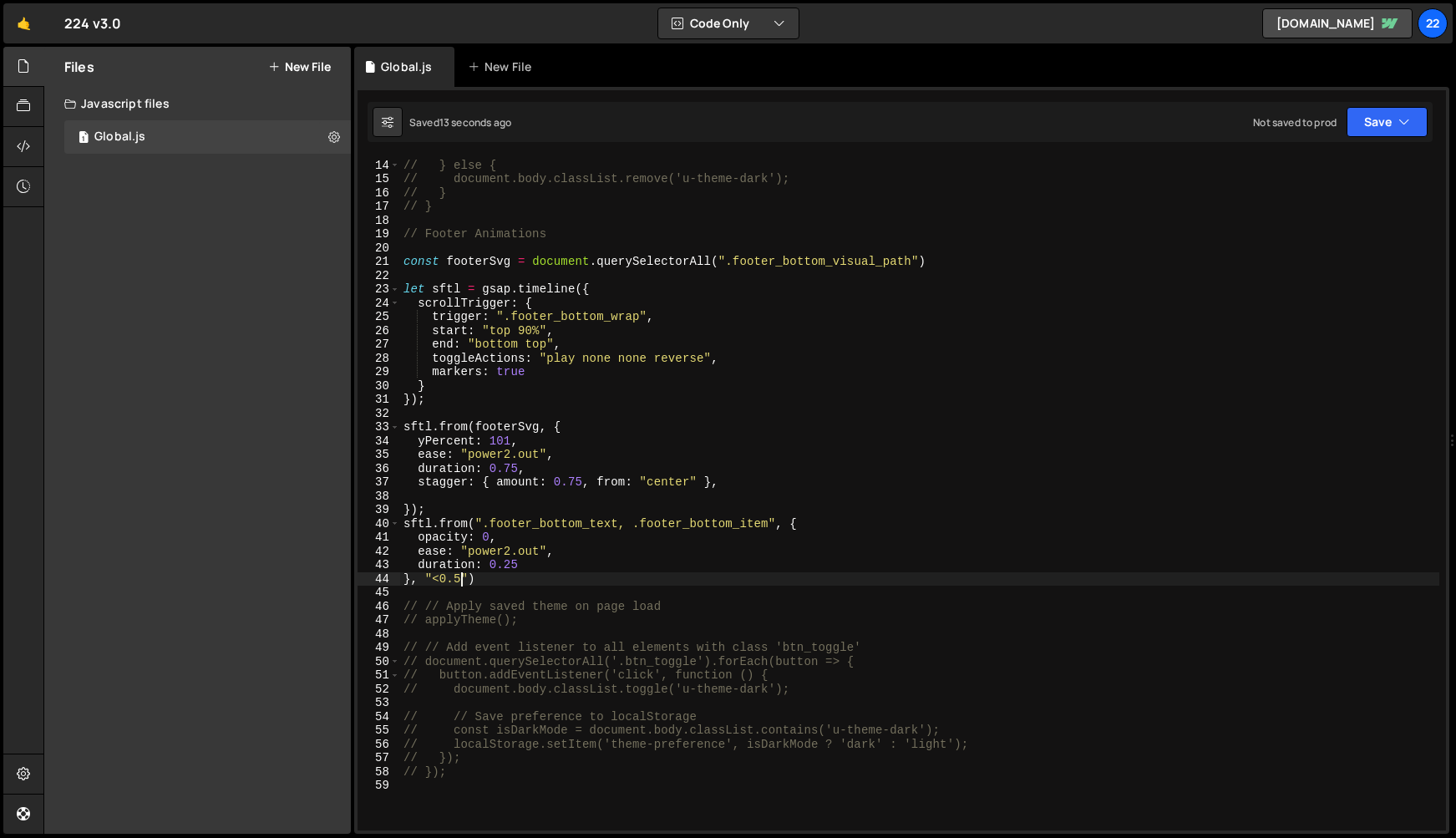
click at [509, 446] on div "// document.body.classList.add('u-theme-dark'); // } else { // document.body.cl…" at bounding box center [920, 495] width 1040 height 701
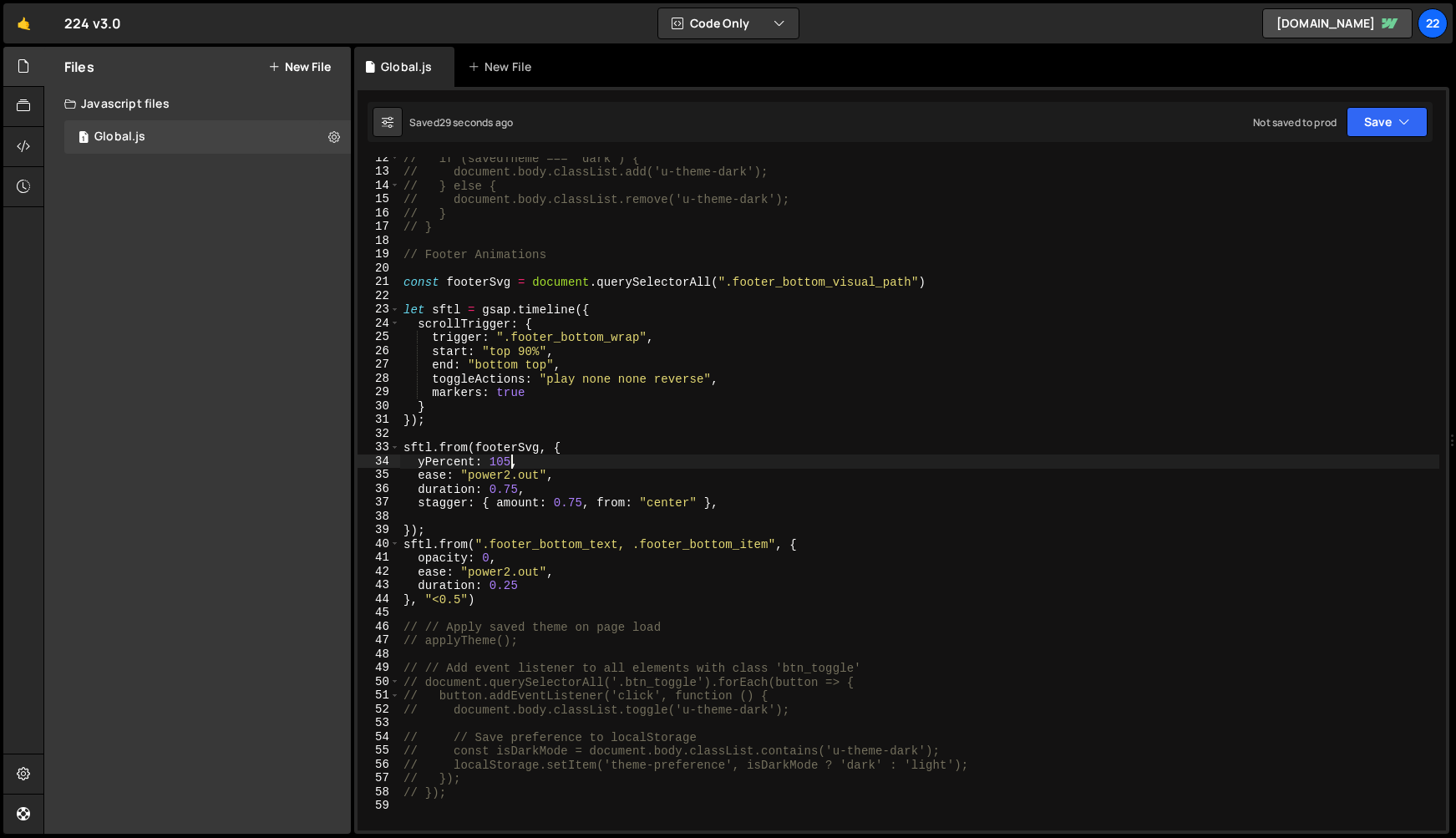
scroll to position [158, 0]
click at [947, 285] on div "// if (savedTheme === 'dark') { // document.body.classList.add('u-theme-dark');…" at bounding box center [920, 502] width 1040 height 701
type textarea "const footerSvg = document.querySelectorAll(".footer_bottom_visual_path")"
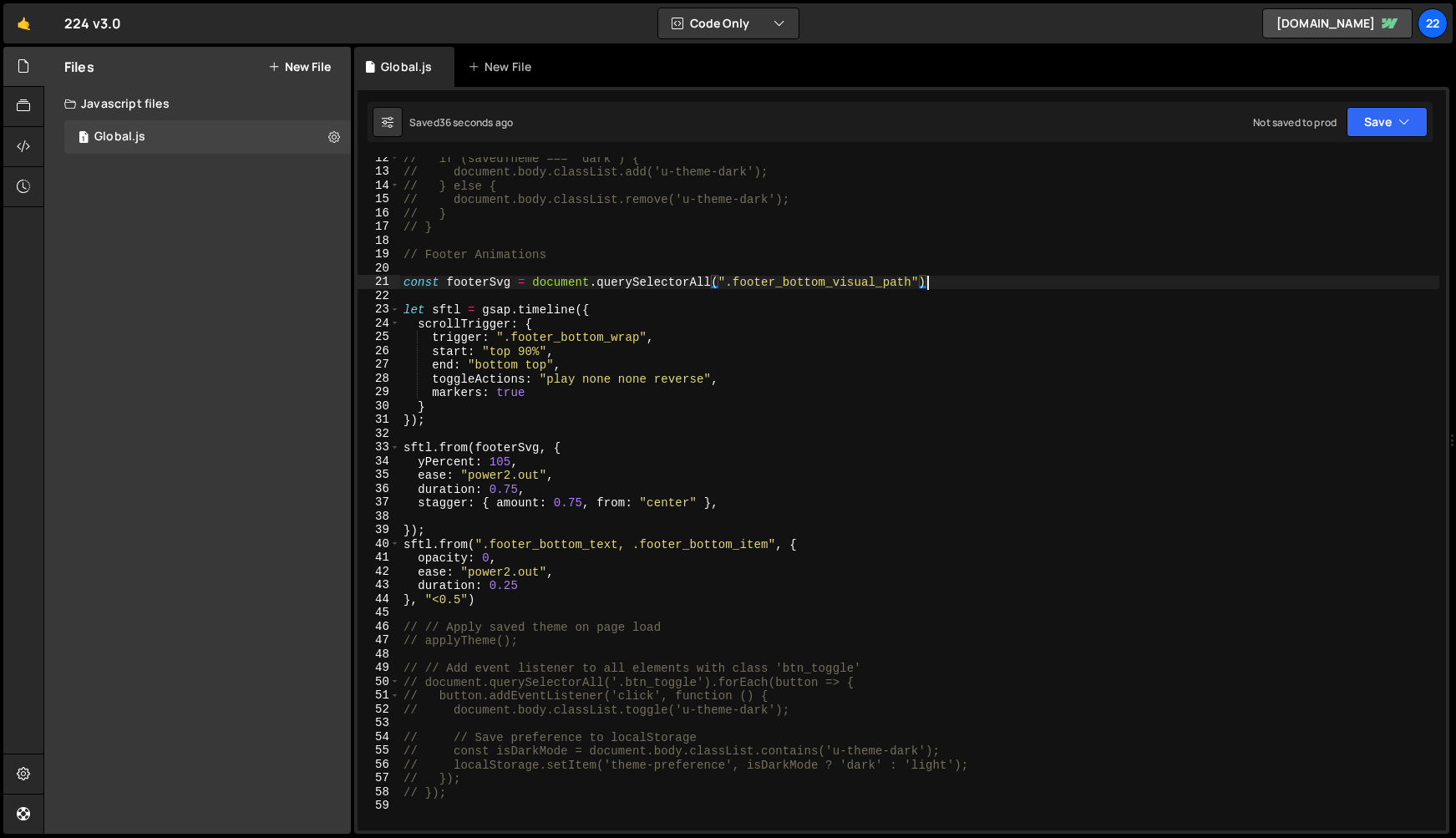
scroll to position [0, 0]
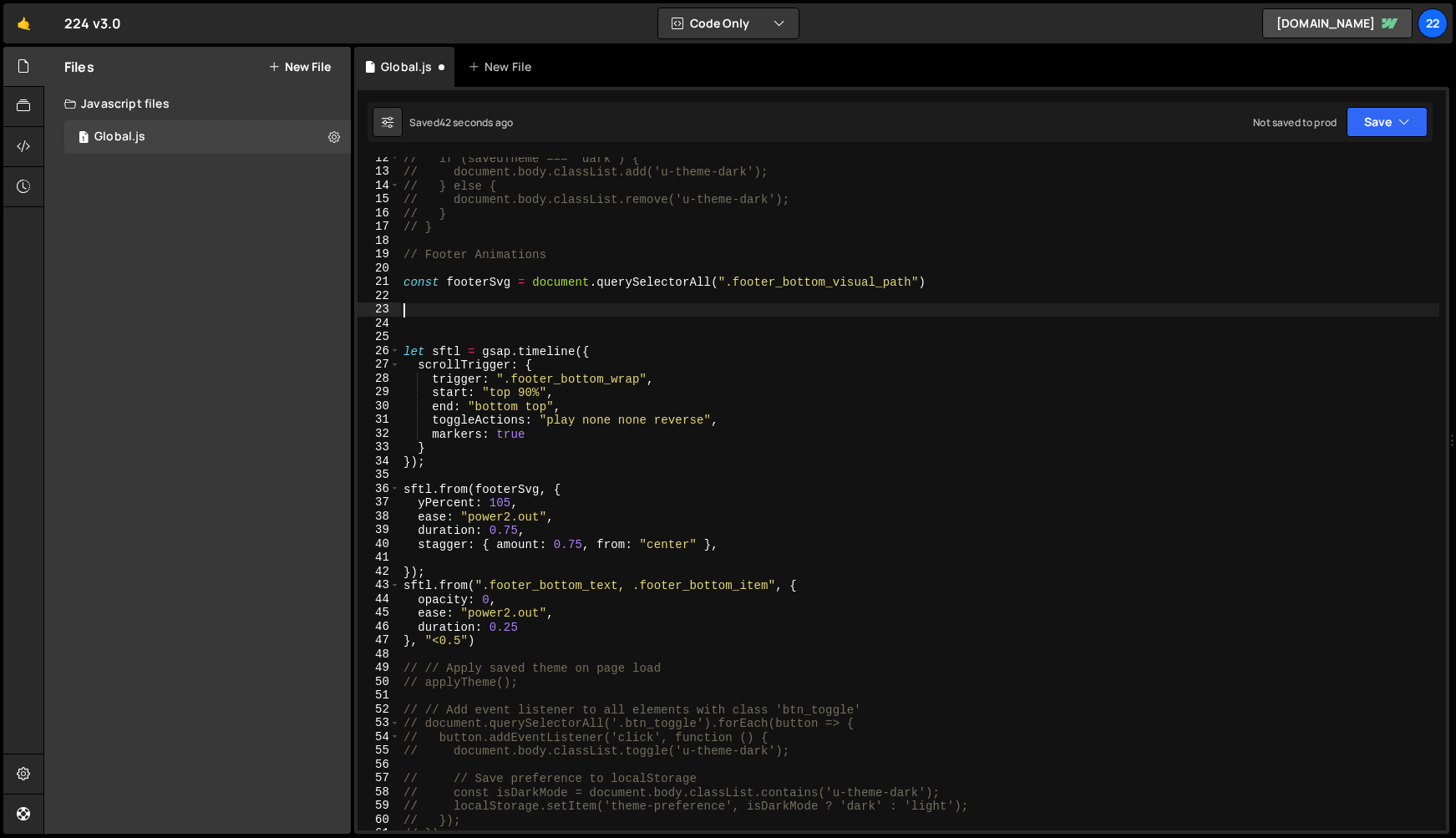
type textarea "e"
type textarea "let ftl = gsap.timeline():"
type textarea "let ftl = gsap.timeline({);"
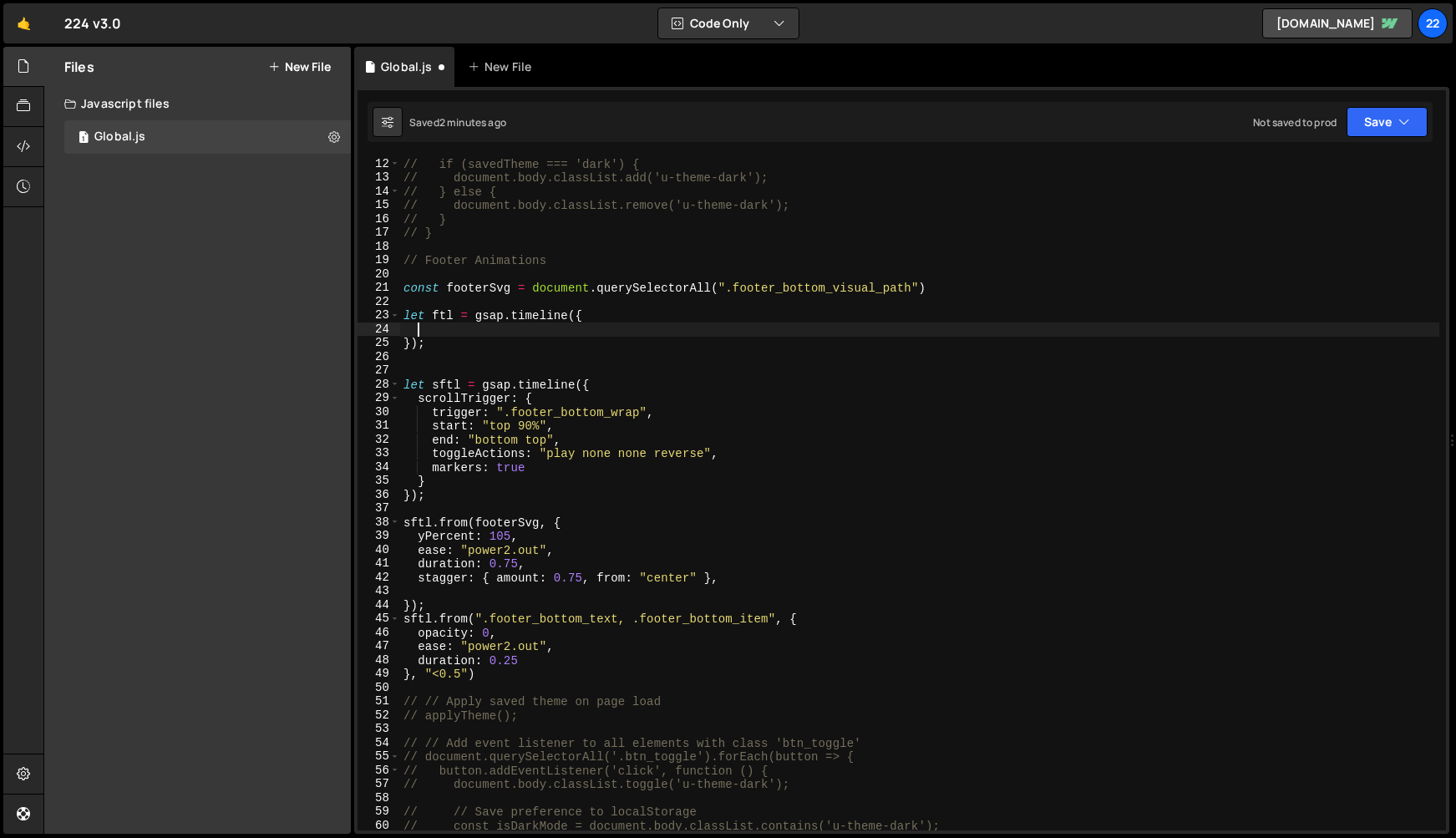
scroll to position [150, 0]
click at [954, 285] on div "// const savedTheme = localStorage.getItem('theme-preference'); // if (savedThe…" at bounding box center [920, 495] width 1040 height 701
type textarea "const footerSvg = document.querySelectorAll(".footer_bottom_visual_path")"
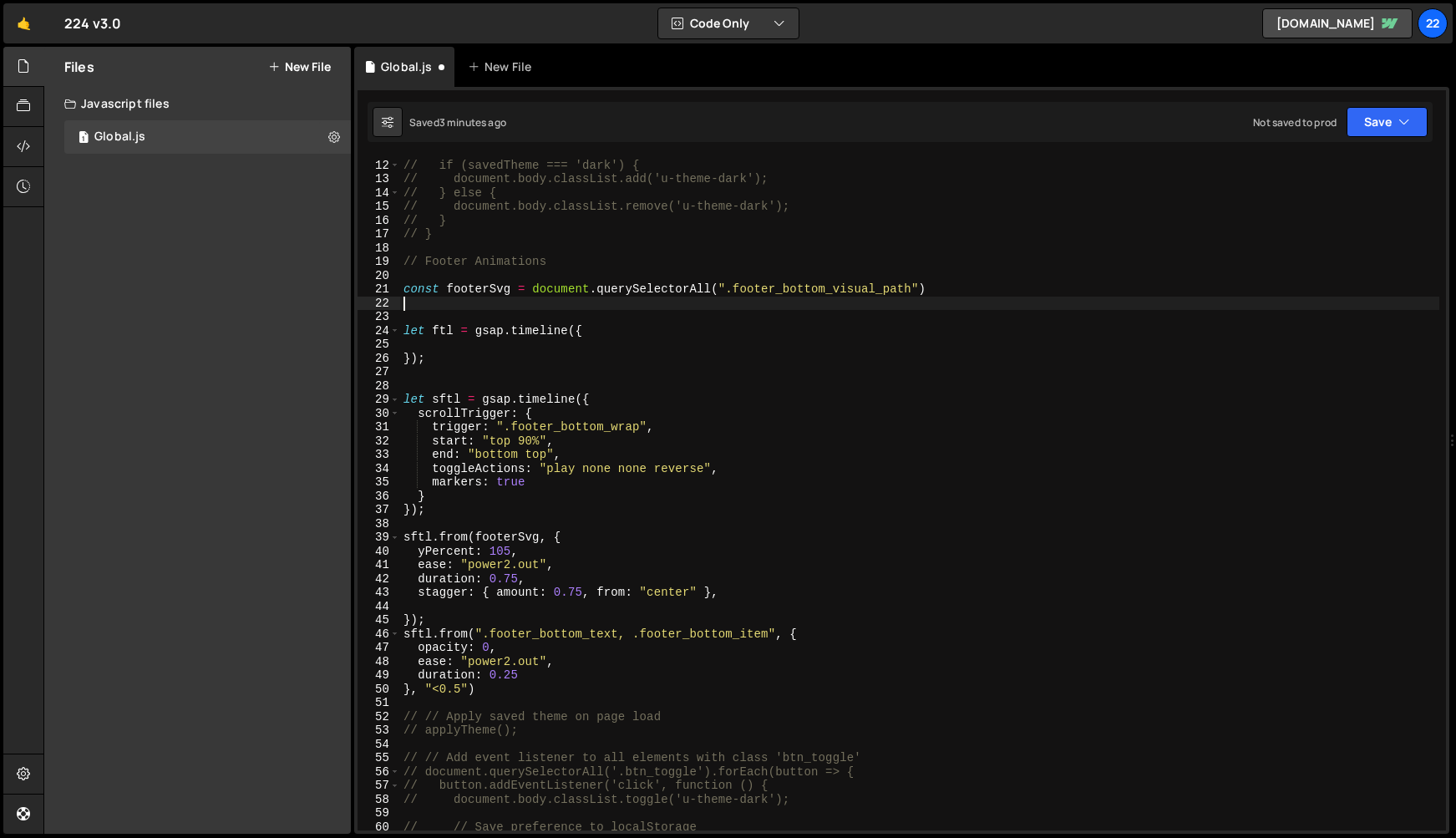
paste textarea "const footerColumnChildren = document.querySelectorAll(".footer_column > *")"
type textarea "const footerColumnChildren = document.querySelectorAll(".footer_column > *")"
click at [483, 341] on div "// const savedTheme = localStorage.getItem('theme-preference'); // if (savedThe…" at bounding box center [920, 495] width 1040 height 701
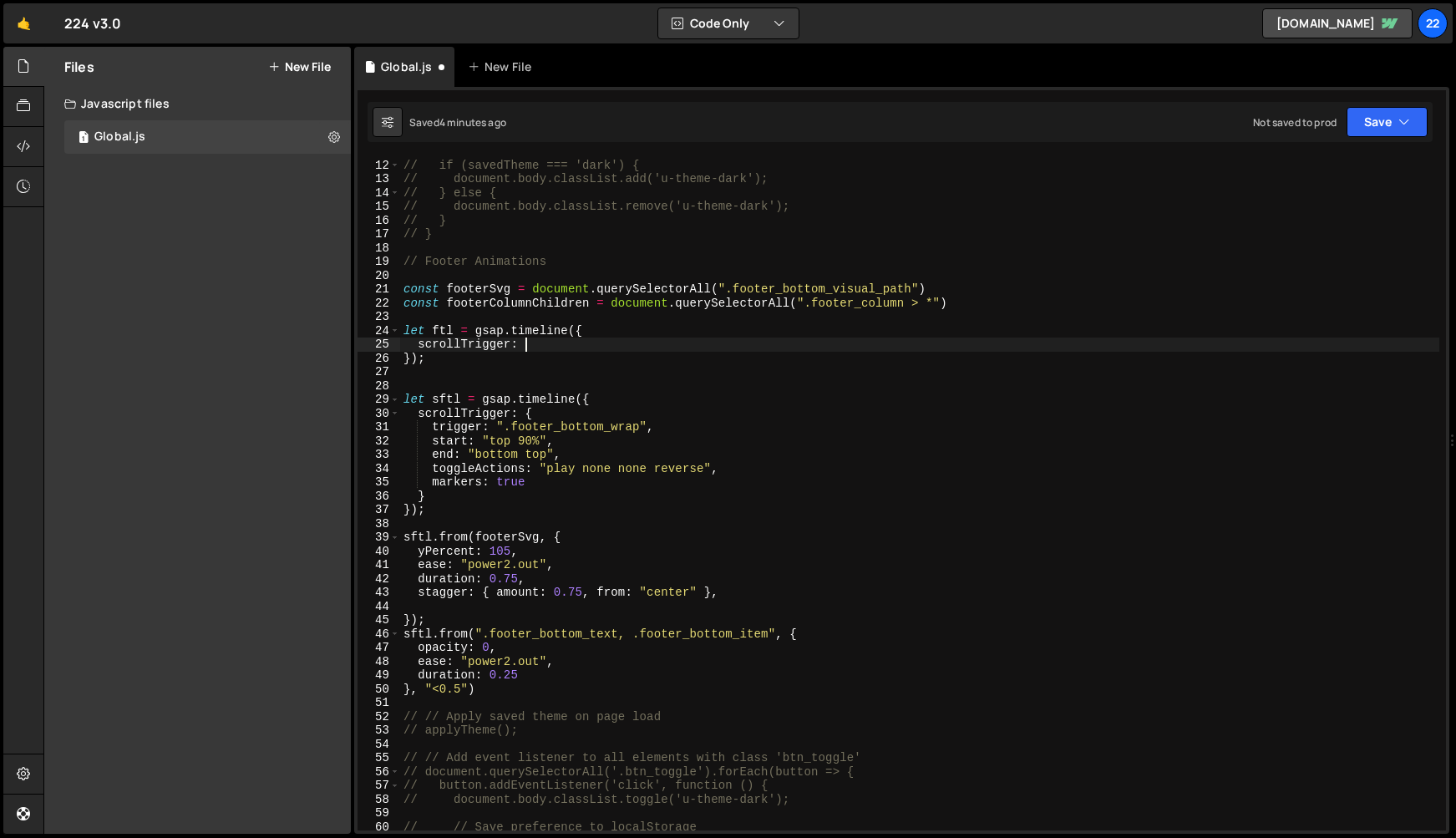
scroll to position [0, 7]
type textarea "scrollTrigger: {}"
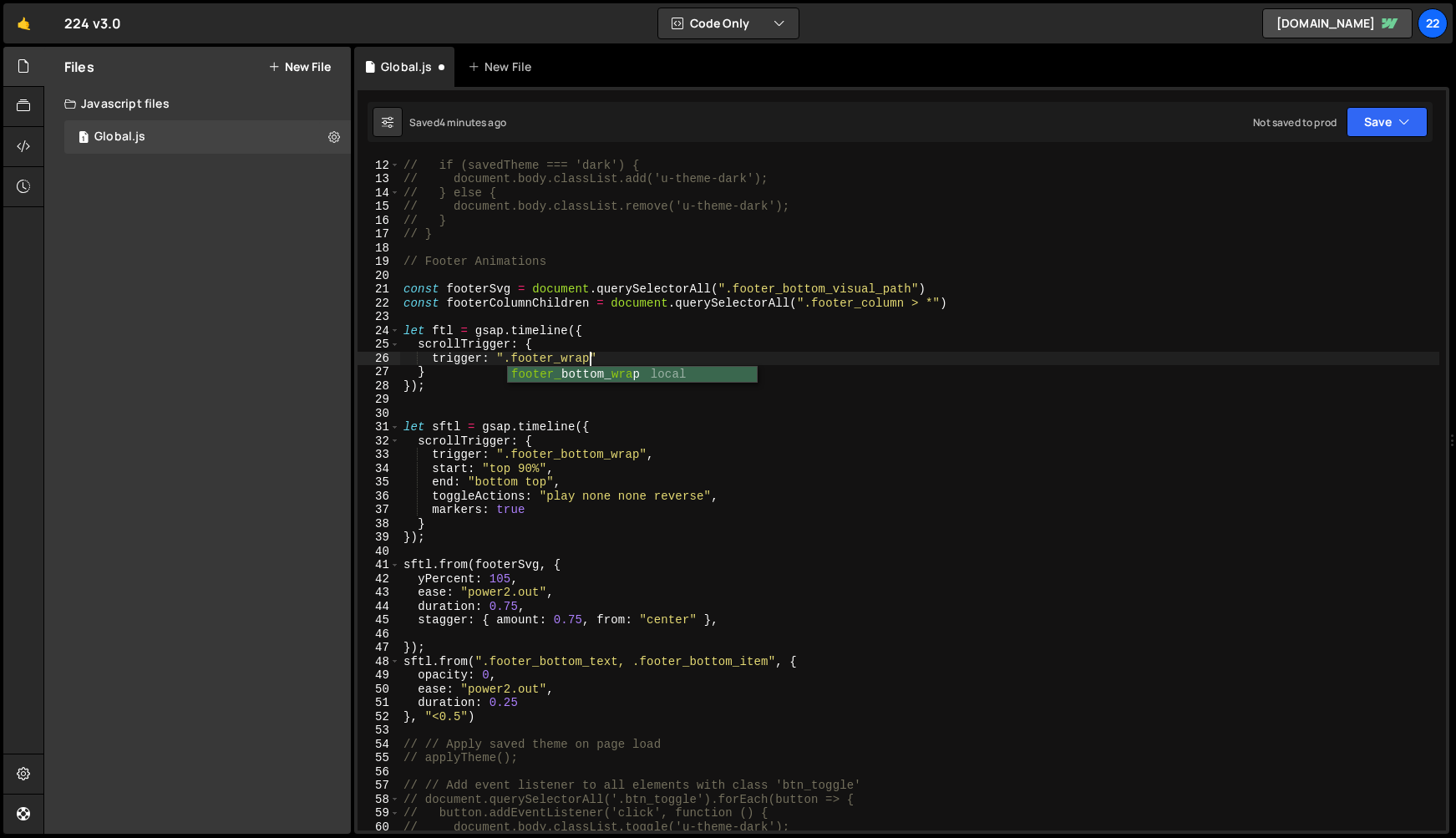
scroll to position [0, 12]
type textarea "trigger: ".footer_wrap","
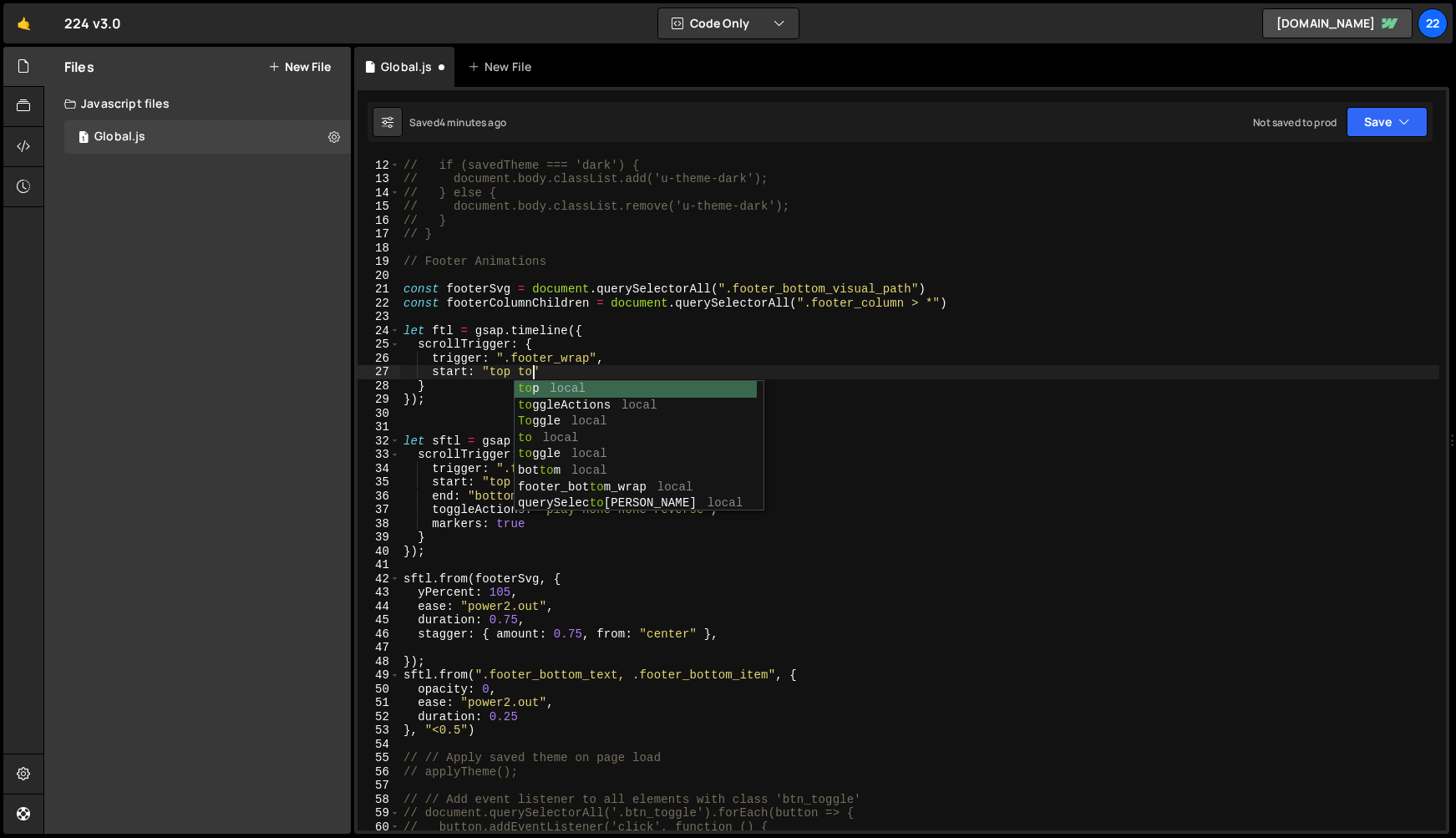
scroll to position [0, 9]
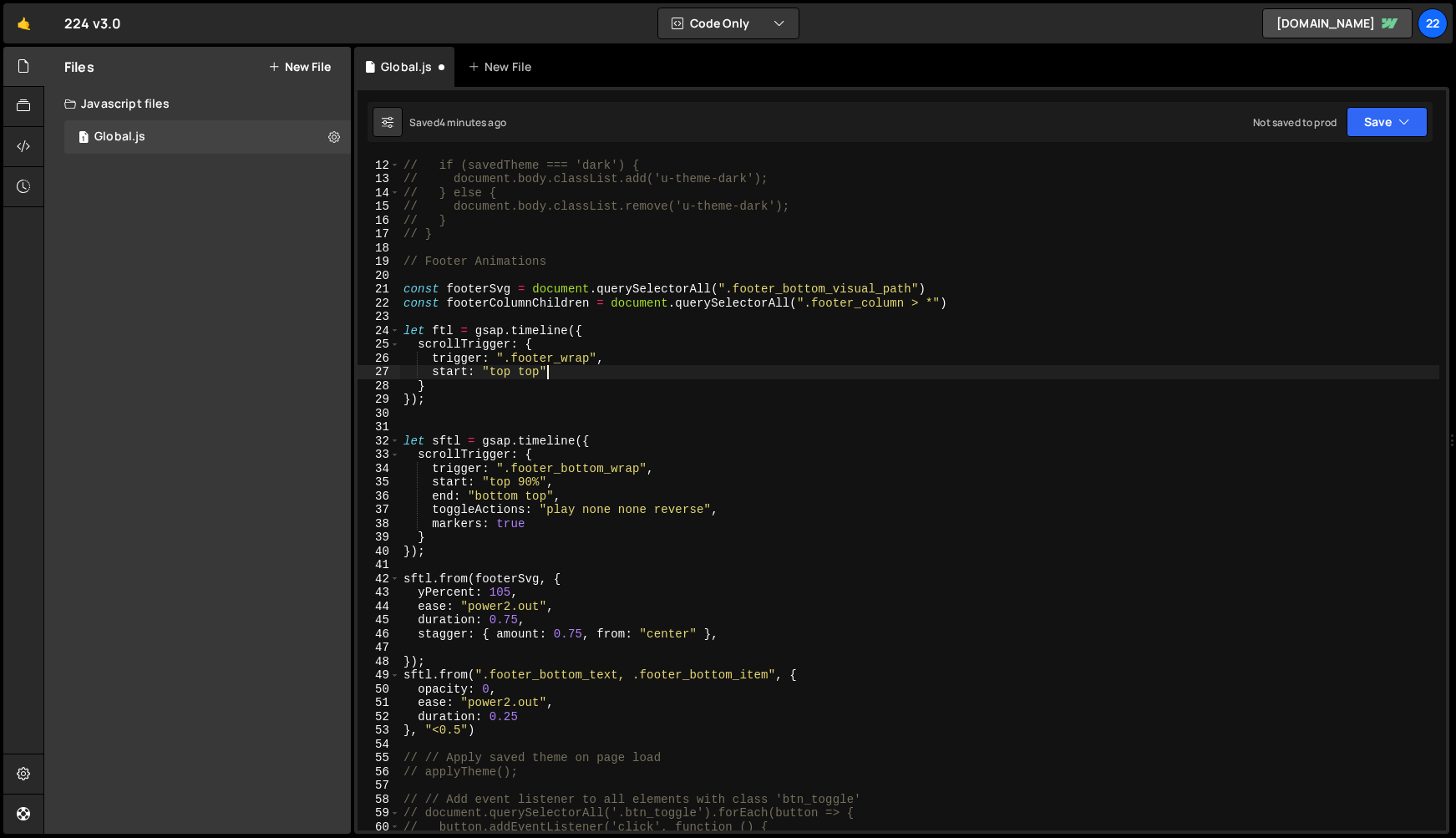
type textarea "start: "top top","
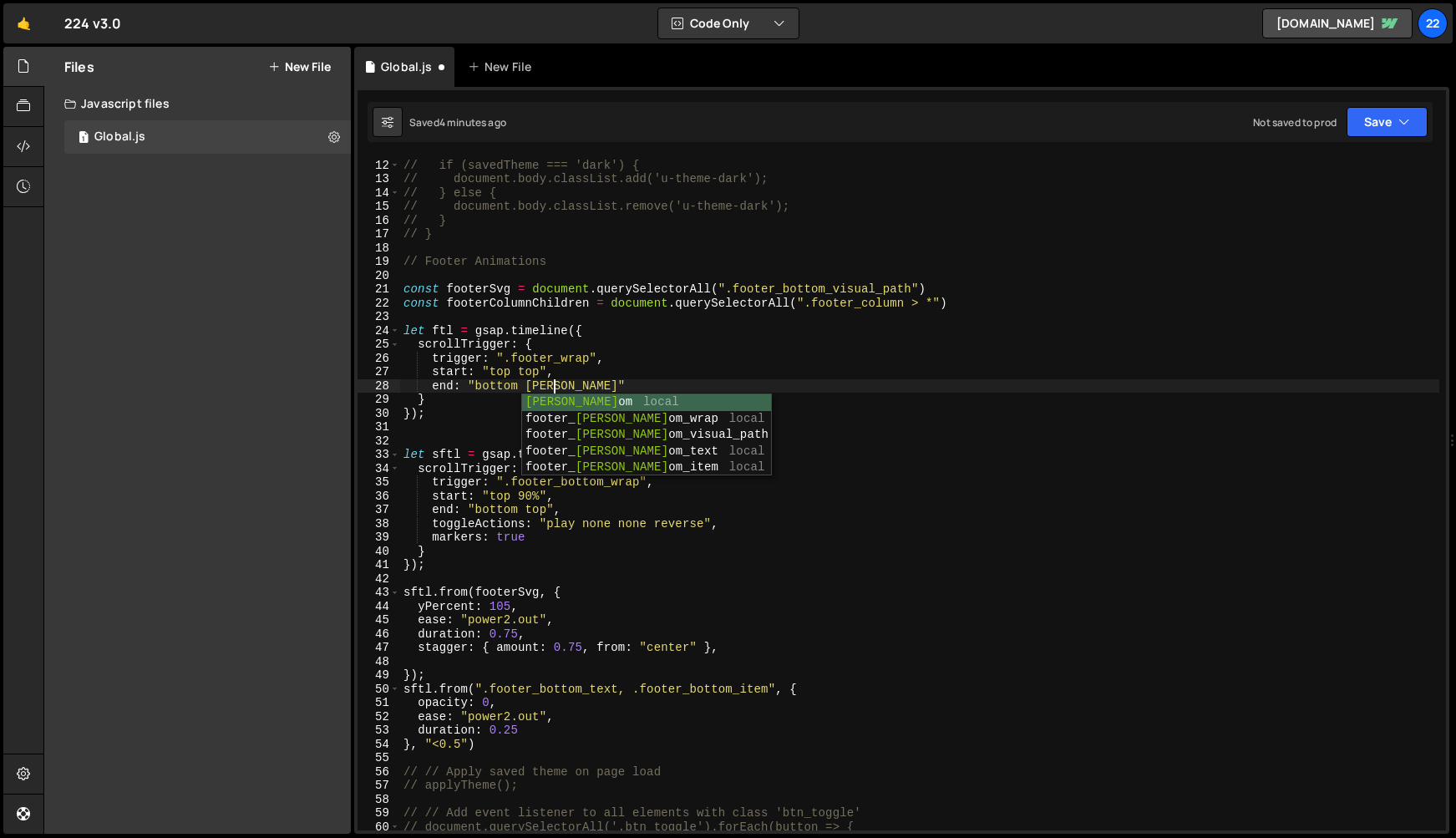
scroll to position [0, 10]
type textarea "end: "bottom bottom""
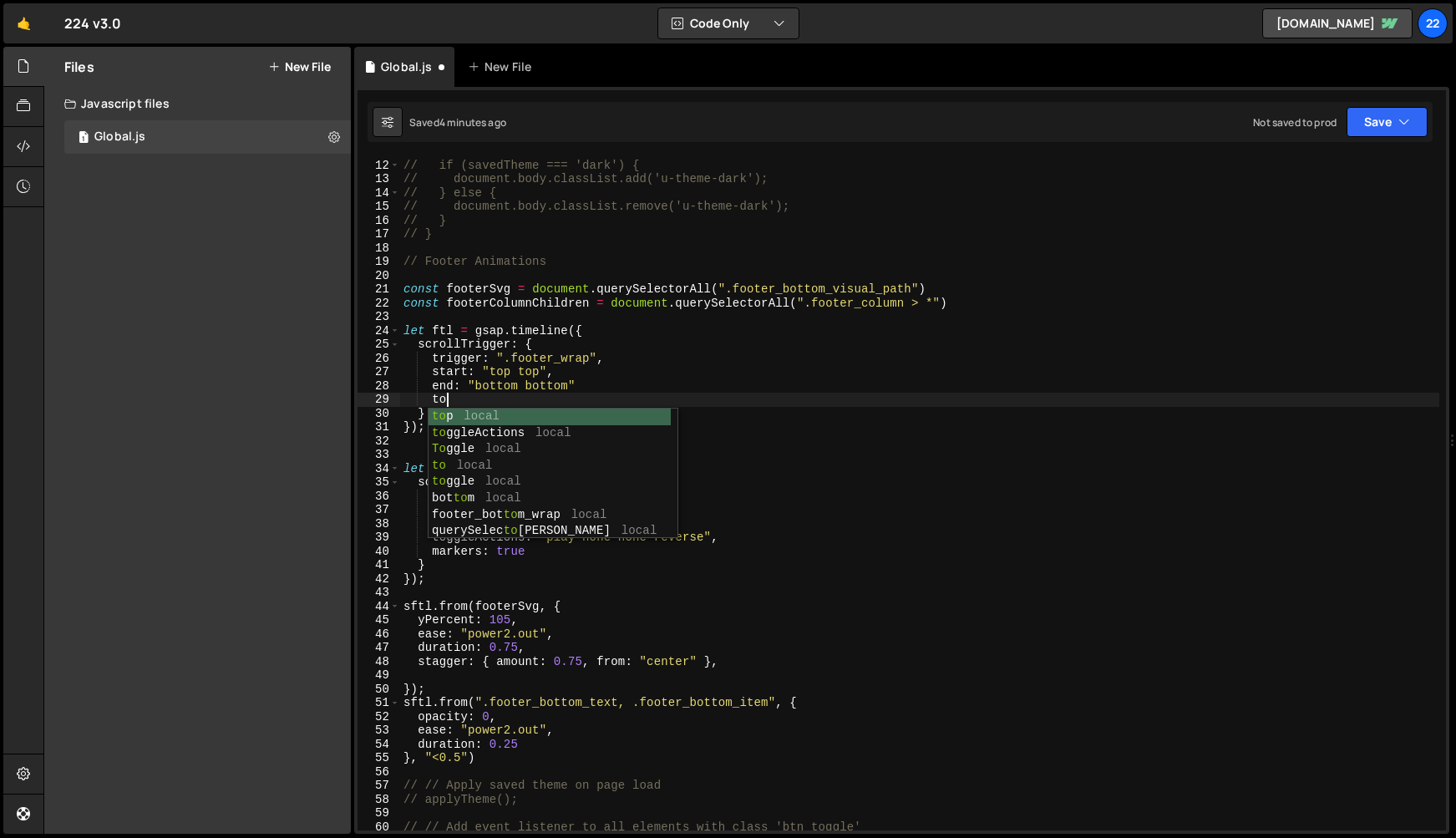
scroll to position [0, 3]
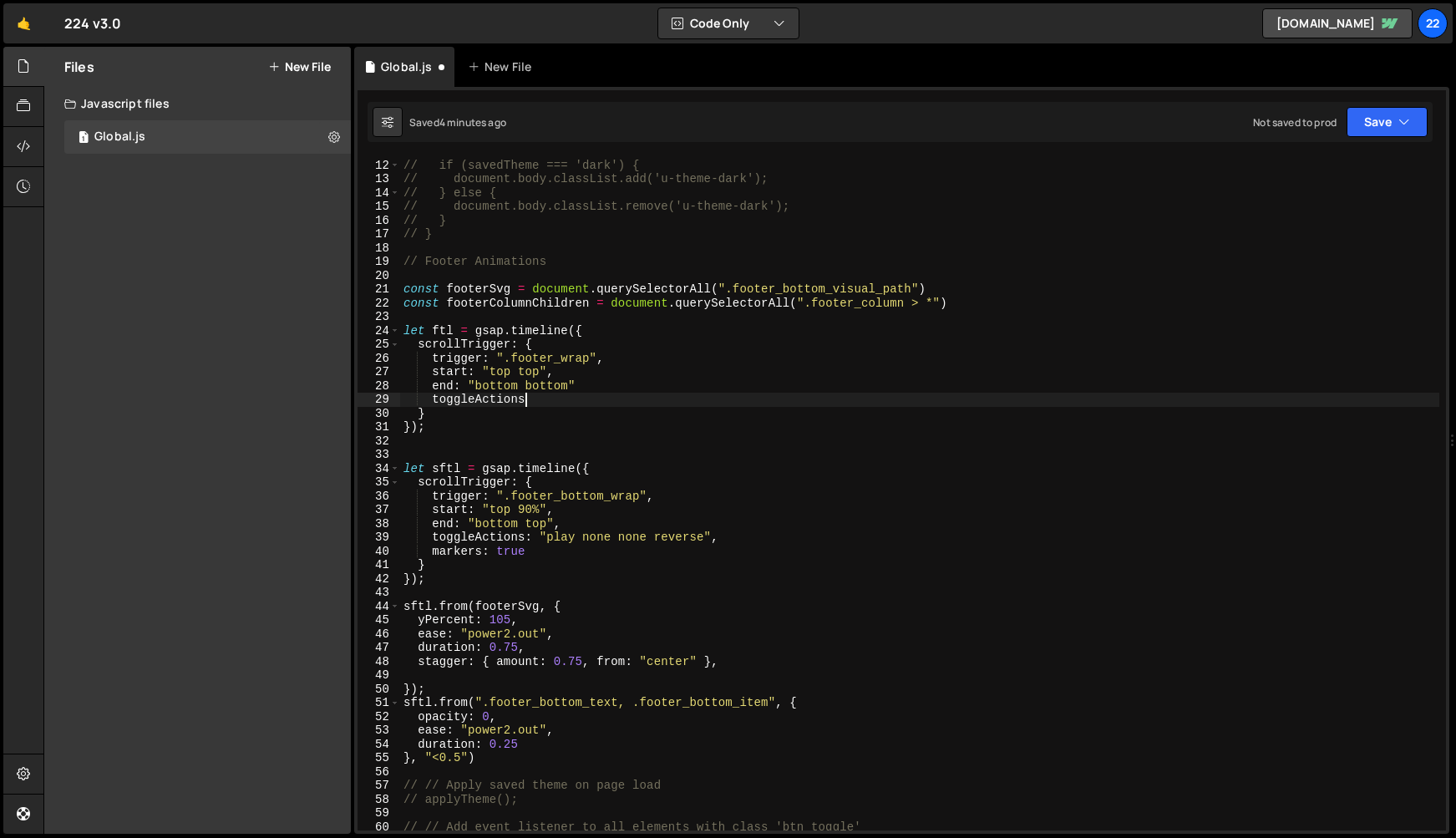
type textarea "toggleActions:"
type textarea "toggleActions: "play none none reverse","
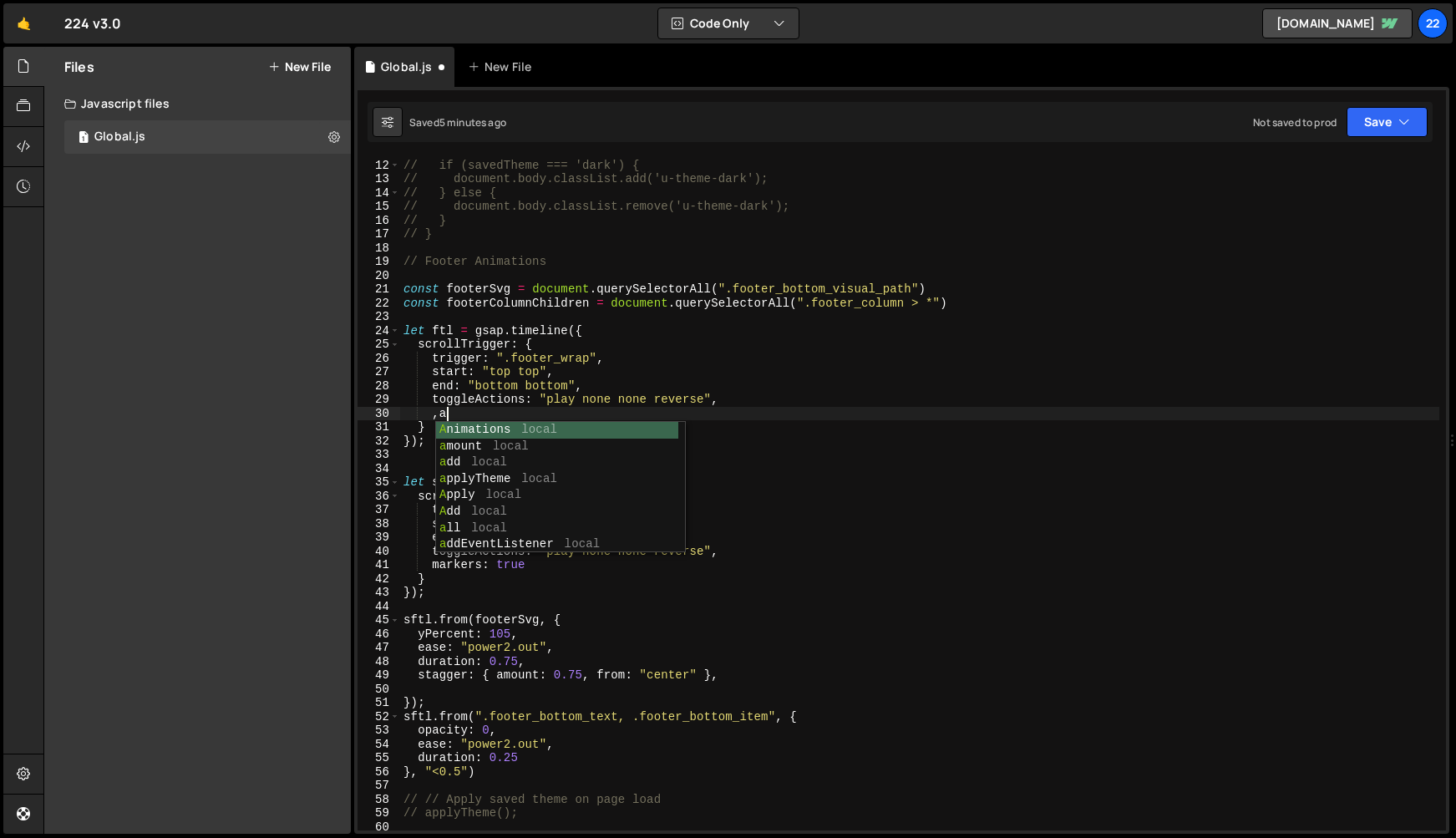
type textarea ","
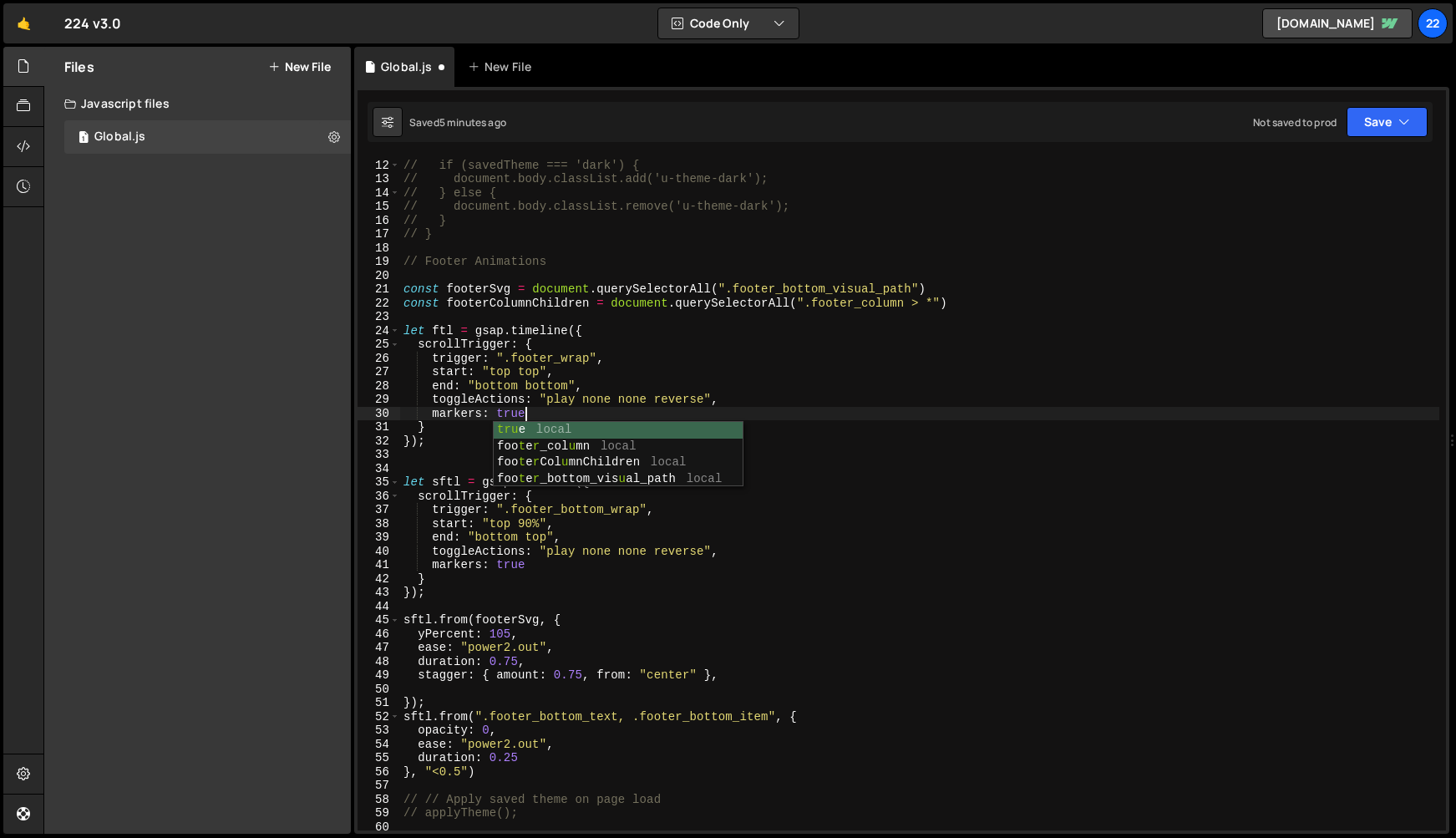
scroll to position [0, 7]
click at [883, 298] on div "// const savedTheme = localStorage.getItem('theme-preference'); // if (savedThe…" at bounding box center [920, 495] width 1040 height 701
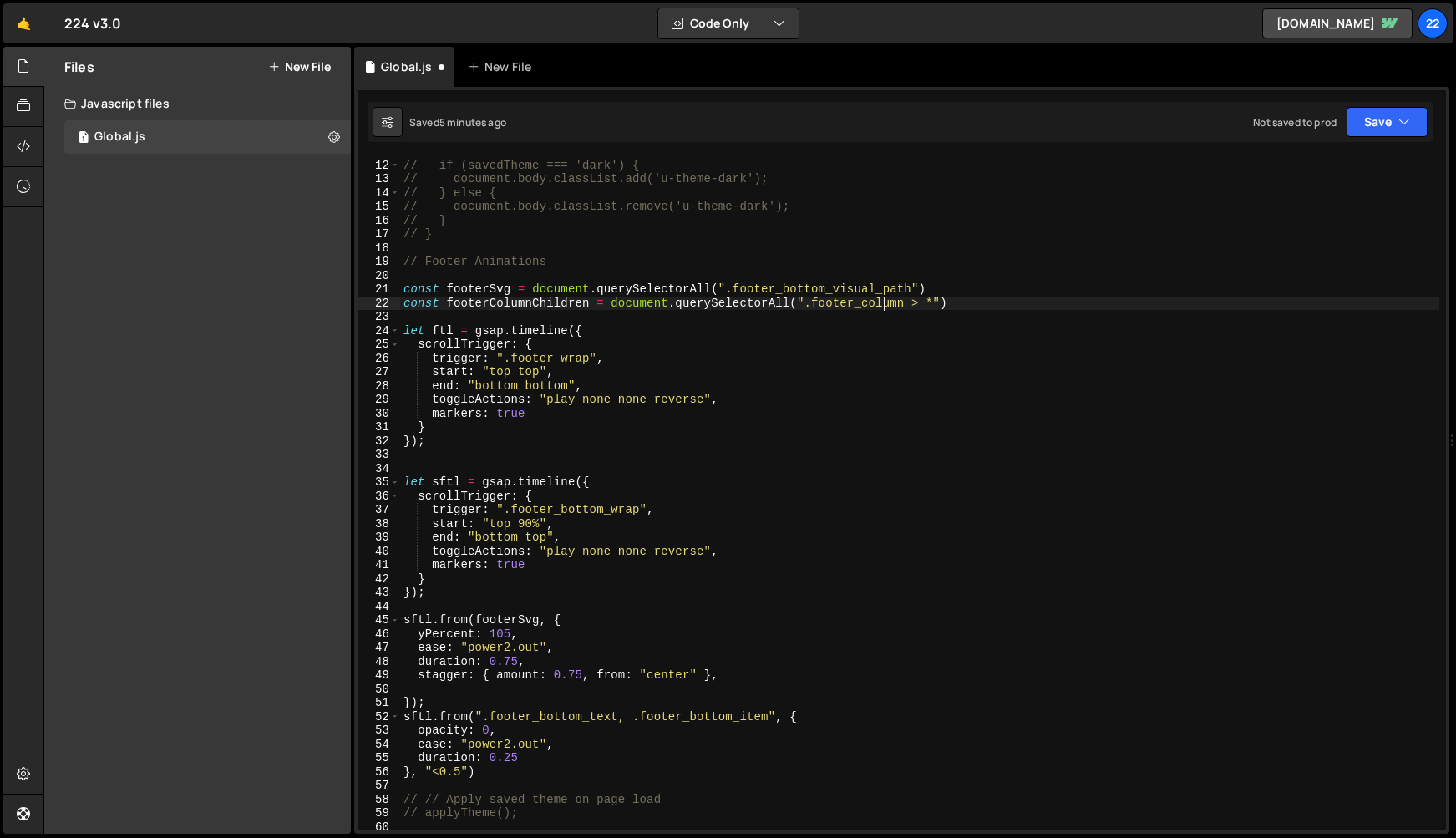
click at [455, 443] on div "// const savedTheme = localStorage.getItem('theme-preference'); // if (savedThe…" at bounding box center [920, 495] width 1040 height 701
type textarea "});"
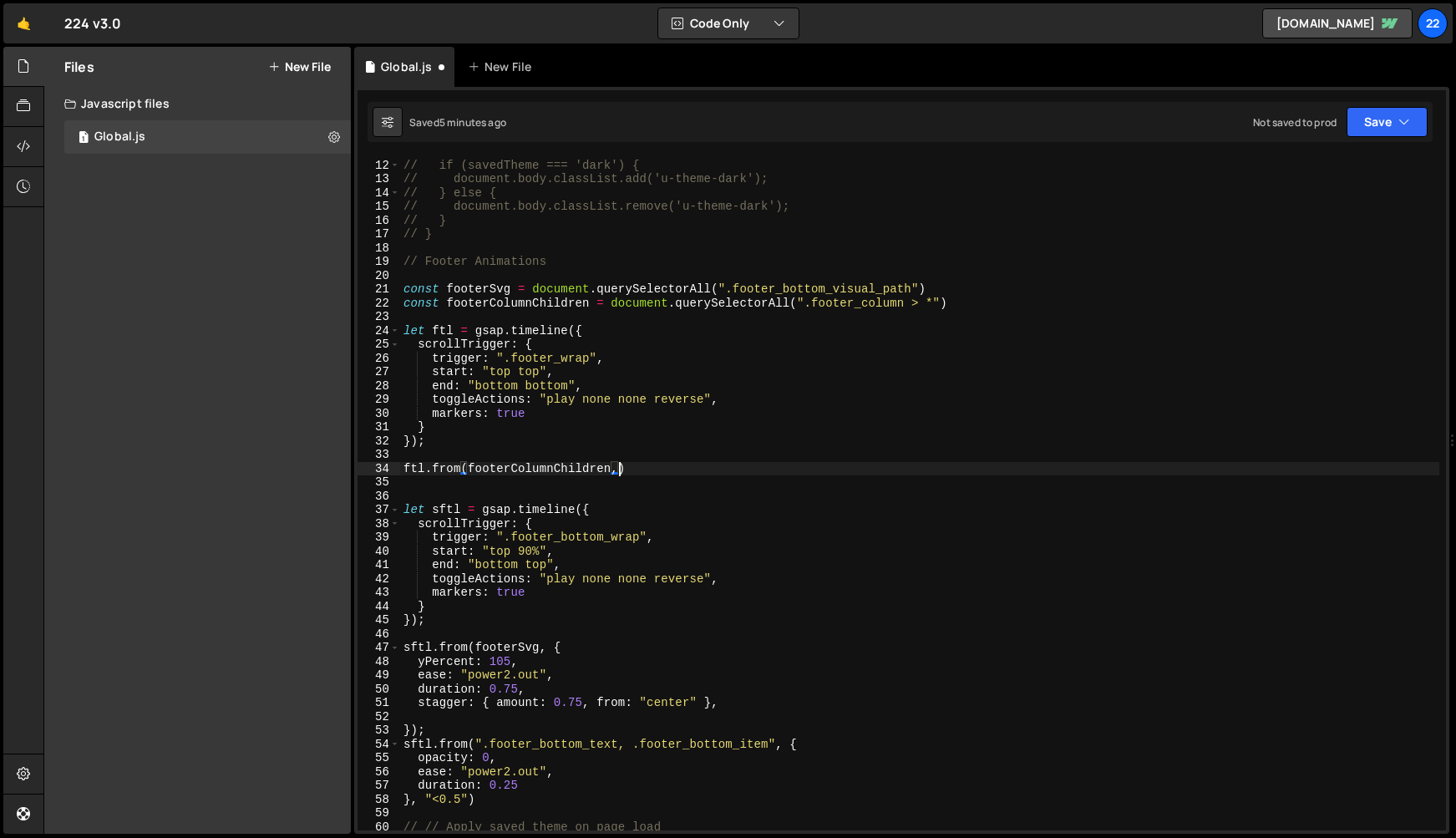
scroll to position [0, 14]
type textarea "ftl.from(footerColumnChildren, {)"
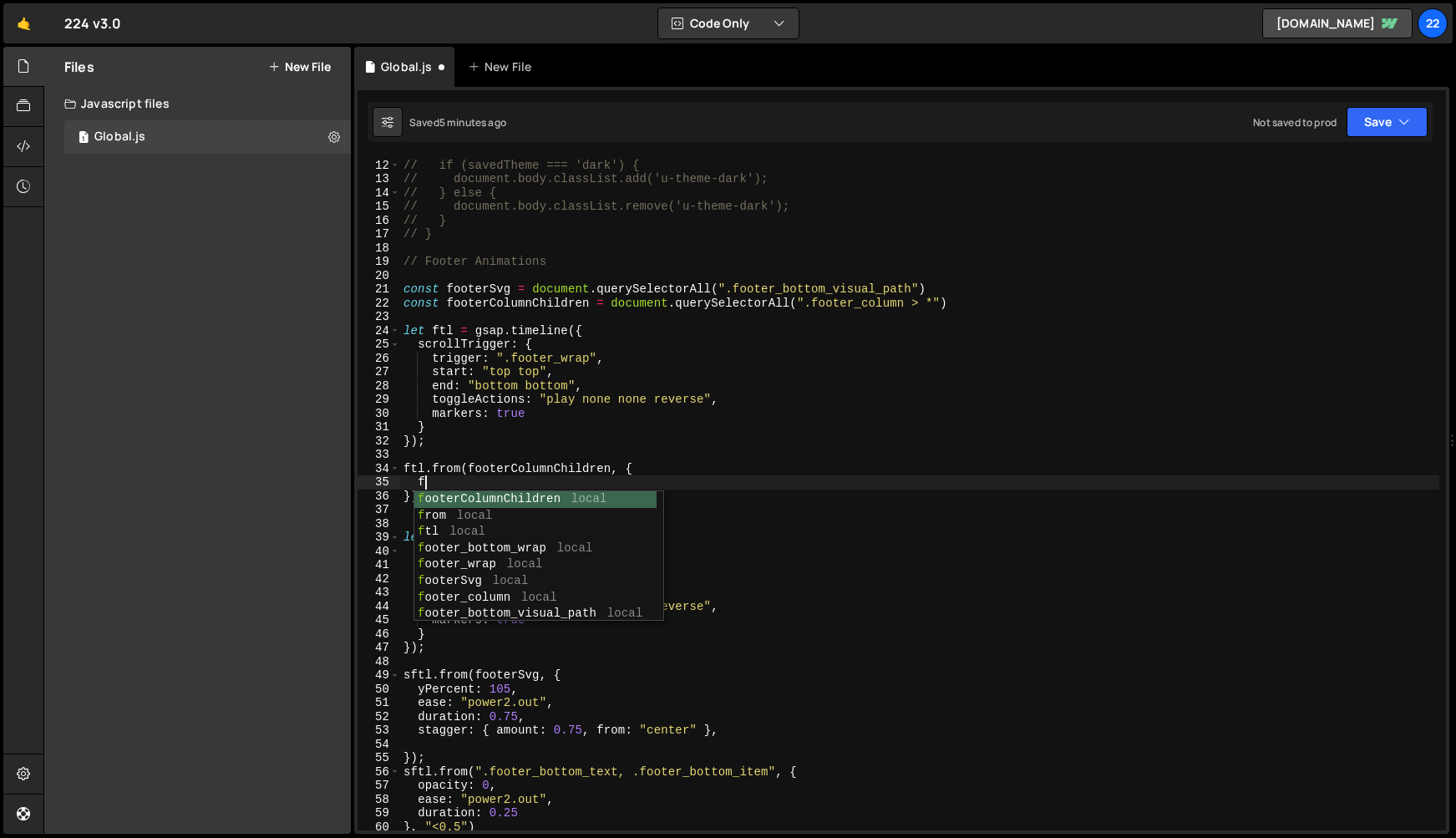
scroll to position [0, 2]
type textarea "f"
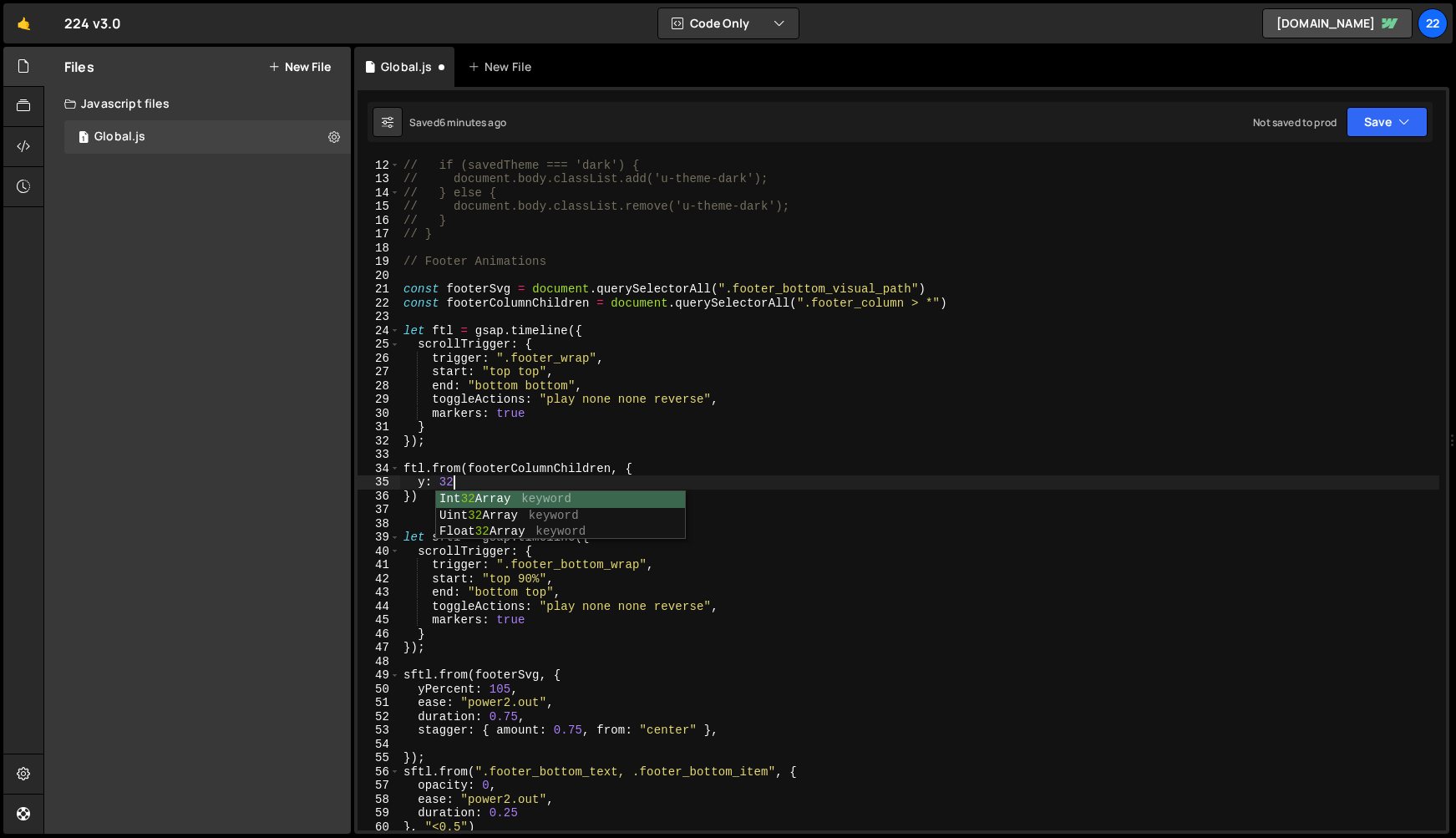
type textarea "y: 32,"
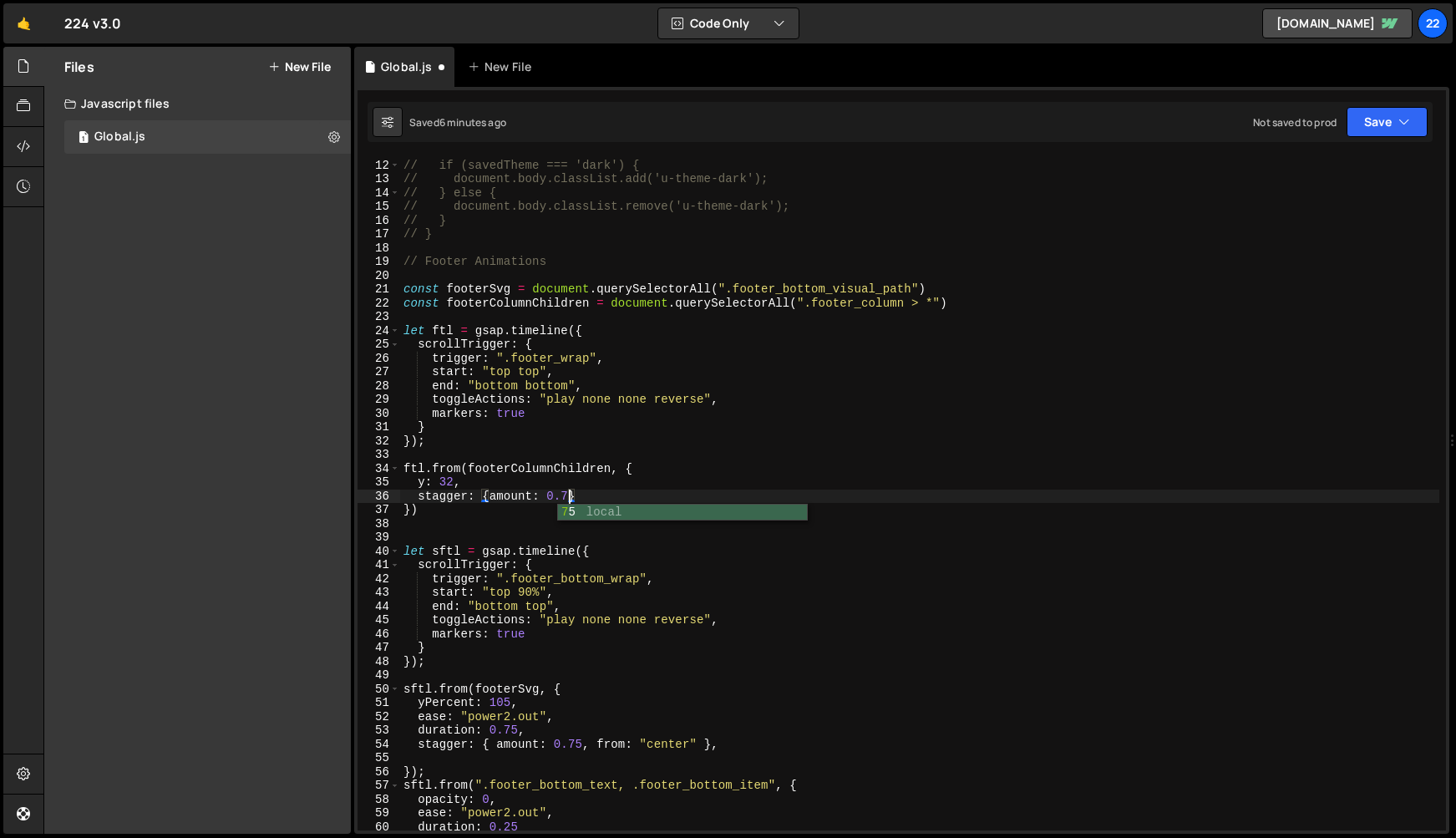
scroll to position [0, 12]
type textarea "y: 32,"
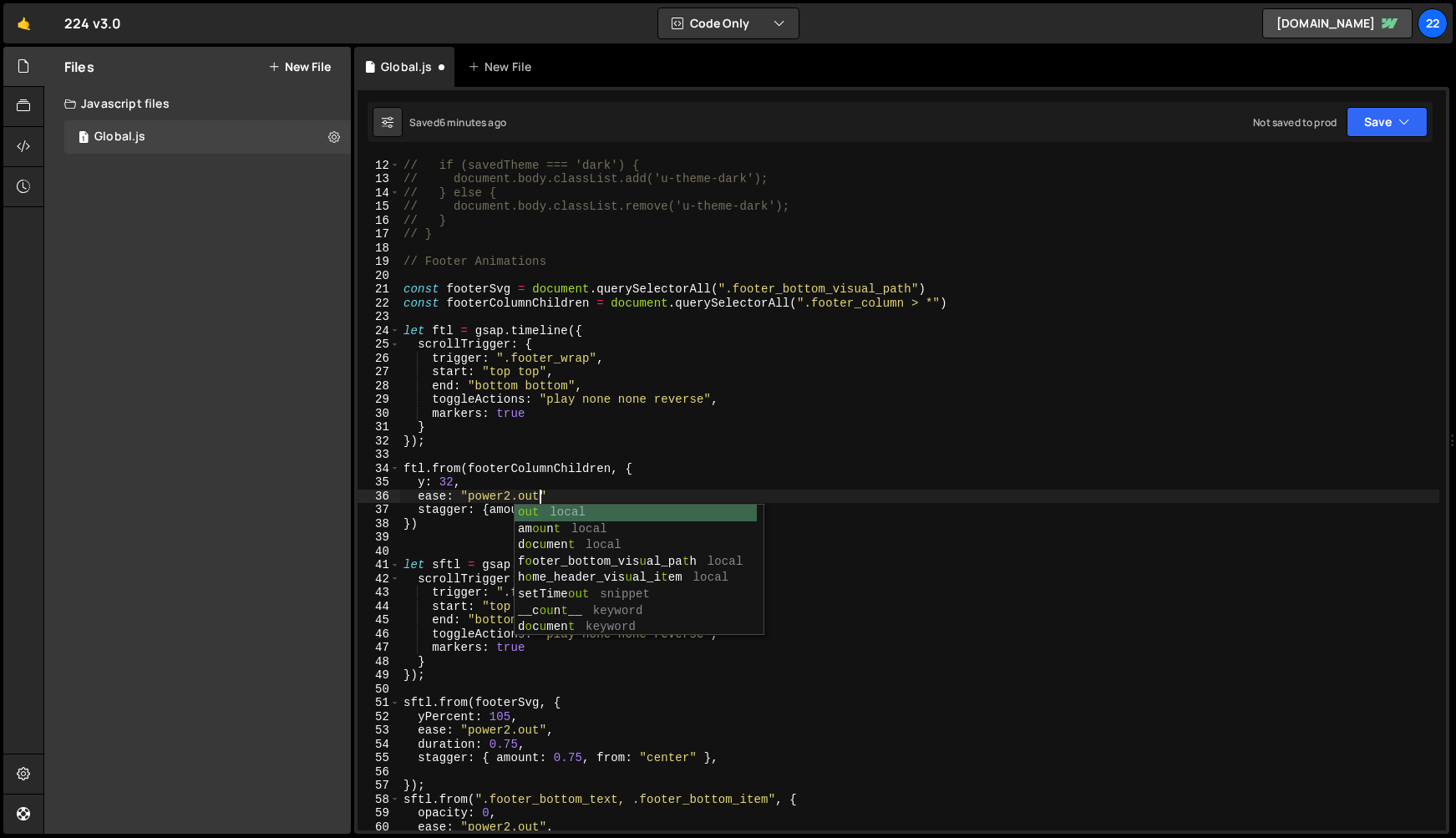
scroll to position [0, 8]
type textarea "ease: "power2.out""
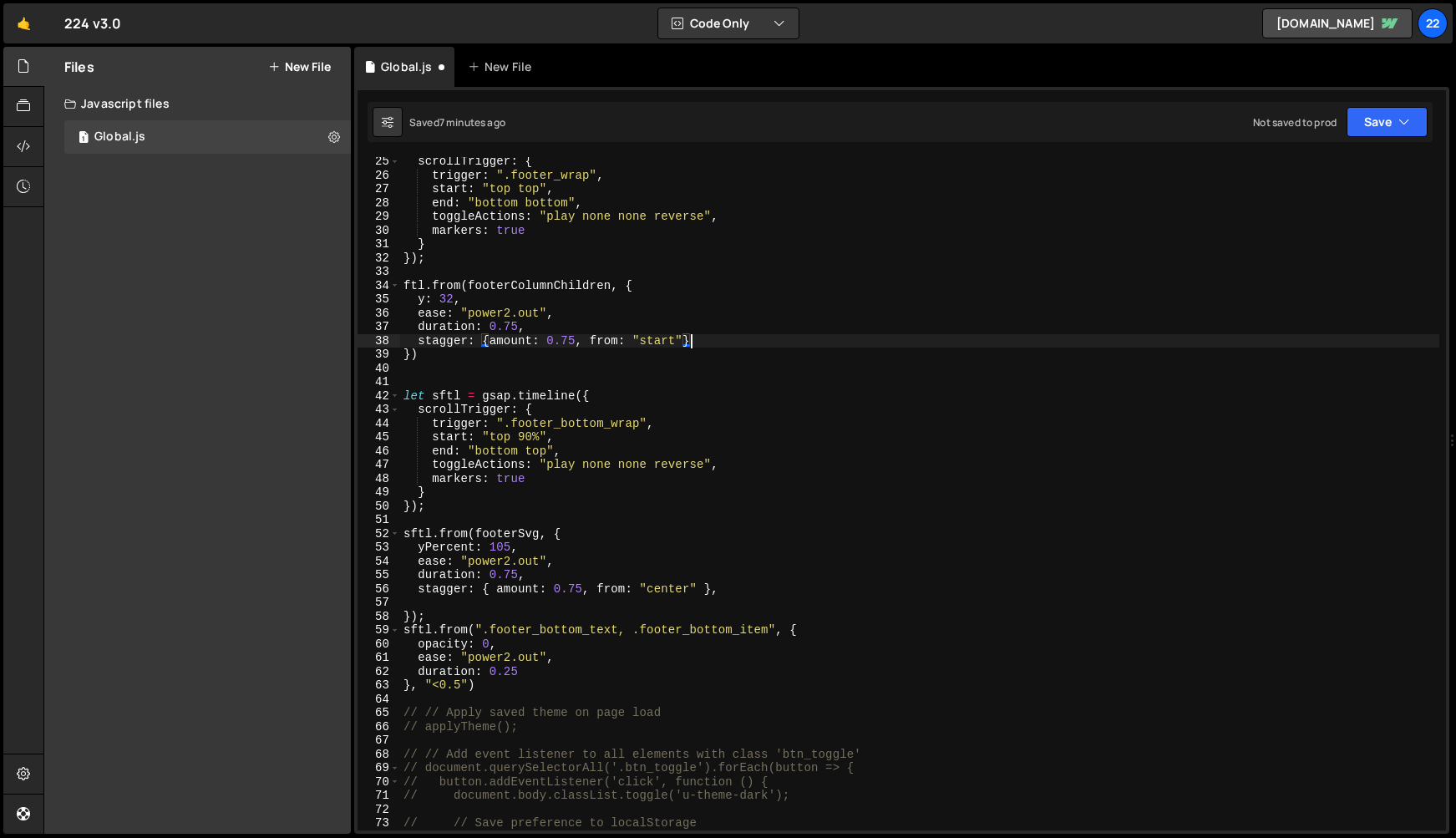
scroll to position [355, 0]
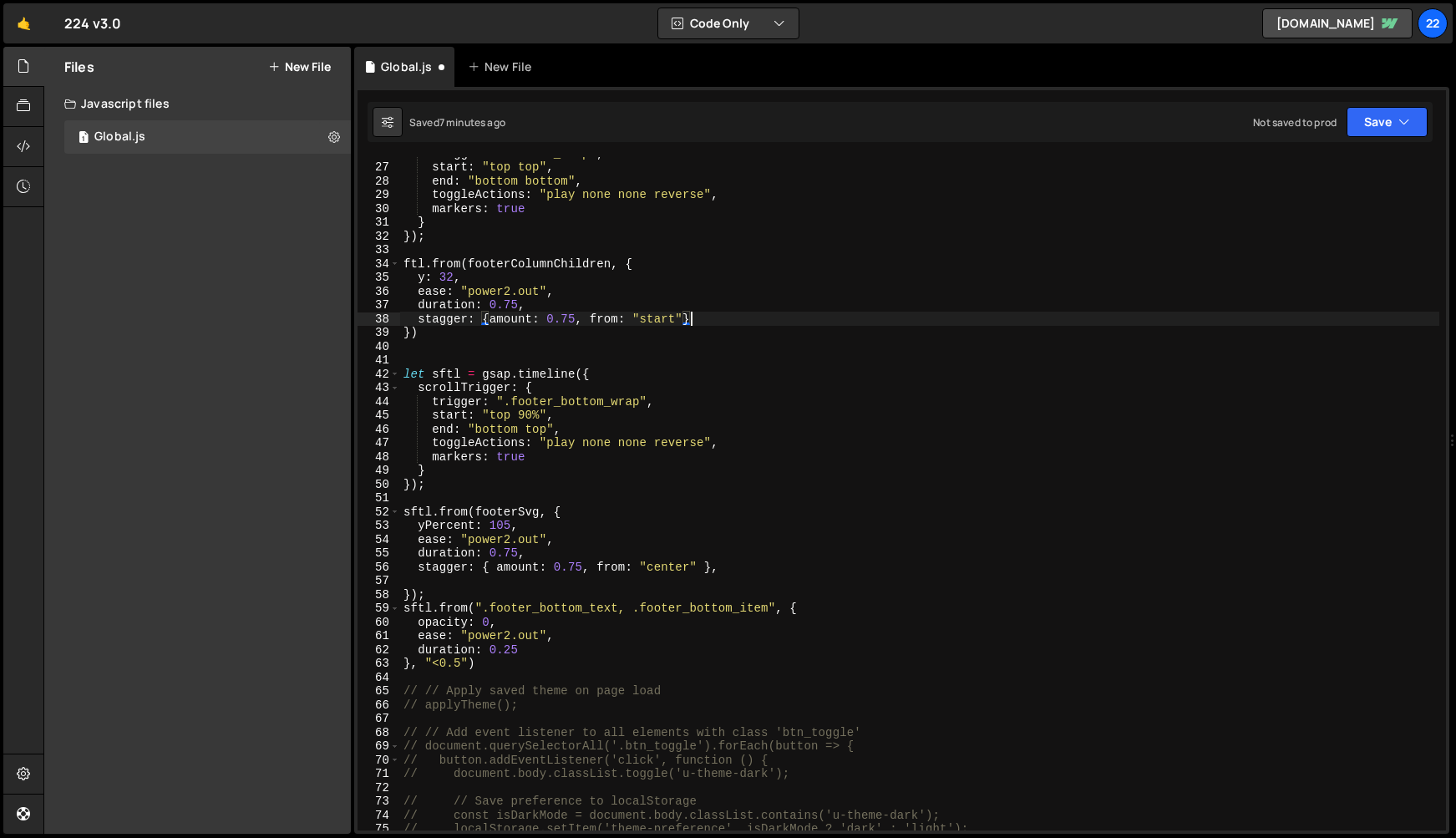
click at [749, 572] on div "trigger : ".footer_wrap" , start : "top top" , end : "bottom bottom" , toggleAc…" at bounding box center [920, 497] width 1040 height 701
type textarea "stagger: { amount: 0.75, from: "center" }"
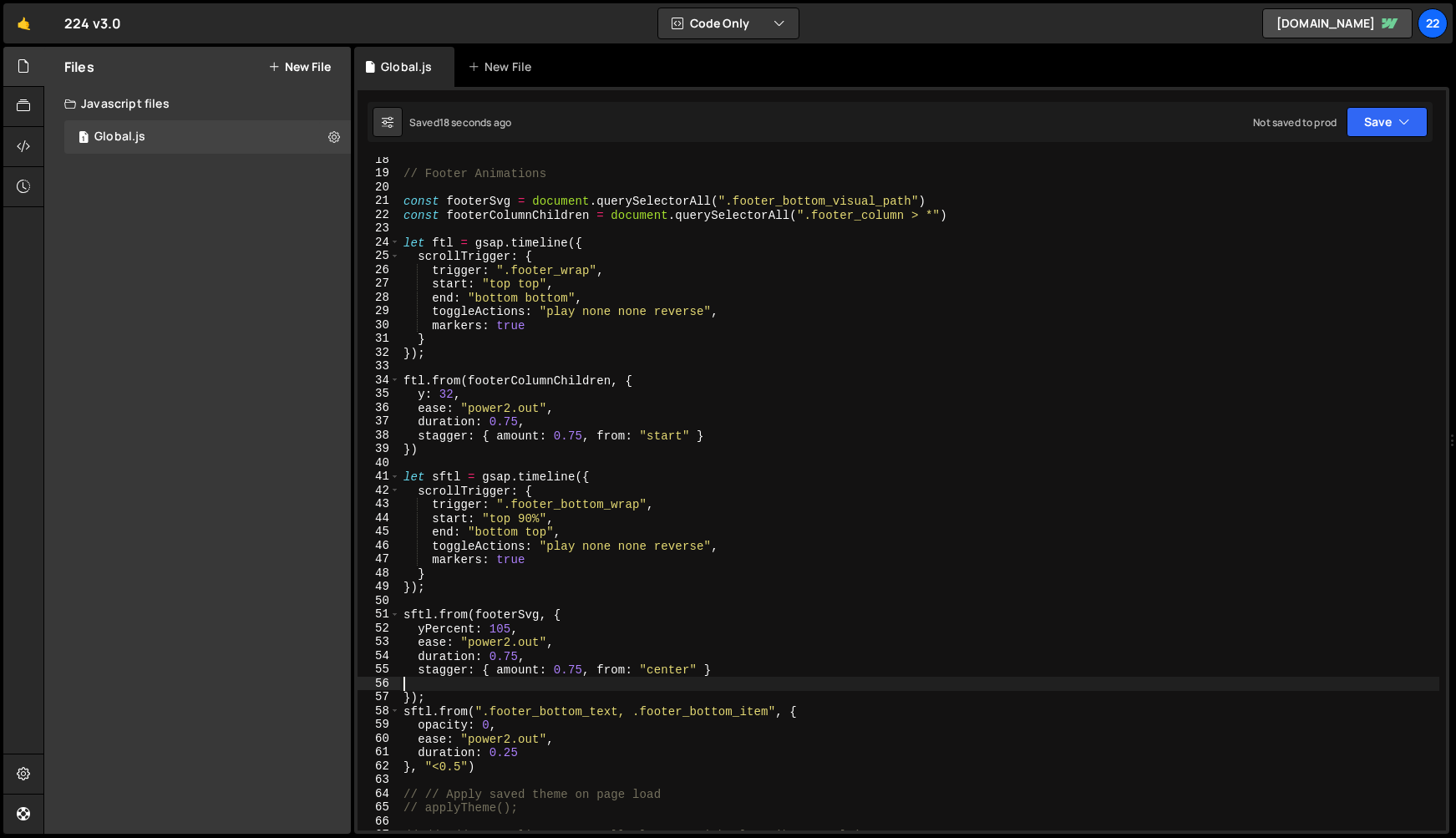
scroll to position [237, 0]
click at [538, 285] on div "// Footer Animations const footerSvg = document . querySelectorAll ( ".footer_b…" at bounding box center [920, 504] width 1040 height 701
click at [928, 213] on div "// Footer Animations const footerSvg = document . querySelectorAll ( ".footer_b…" at bounding box center [920, 504] width 1040 height 701
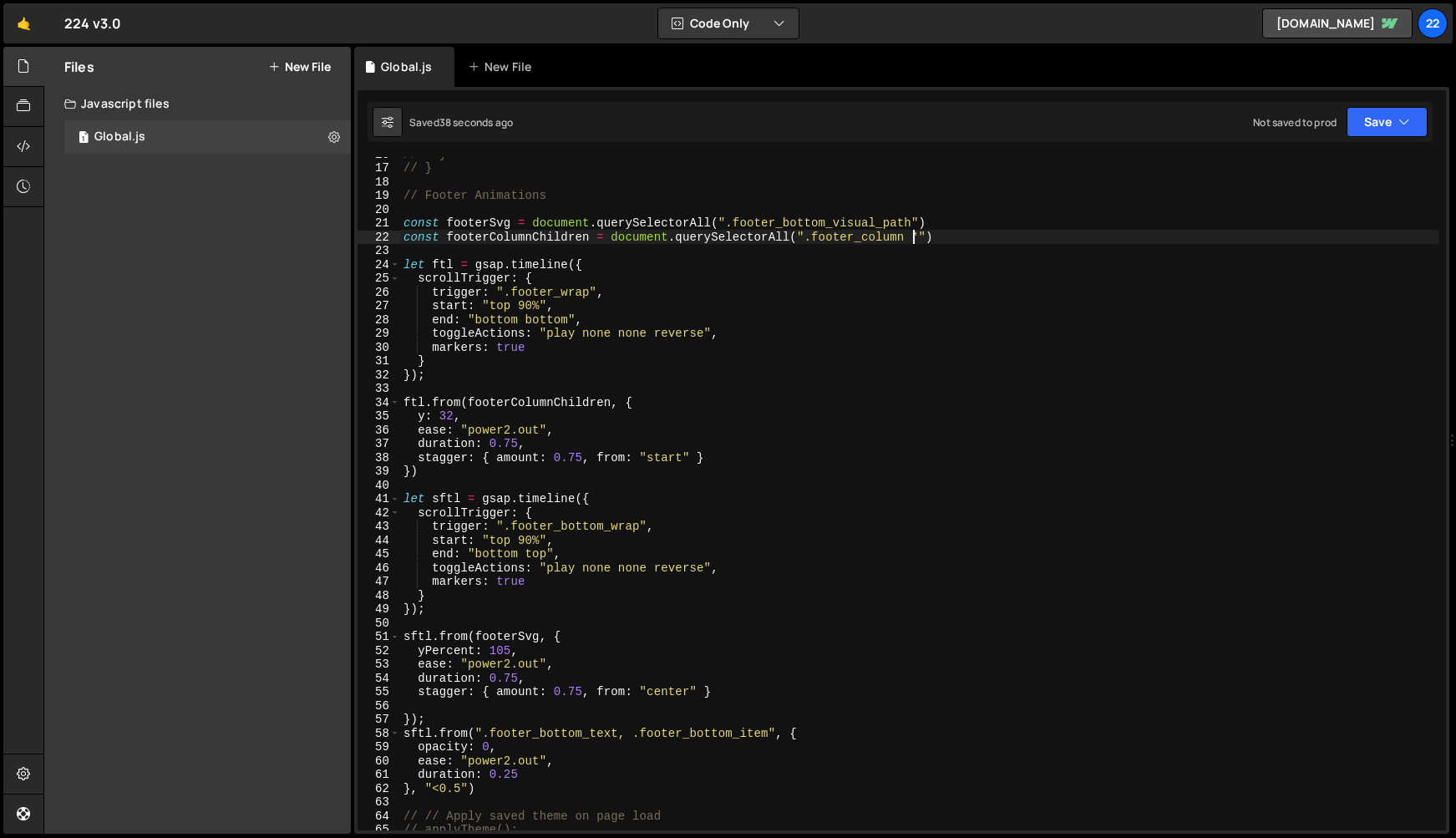
scroll to position [217, 0]
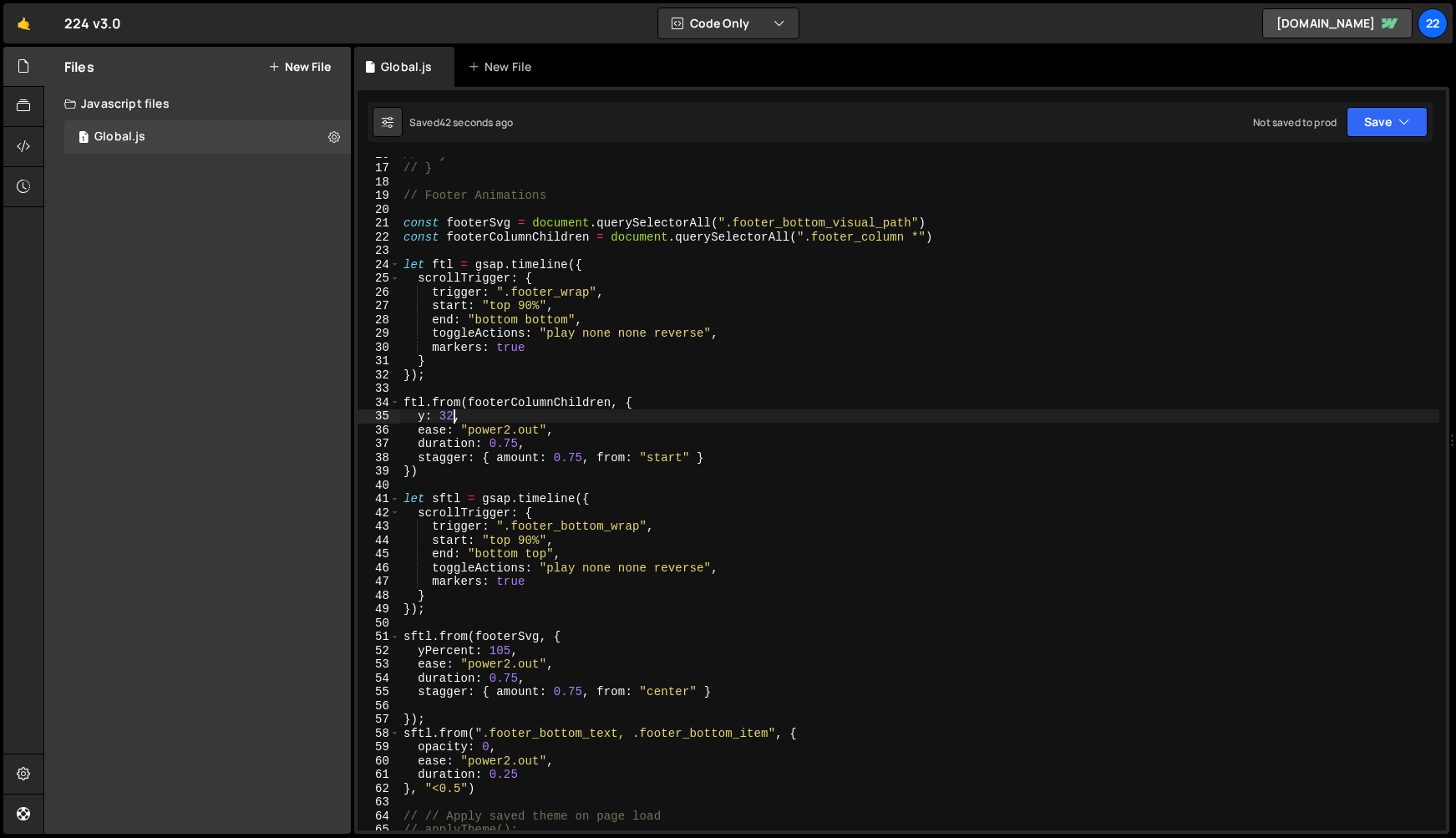
click at [454, 418] on div "// } // } // Footer Animations const footerSvg = document . querySelectorAll ( …" at bounding box center [920, 498] width 1040 height 701
type textarea "y: 20,"
click at [475, 420] on div "// } // } // Footer Animations const footerSvg = document . querySelectorAll ( …" at bounding box center [920, 498] width 1040 height 701
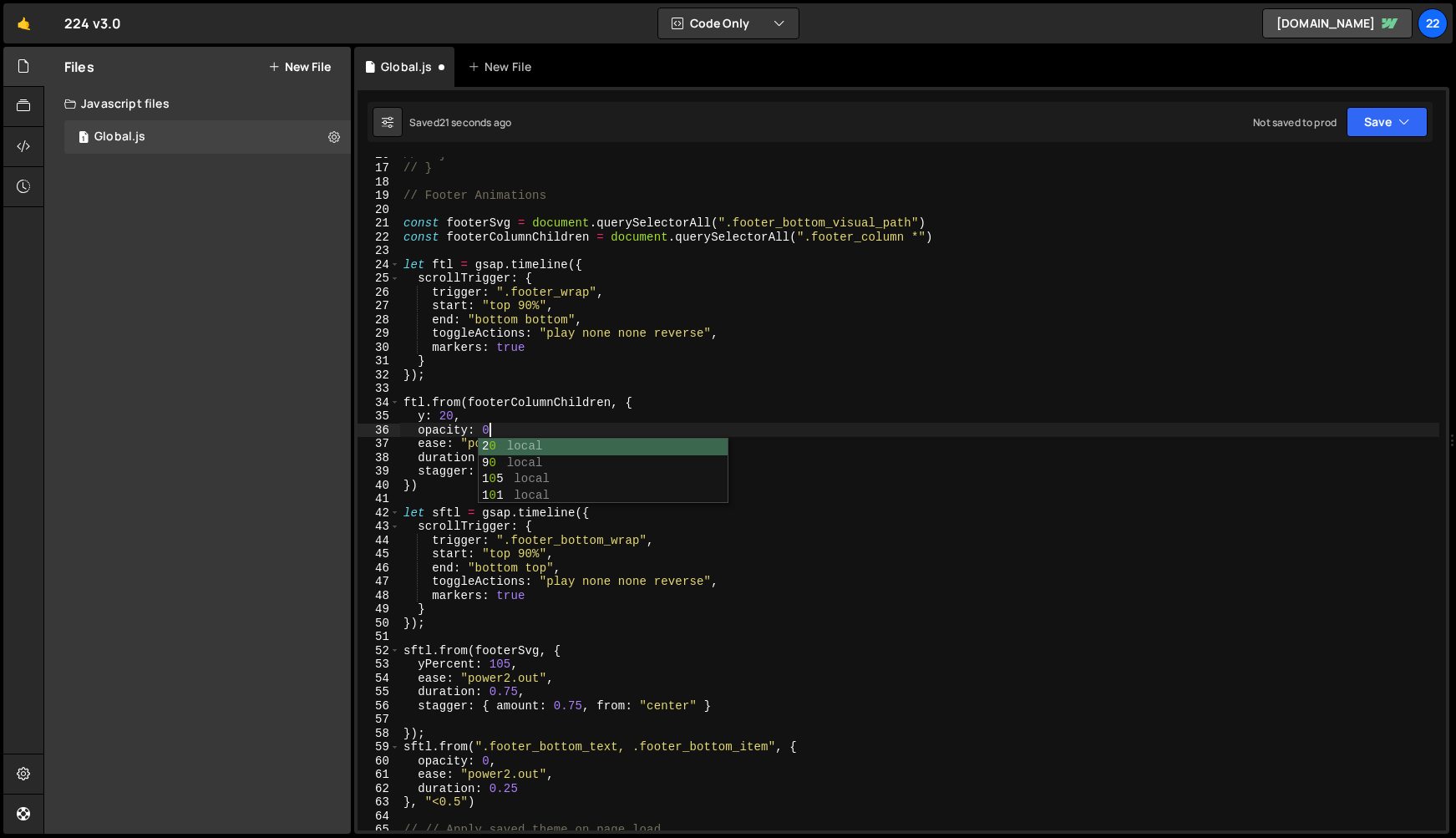
scroll to position [0, 5]
click at [657, 370] on div "// } // } // Footer Animations const footerSvg = document . querySelectorAll ( …" at bounding box center [920, 498] width 1040 height 701
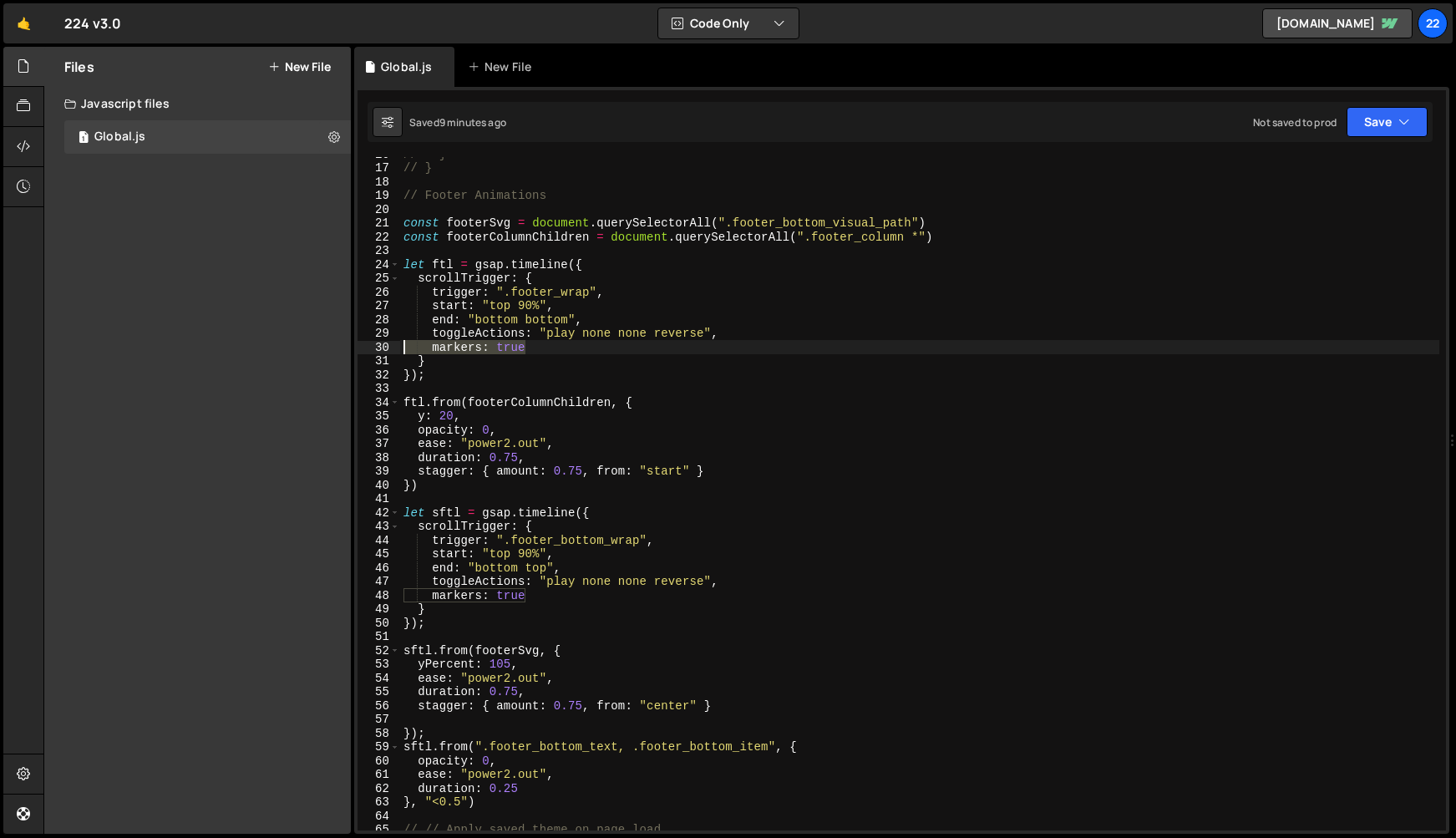
drag, startPoint x: 523, startPoint y: 347, endPoint x: 376, endPoint y: 346, distance: 147.0
click at [376, 346] on div "}); 16 17 18 19 20 21 22 23 24 25 26 27 28 29 30 31 32 33 34 35 36 37 38 39 40 …" at bounding box center [902, 494] width 1088 height 673
type textarea "markers: true"
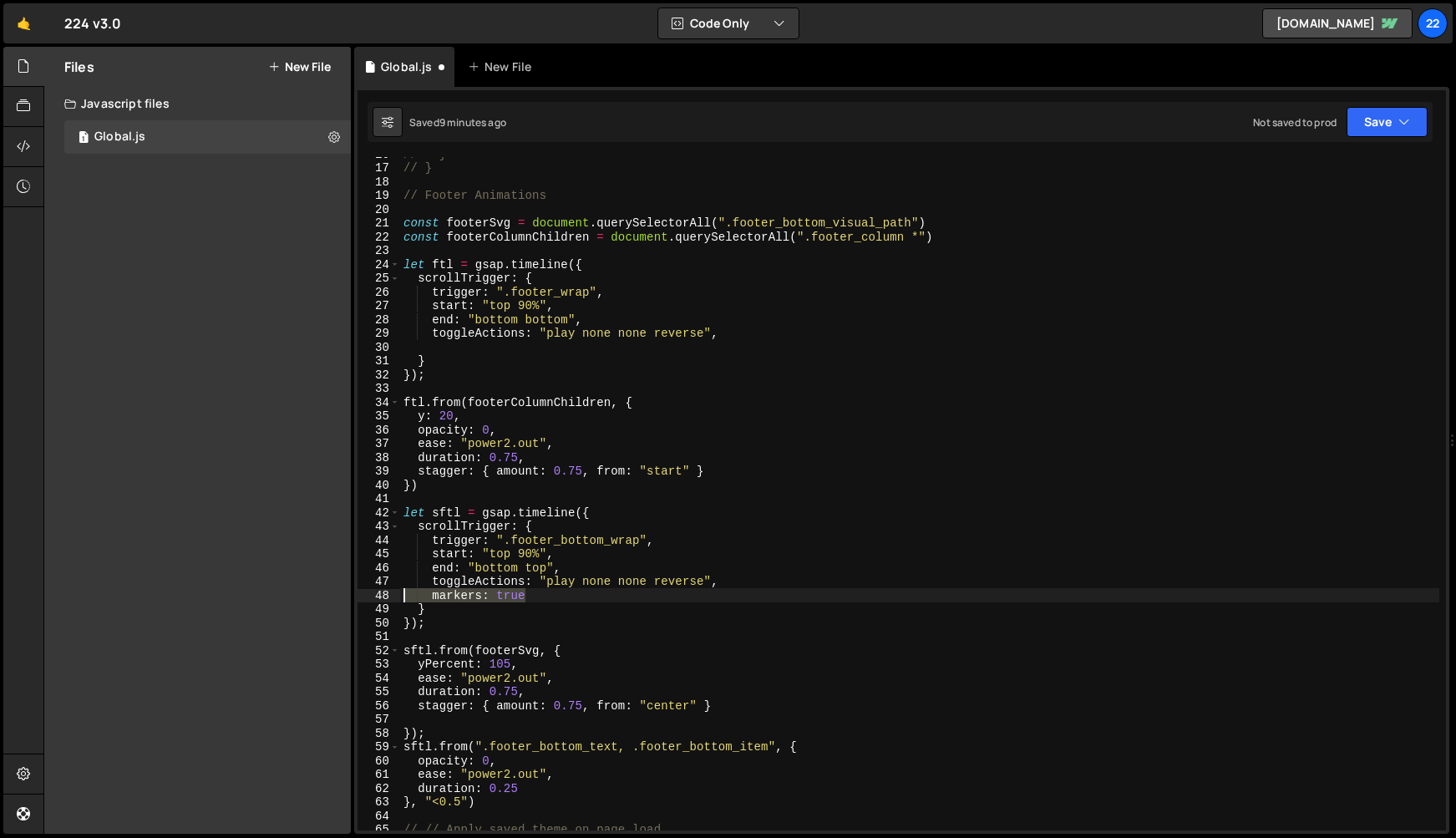
drag, startPoint x: 550, startPoint y: 597, endPoint x: 368, endPoint y: 594, distance: 182.0
click at [368, 594] on div "16 17 18 19 20 21 22 23 24 25 26 27 28 29 30 31 32 33 34 35 36 37 38 39 40 41 4…" at bounding box center [902, 494] width 1088 height 673
type textarea "markers: true"
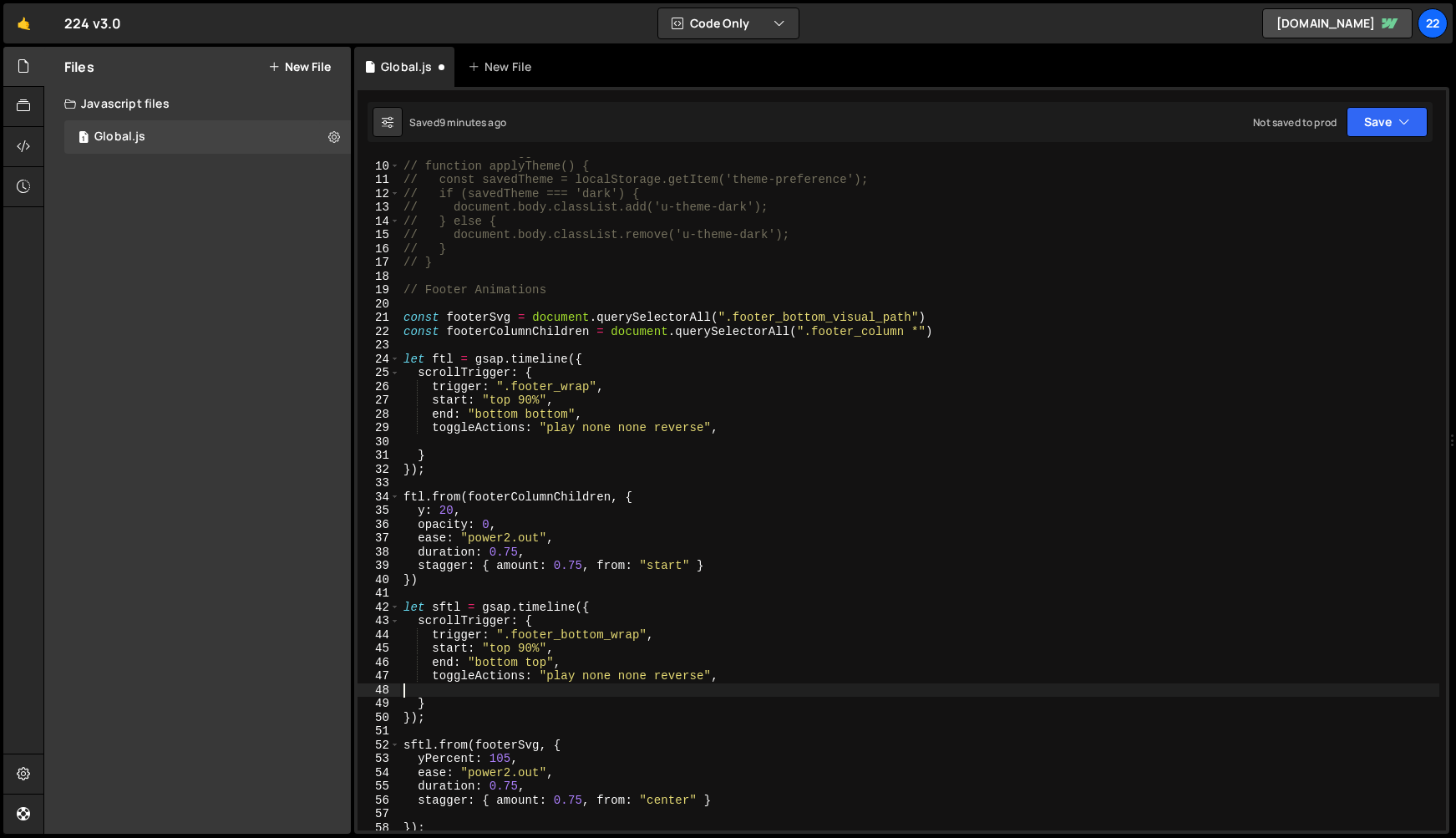
scroll to position [81, 0]
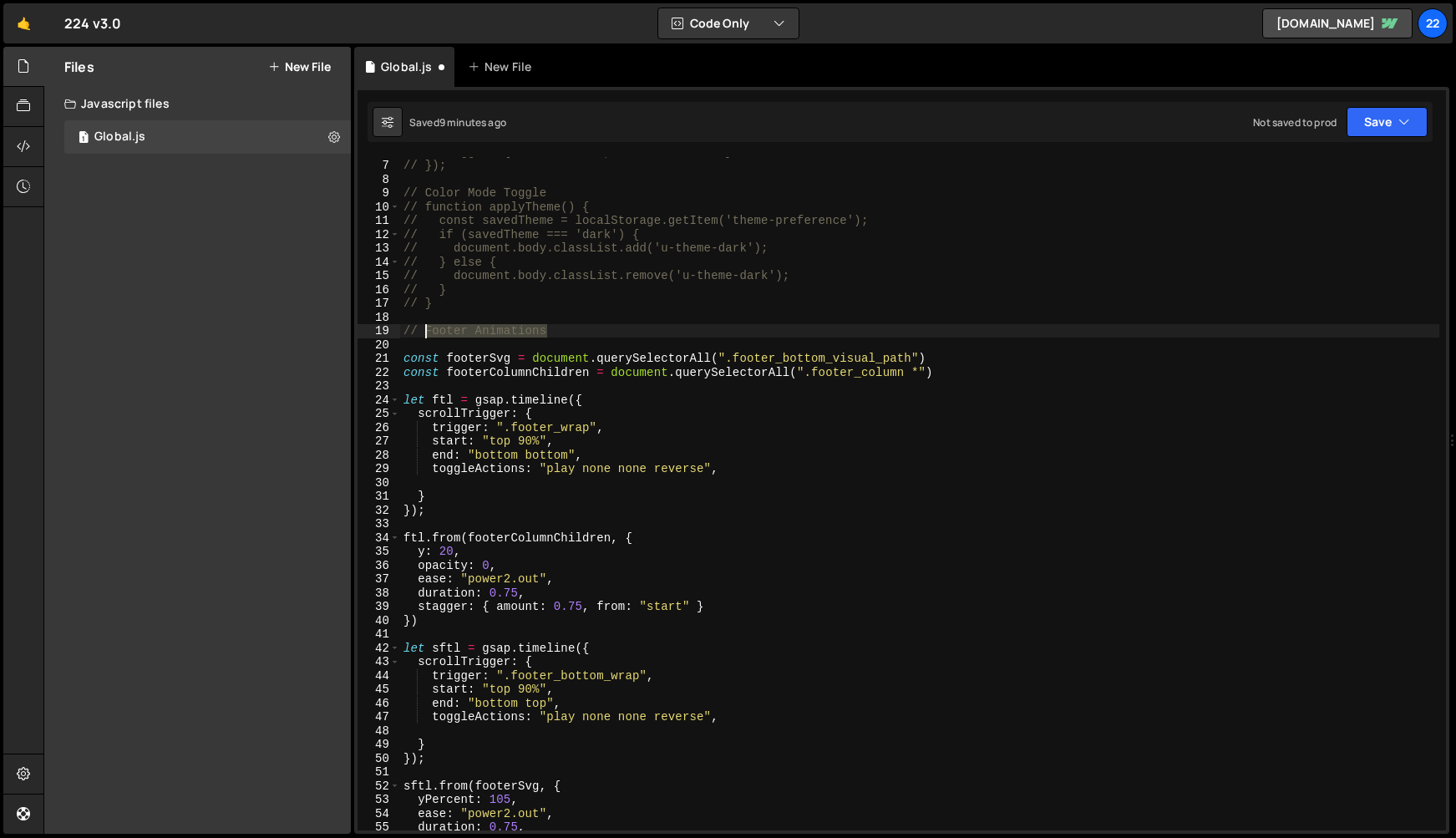
drag, startPoint x: 506, startPoint y: 331, endPoint x: 426, endPoint y: 331, distance: 80.0
click at [426, 331] on div "// stagger: { amount: 0.75, from: "center" } // }); // Color Mode Toggle // fun…" at bounding box center [920, 495] width 1040 height 701
type textarea "// Footer Animations"
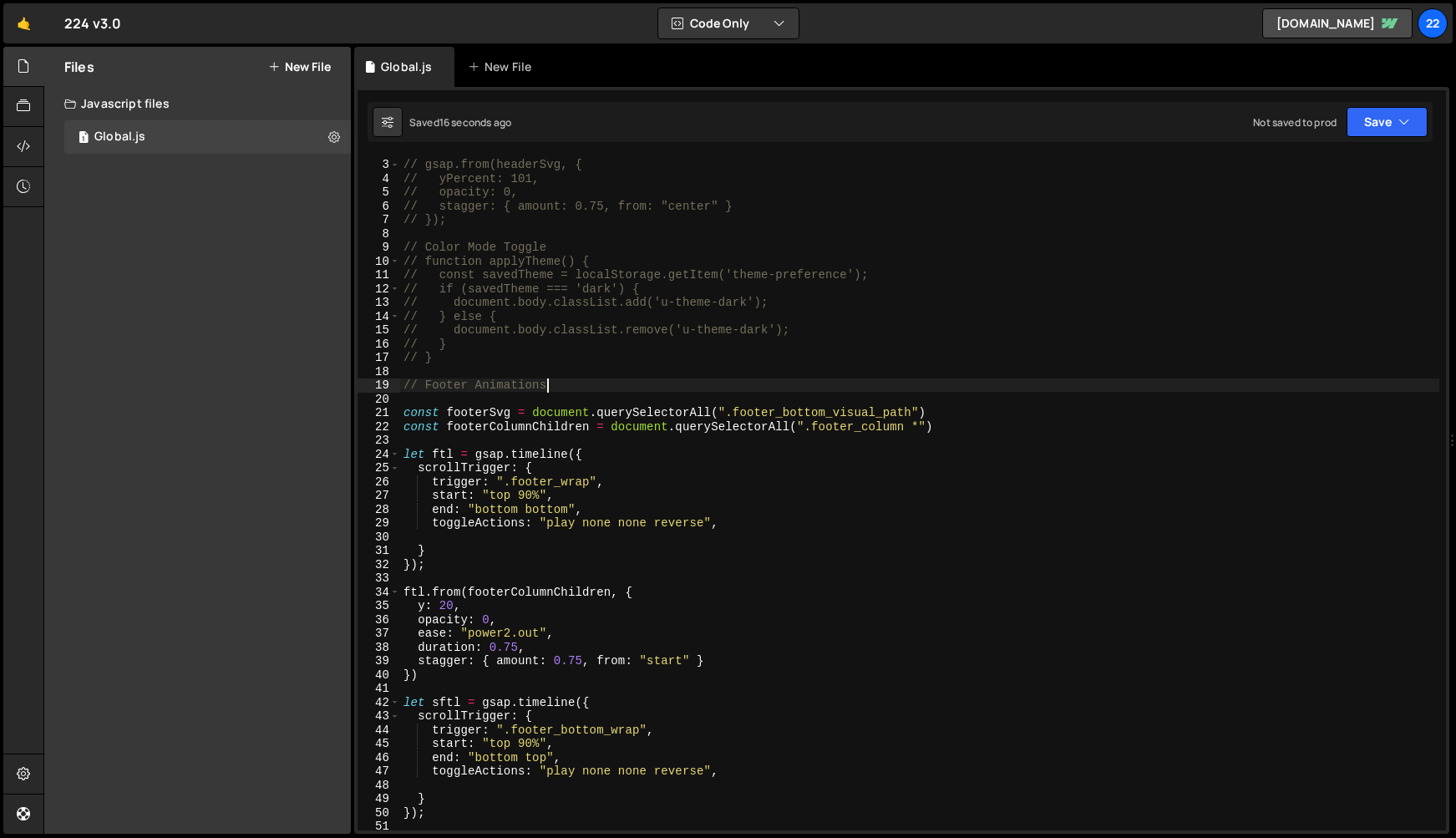
scroll to position [0, 0]
